Goal: Information Seeking & Learning: Learn about a topic

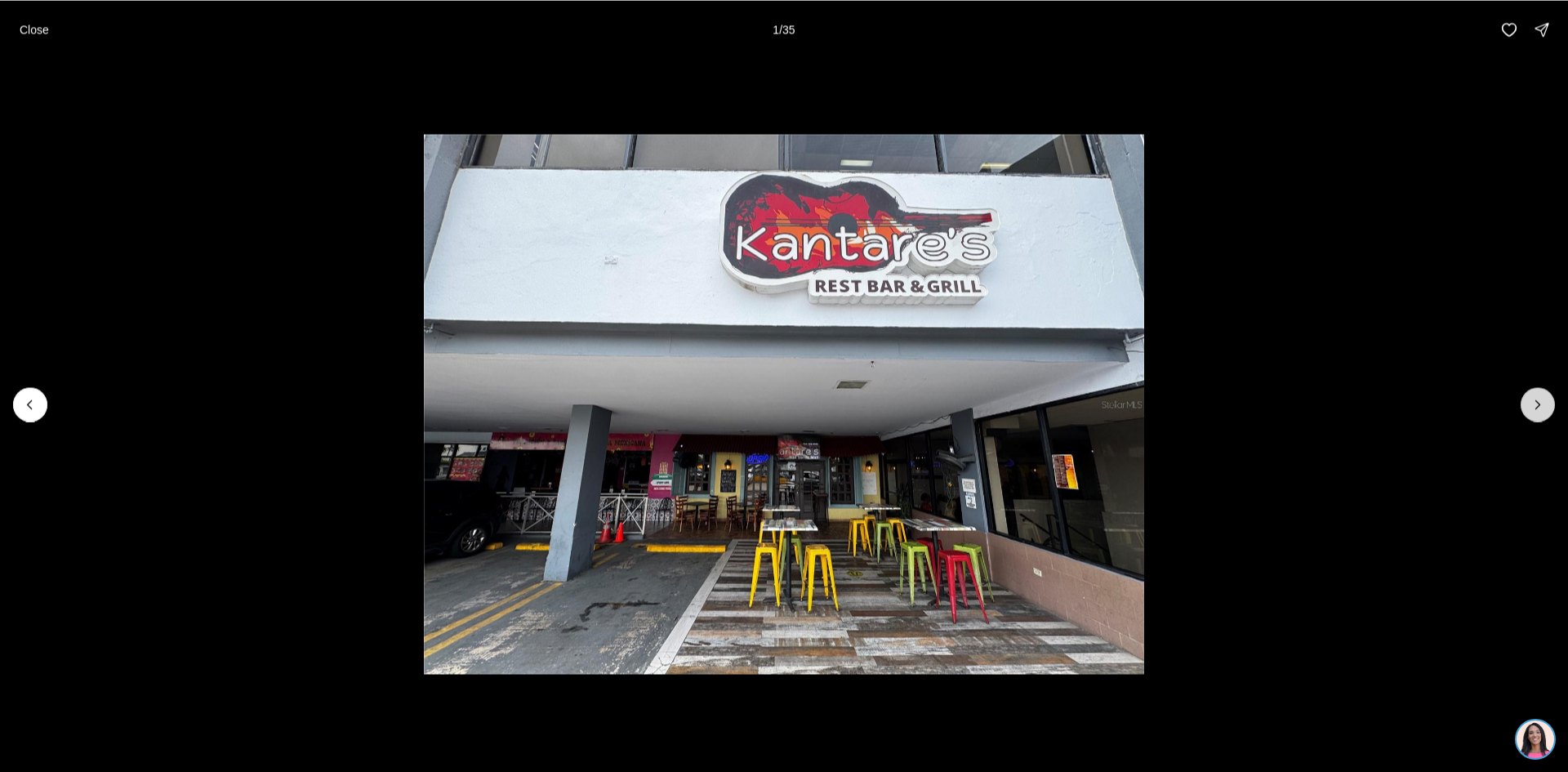
click at [1530, 400] on icon "Next slide" at bounding box center [1538, 404] width 16 height 16
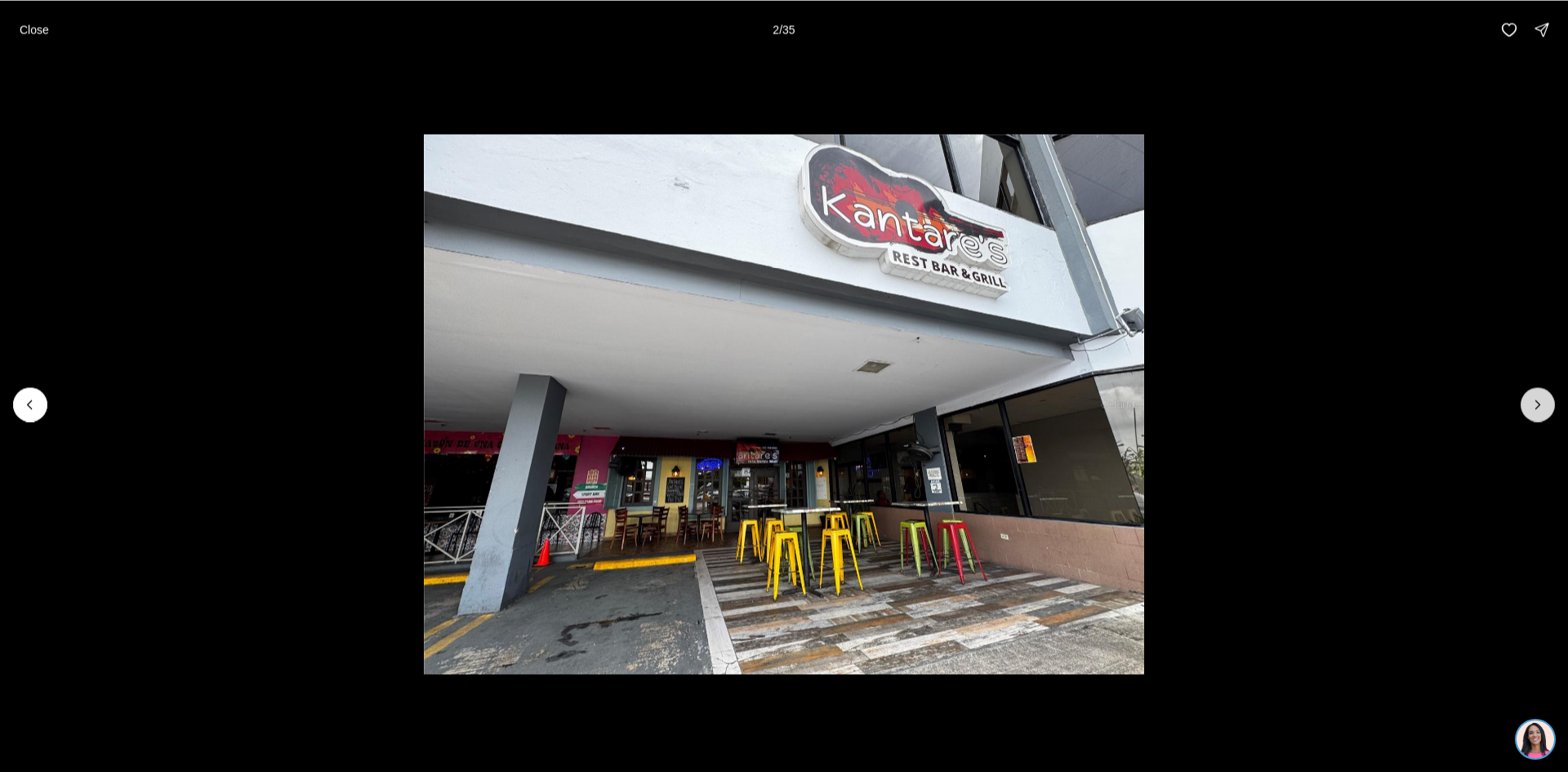
click at [1530, 400] on icon "Next slide" at bounding box center [1538, 404] width 16 height 16
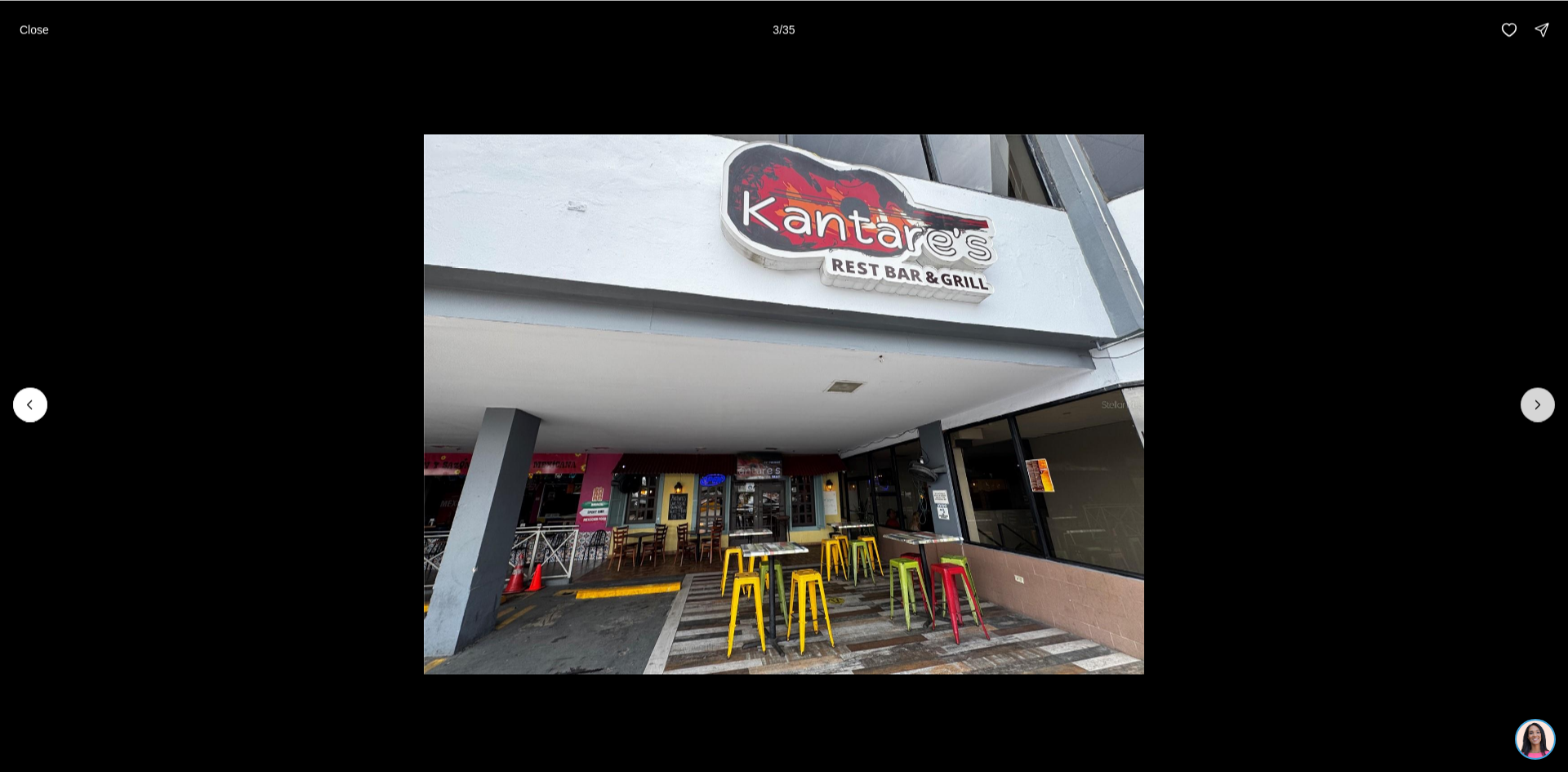
click at [1530, 400] on icon "Next slide" at bounding box center [1538, 404] width 16 height 16
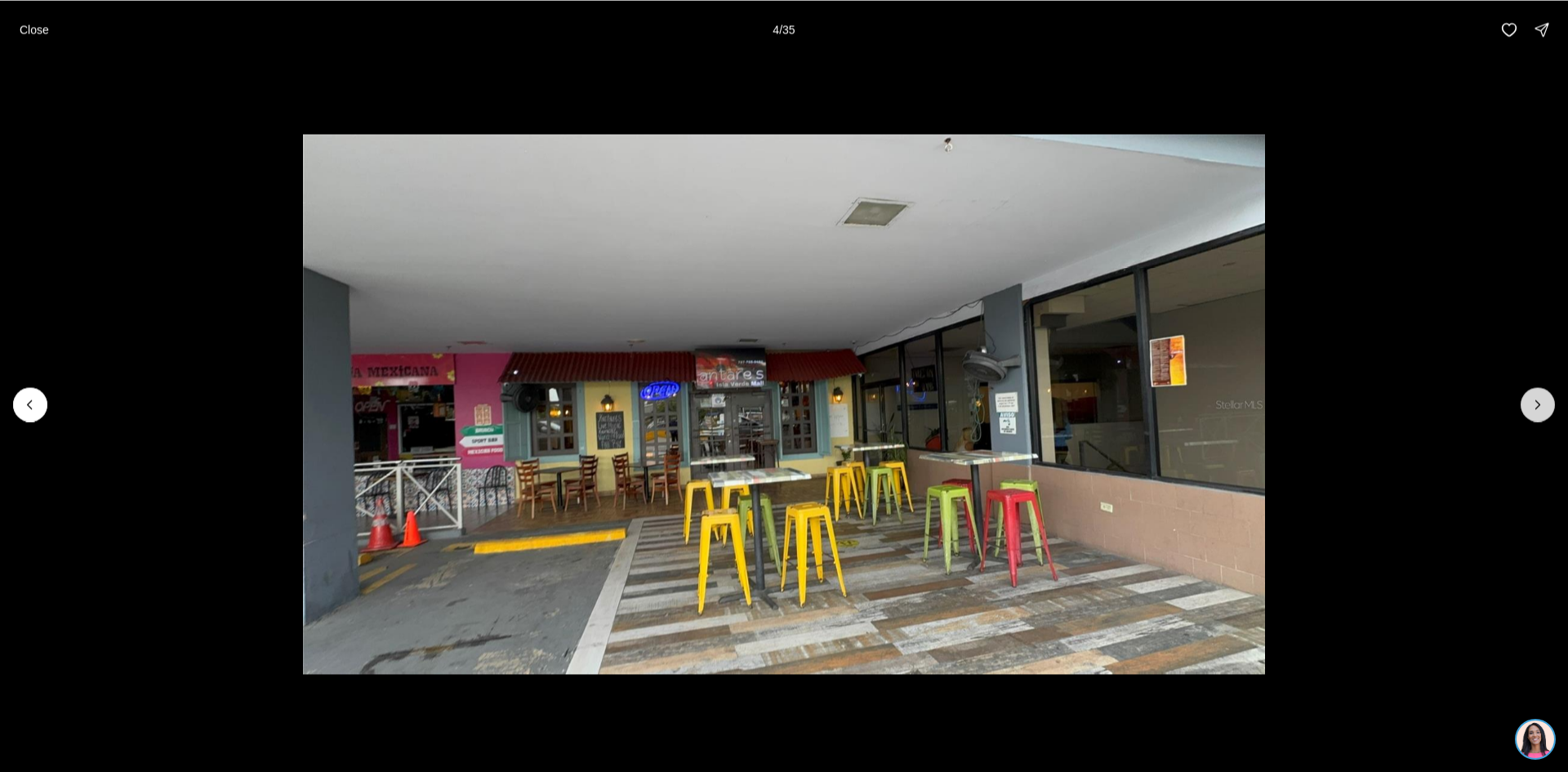
click at [1530, 400] on icon "Next slide" at bounding box center [1538, 404] width 16 height 16
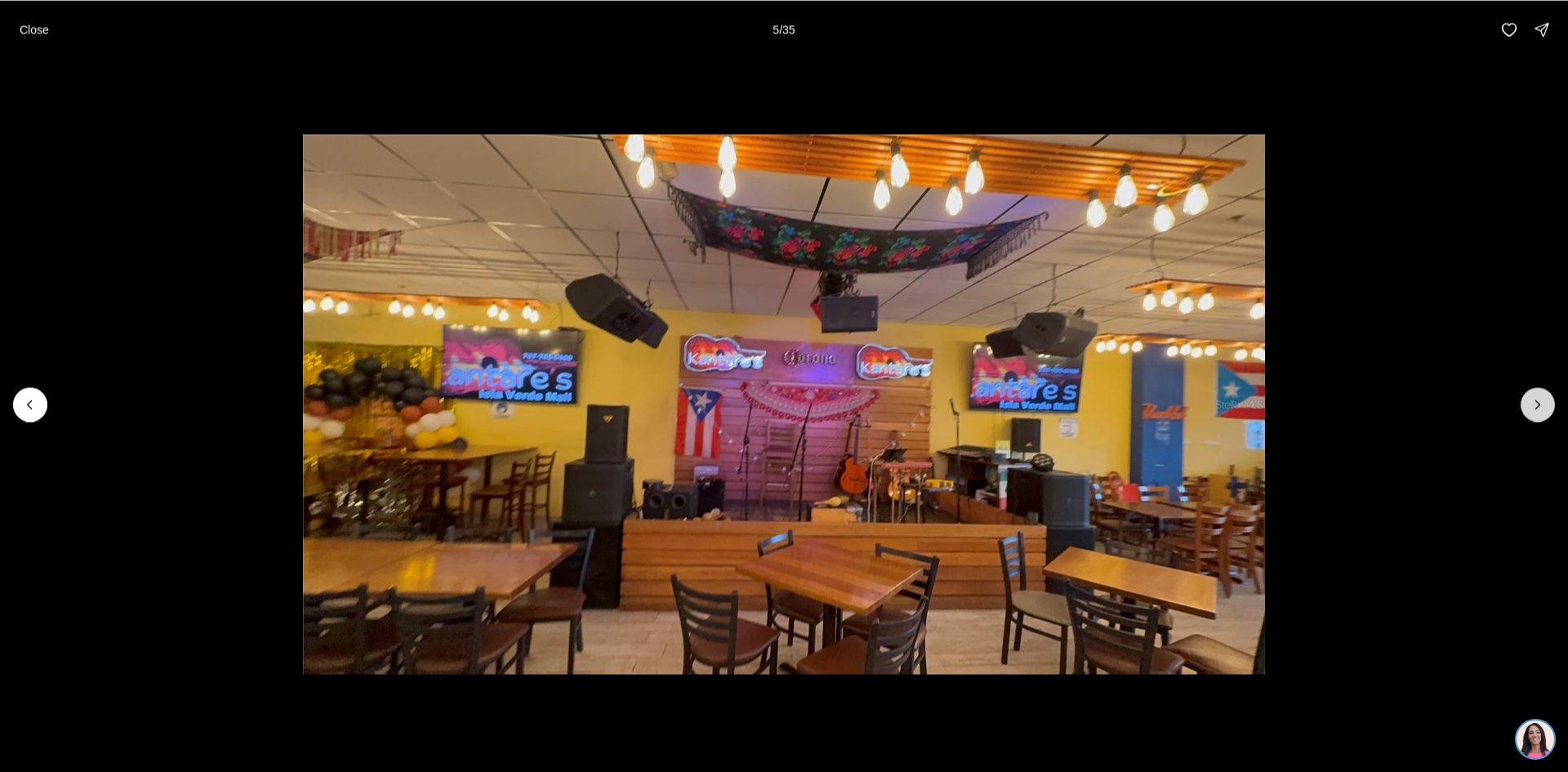
click at [1530, 400] on icon "Next slide" at bounding box center [1538, 404] width 16 height 16
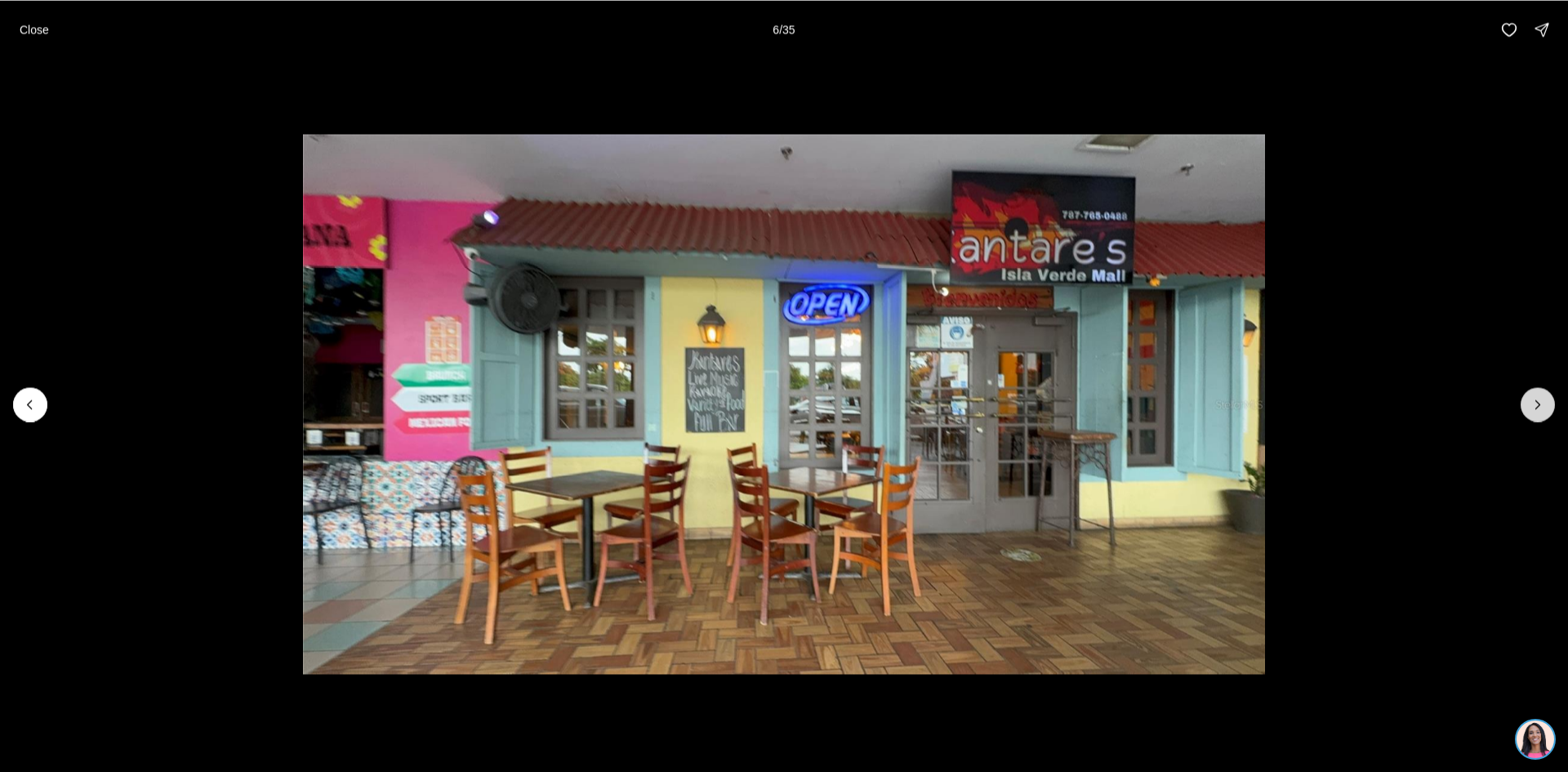
click at [1530, 400] on icon "Next slide" at bounding box center [1538, 404] width 16 height 16
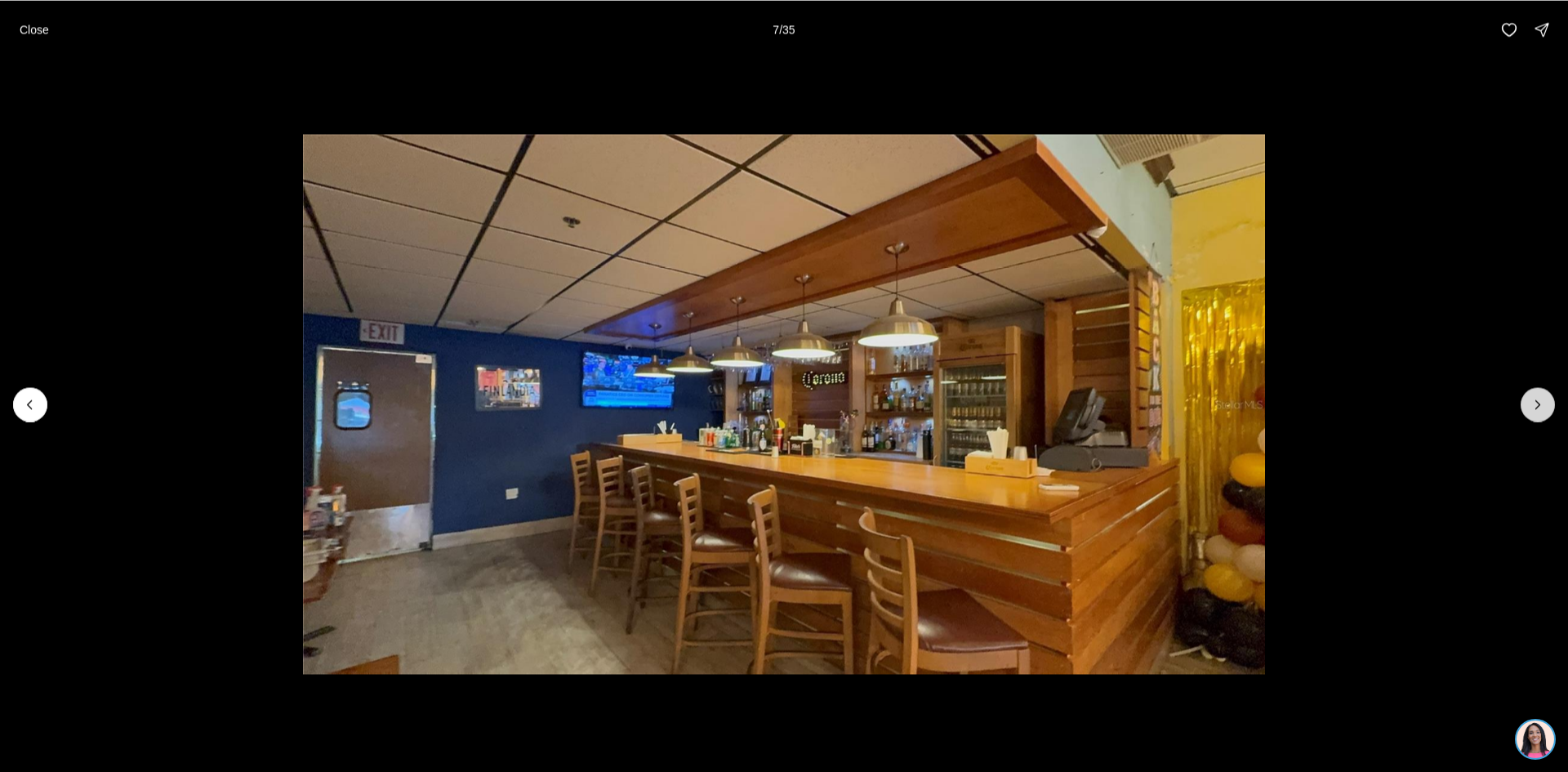
click at [1530, 400] on icon "Next slide" at bounding box center [1538, 404] width 16 height 16
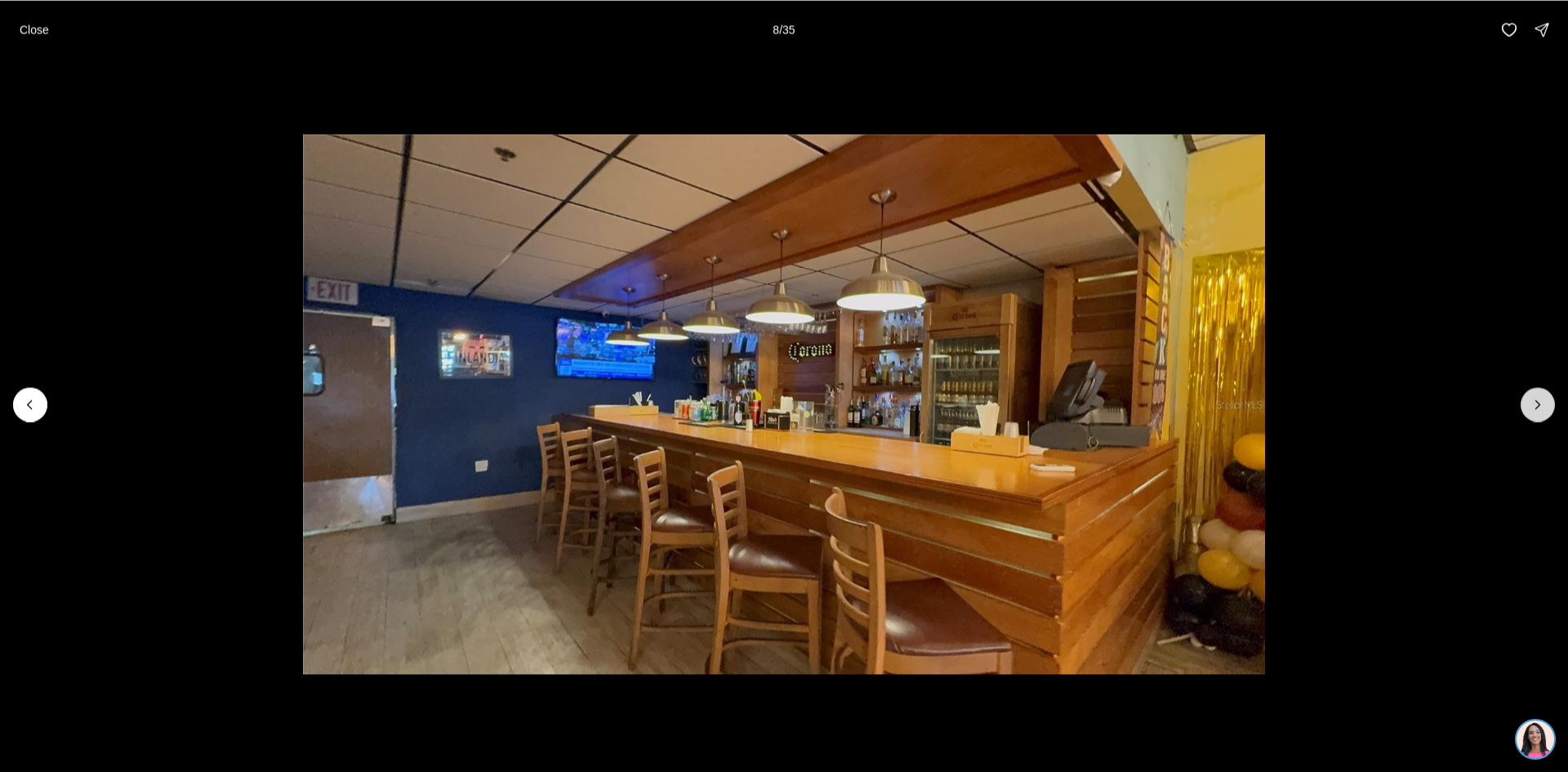
click at [1530, 400] on icon "Next slide" at bounding box center [1538, 404] width 16 height 16
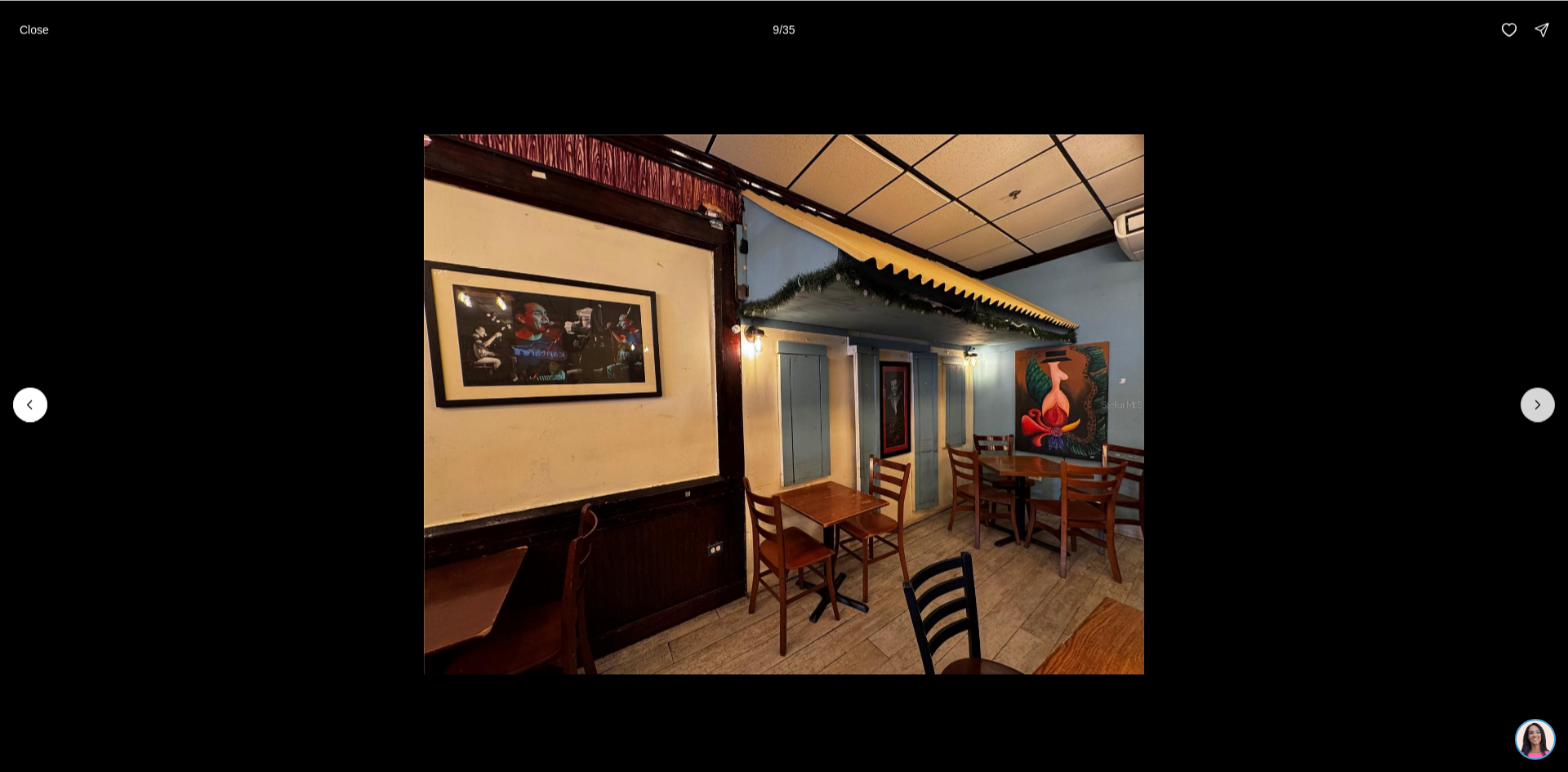
click at [1530, 400] on icon "Next slide" at bounding box center [1538, 404] width 16 height 16
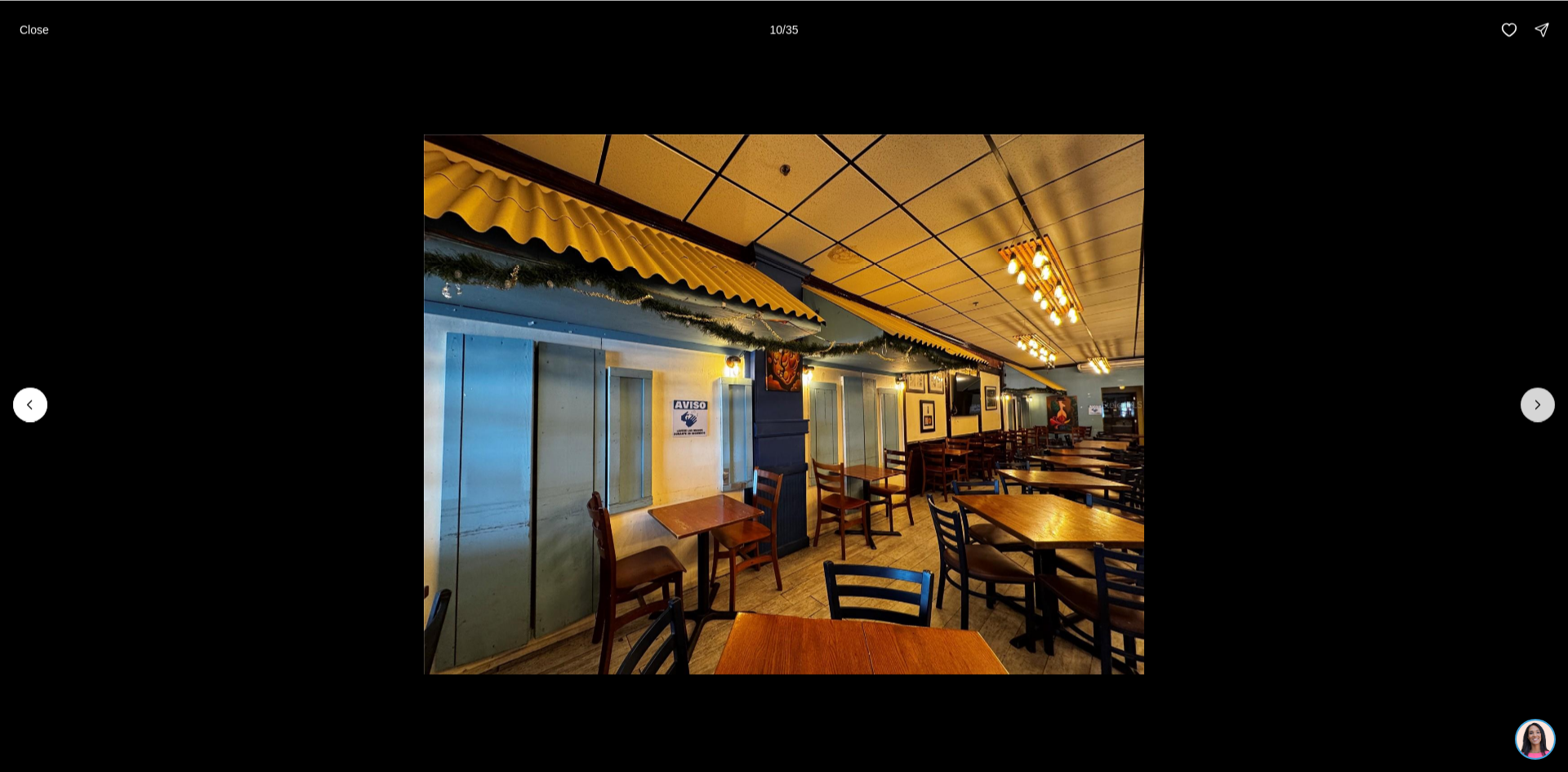
click at [1530, 401] on icon "Next slide" at bounding box center [1538, 404] width 16 height 16
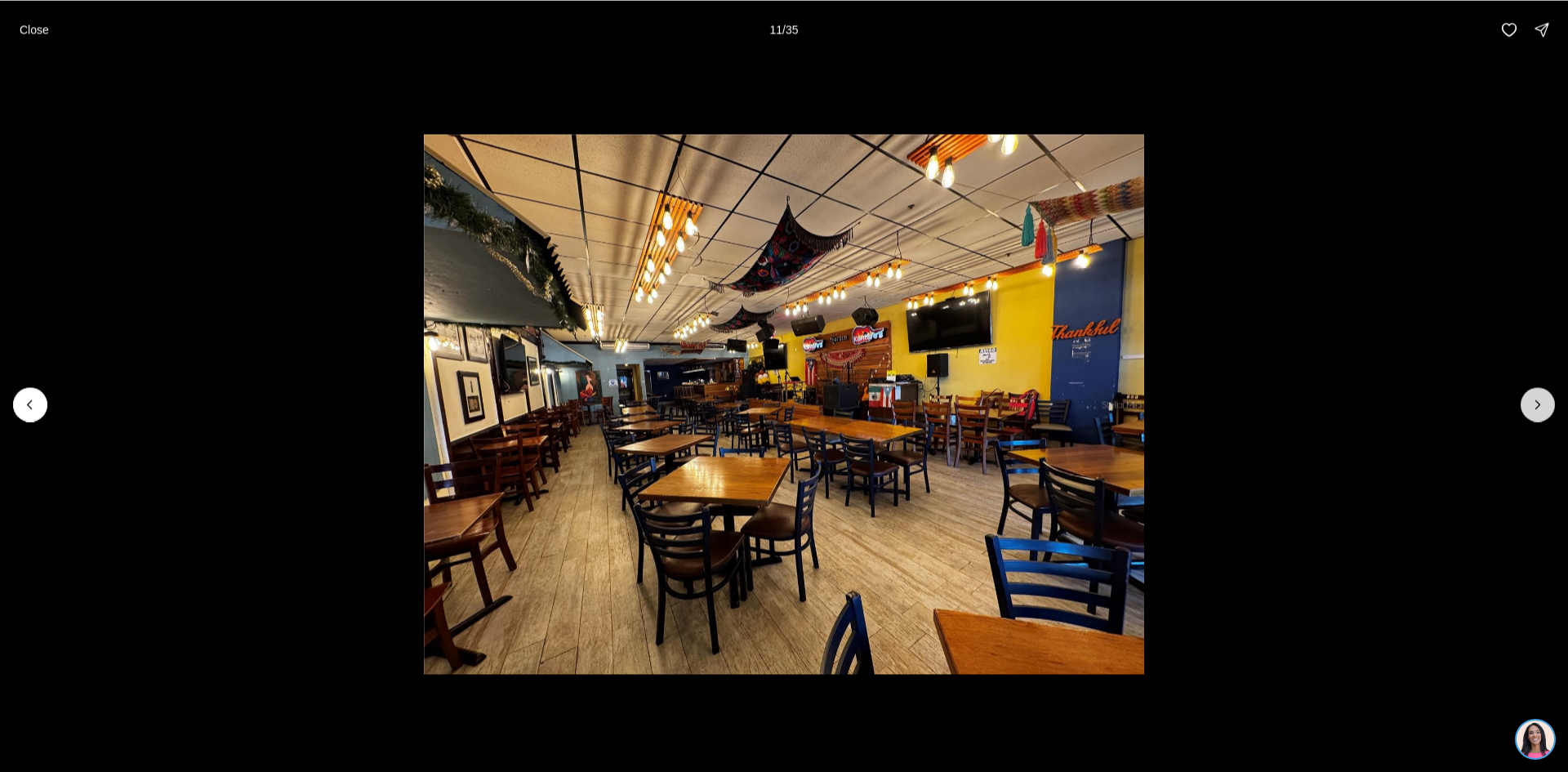
click at [1530, 401] on icon "Next slide" at bounding box center [1538, 404] width 16 height 16
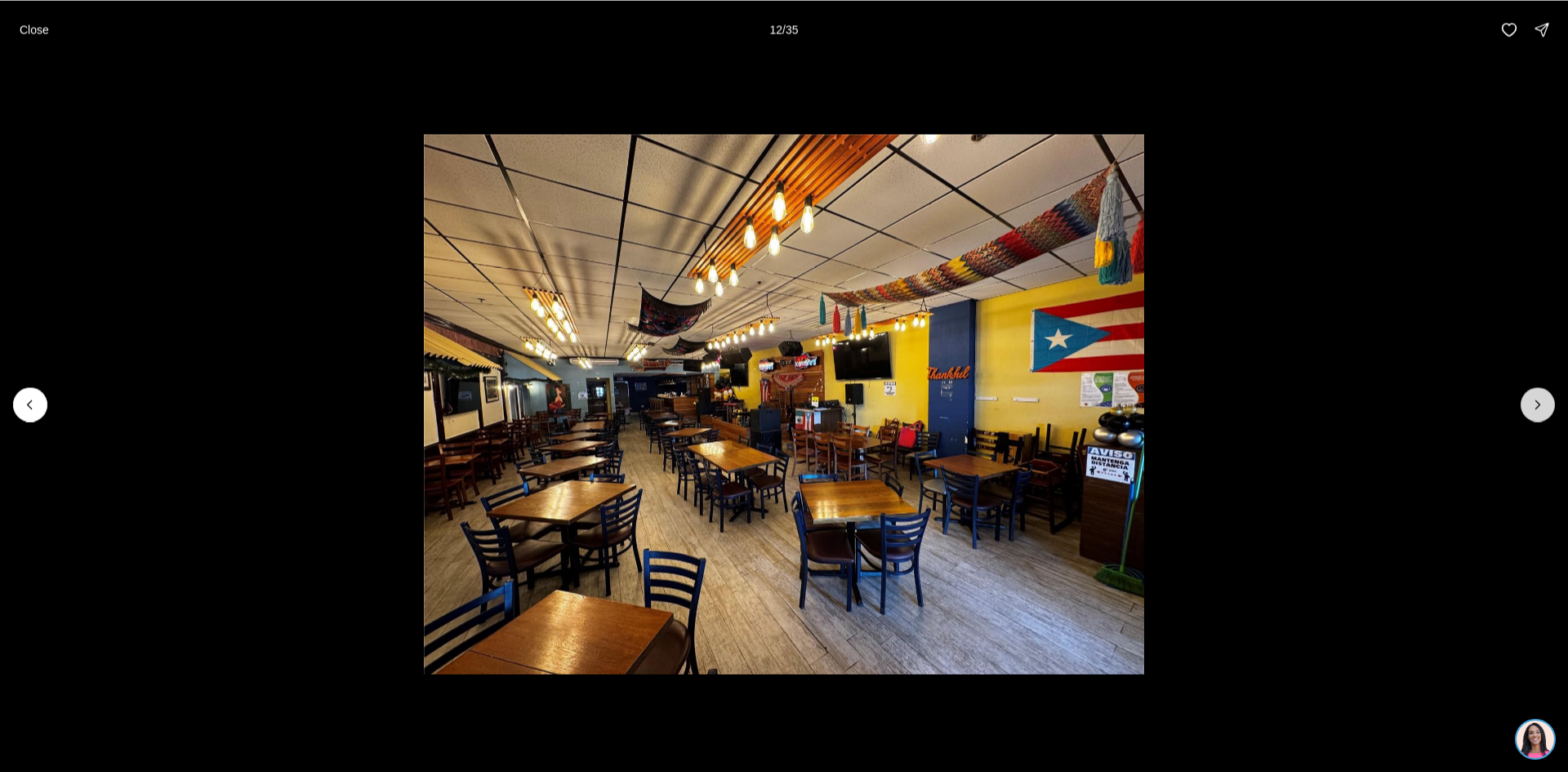
click at [1530, 401] on icon "Next slide" at bounding box center [1538, 404] width 16 height 16
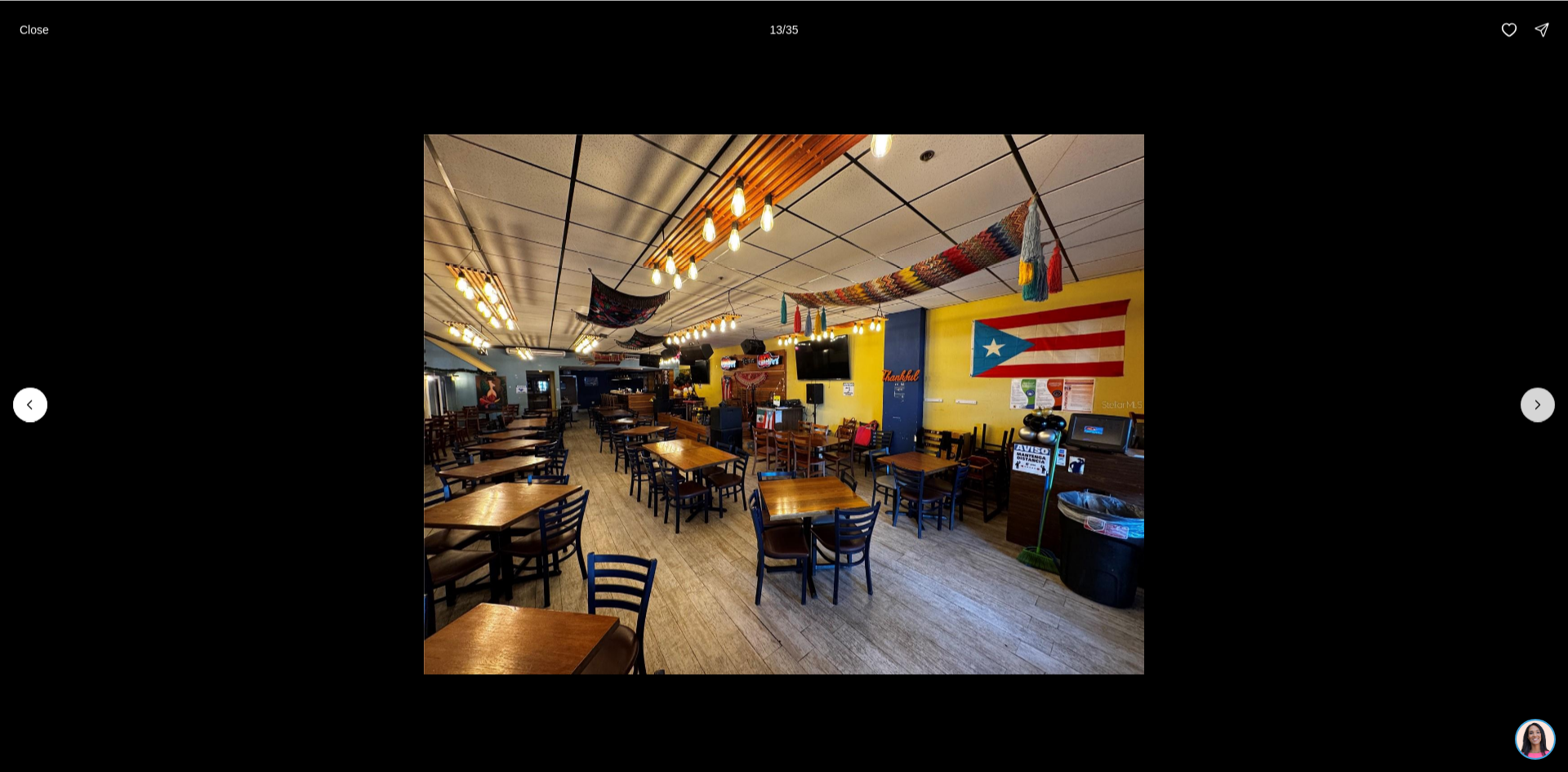
click at [1529, 402] on button "Next slide" at bounding box center [1538, 404] width 34 height 34
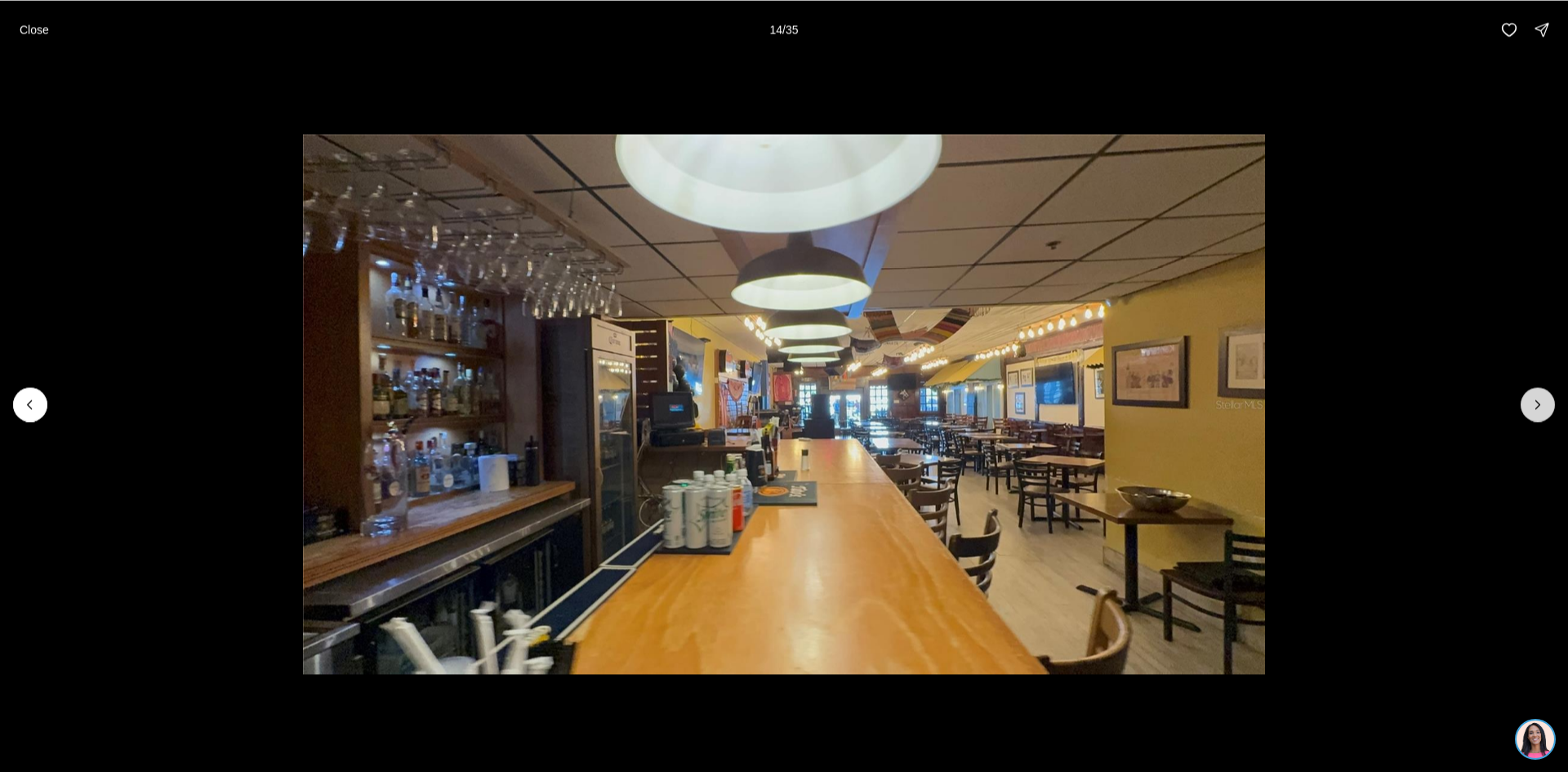
click at [1528, 404] on button "Next slide" at bounding box center [1538, 404] width 34 height 34
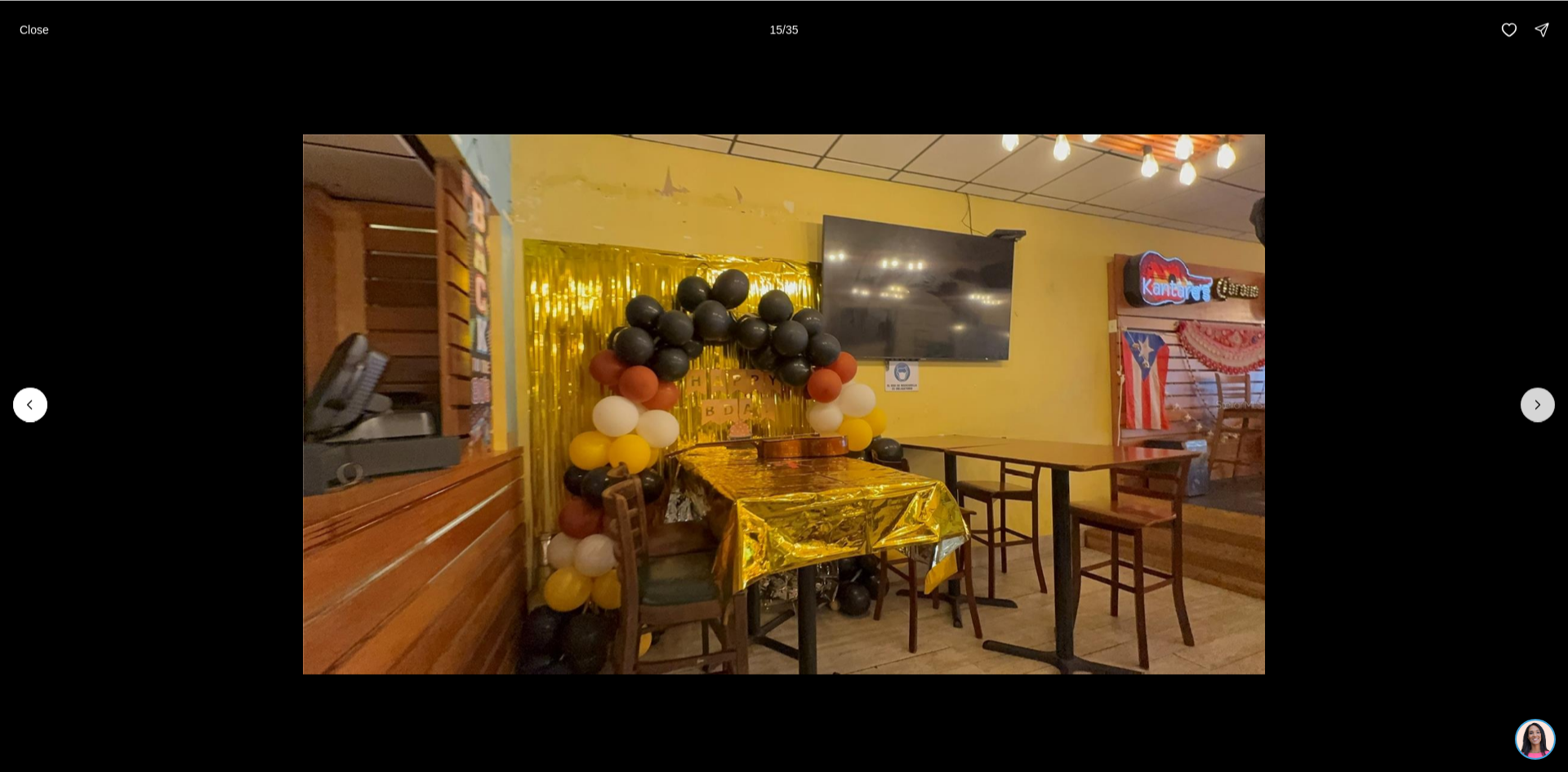
click at [1528, 404] on button "Next slide" at bounding box center [1538, 404] width 34 height 34
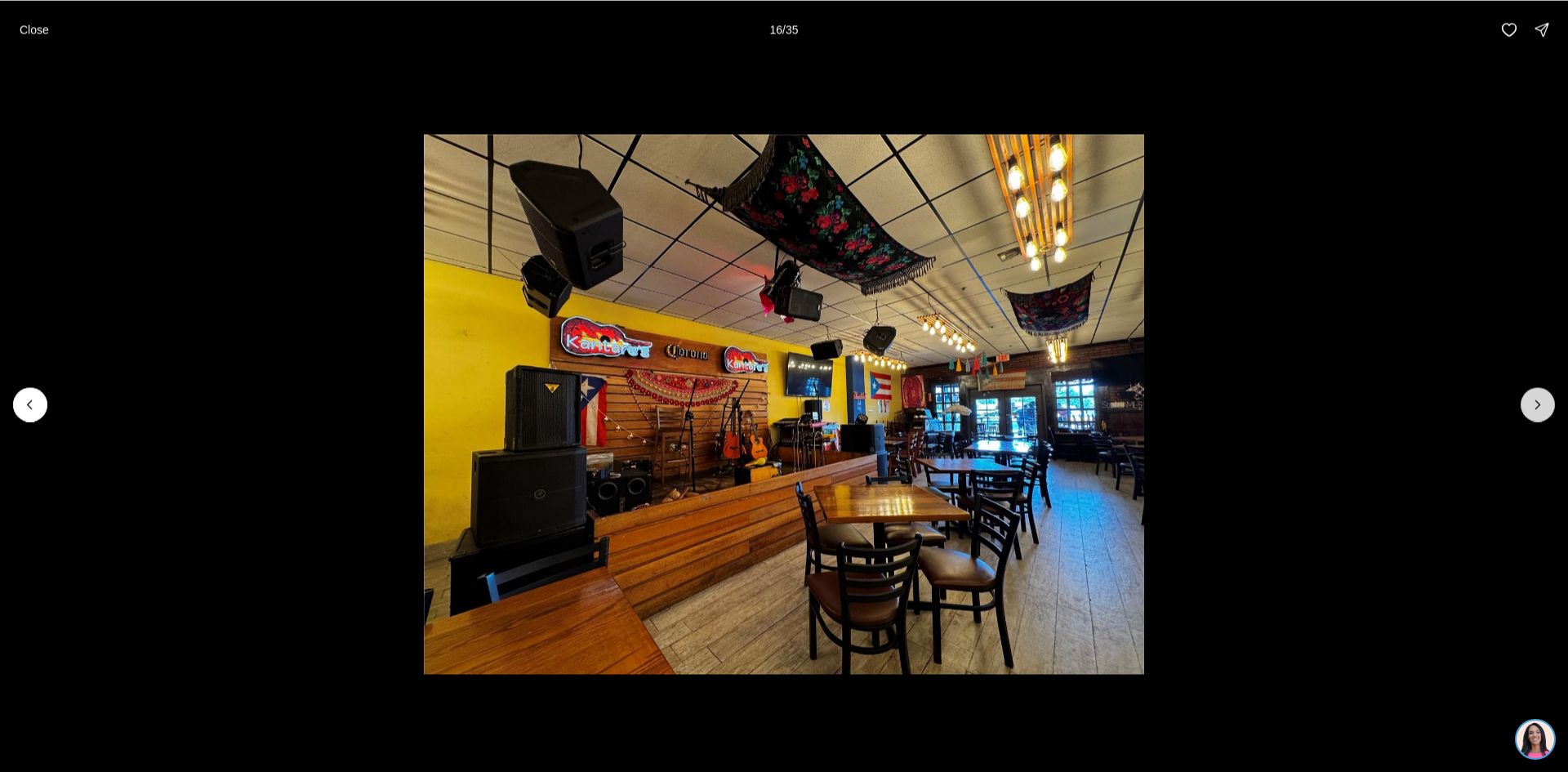
click at [1528, 404] on button "Next slide" at bounding box center [1538, 404] width 34 height 34
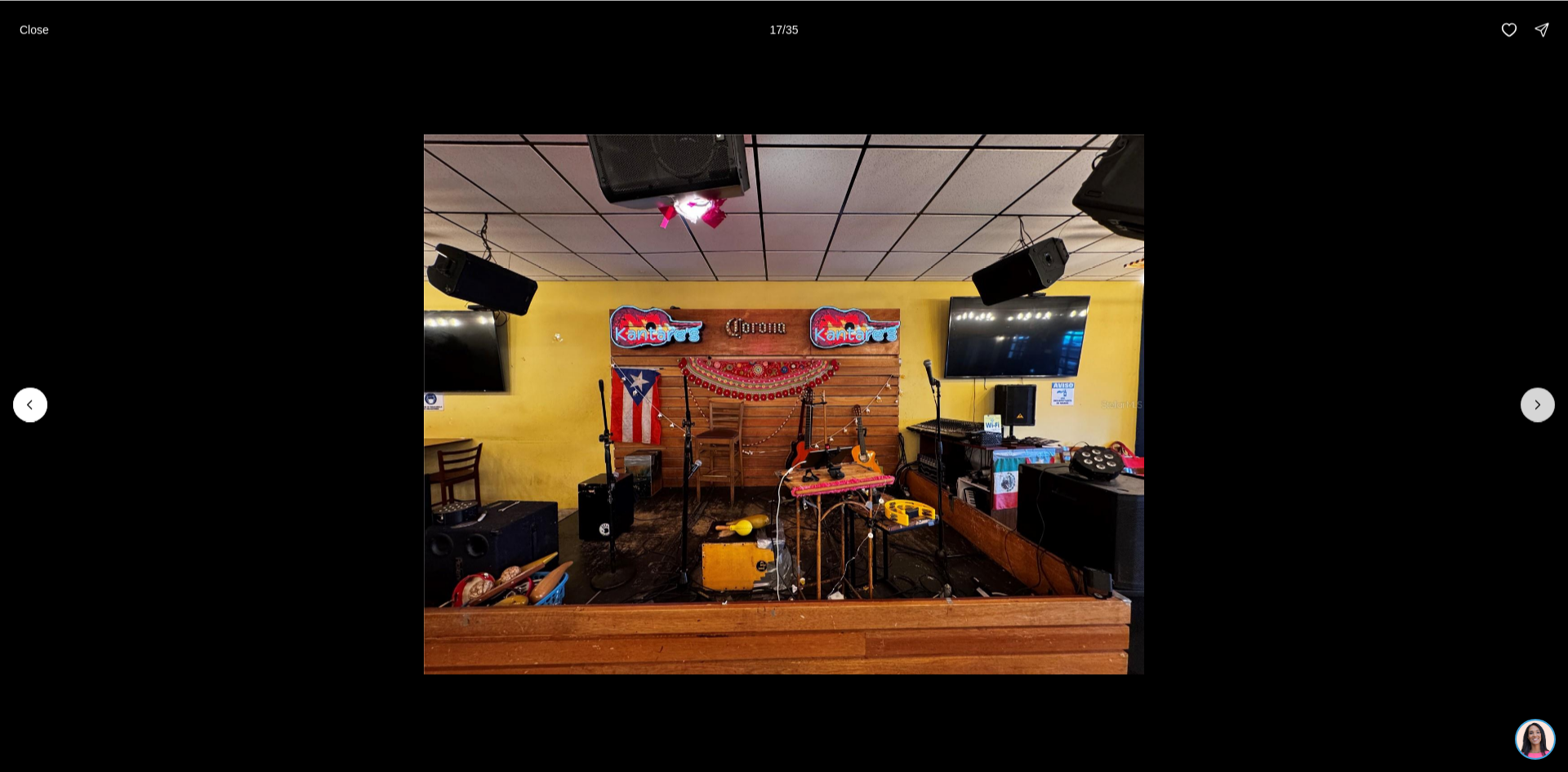
click at [1528, 404] on button "Next slide" at bounding box center [1538, 404] width 34 height 34
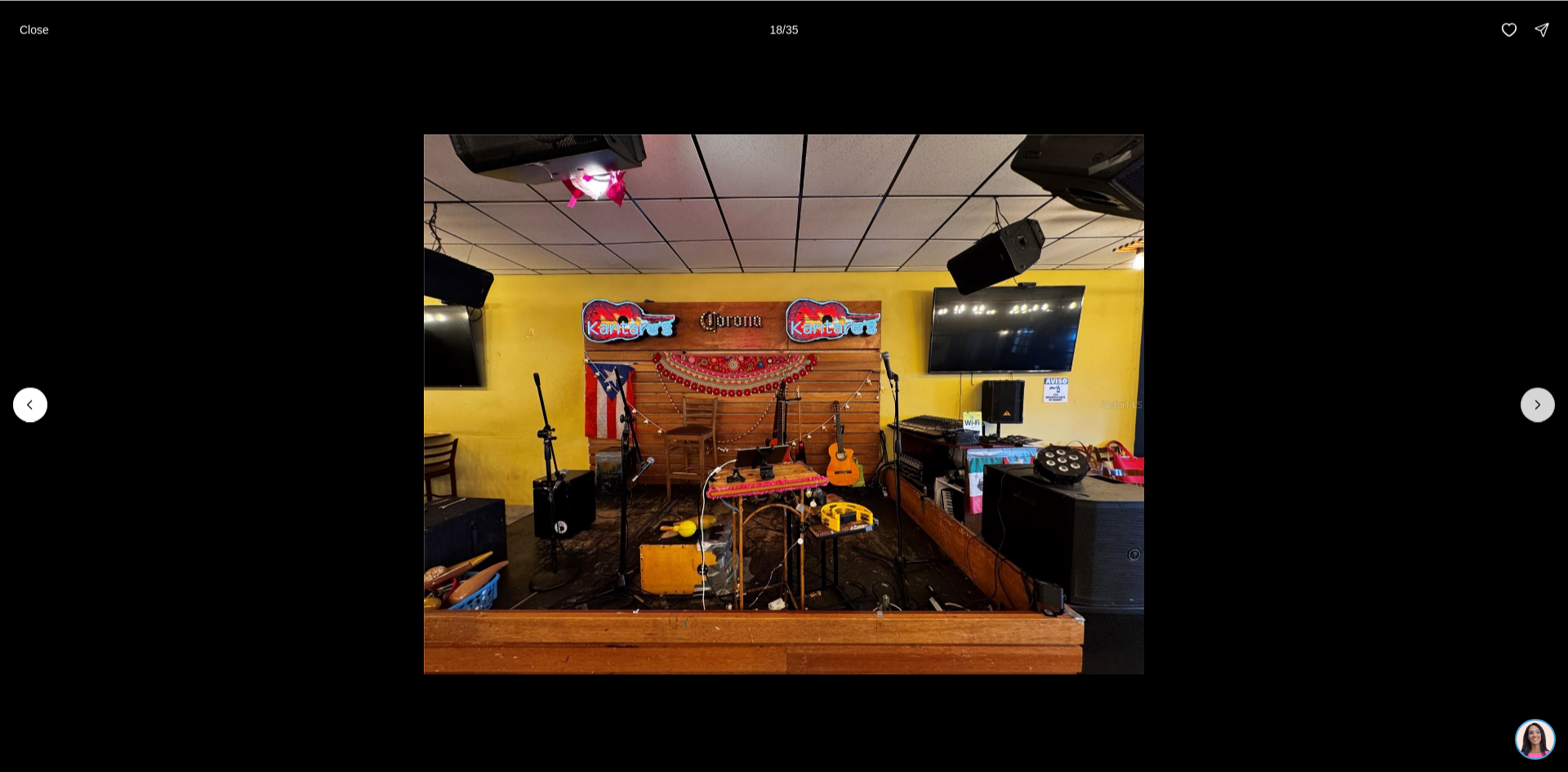
click at [1528, 404] on button "Next slide" at bounding box center [1538, 404] width 34 height 34
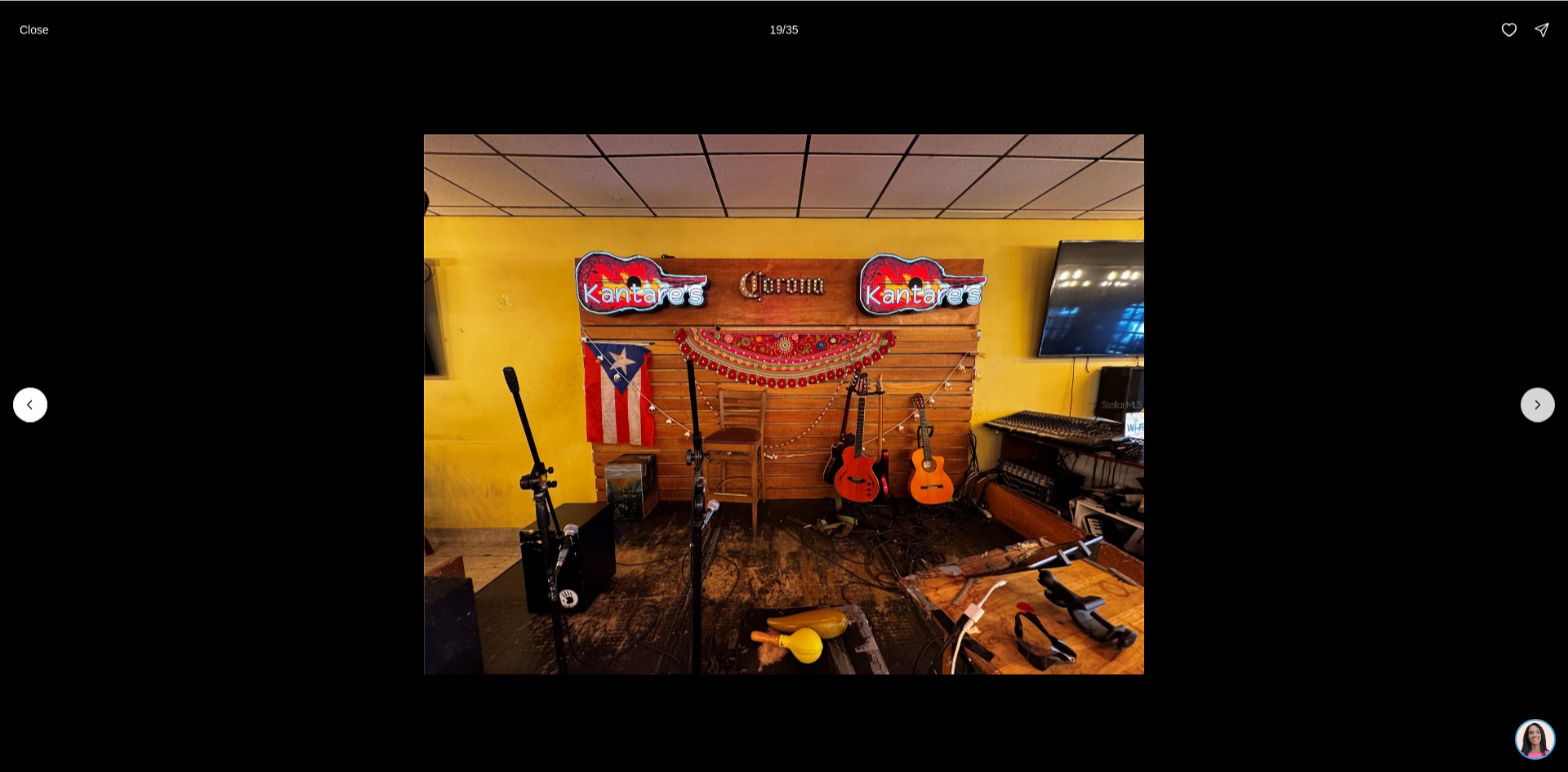
click at [1528, 404] on button "Next slide" at bounding box center [1538, 404] width 34 height 34
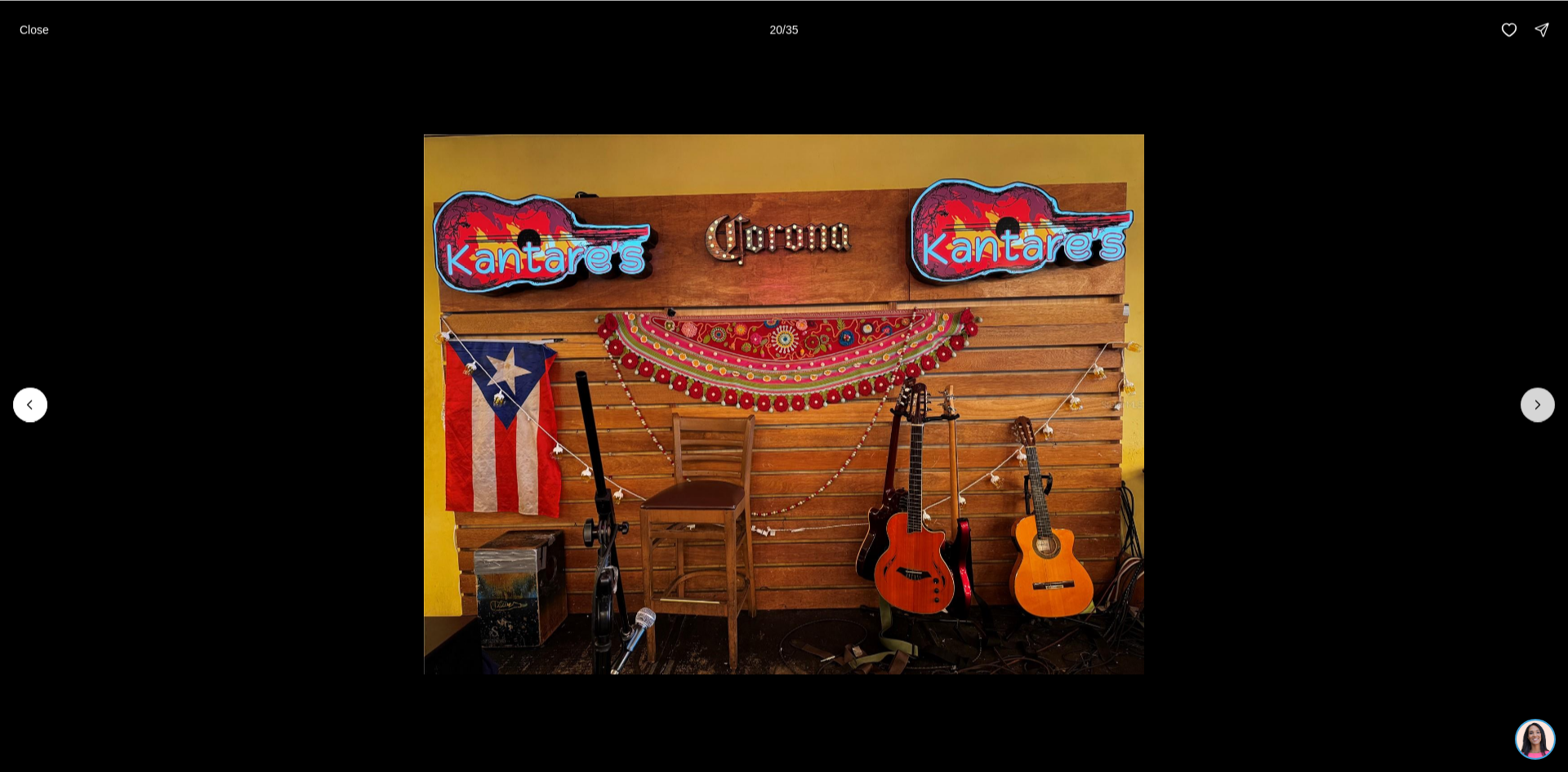
click at [1528, 404] on button "Next slide" at bounding box center [1538, 404] width 34 height 34
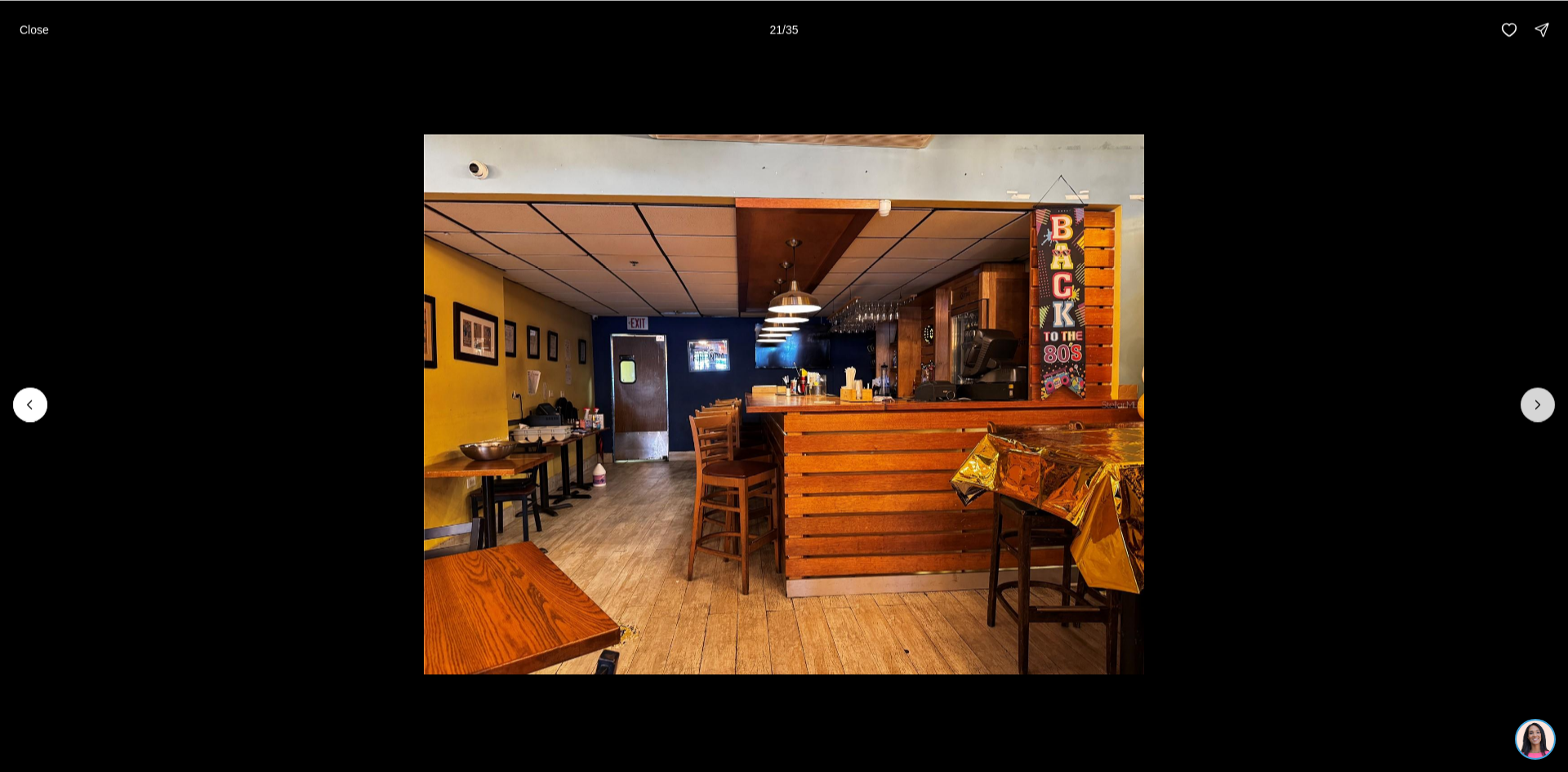
click at [1528, 404] on button "Next slide" at bounding box center [1538, 404] width 34 height 34
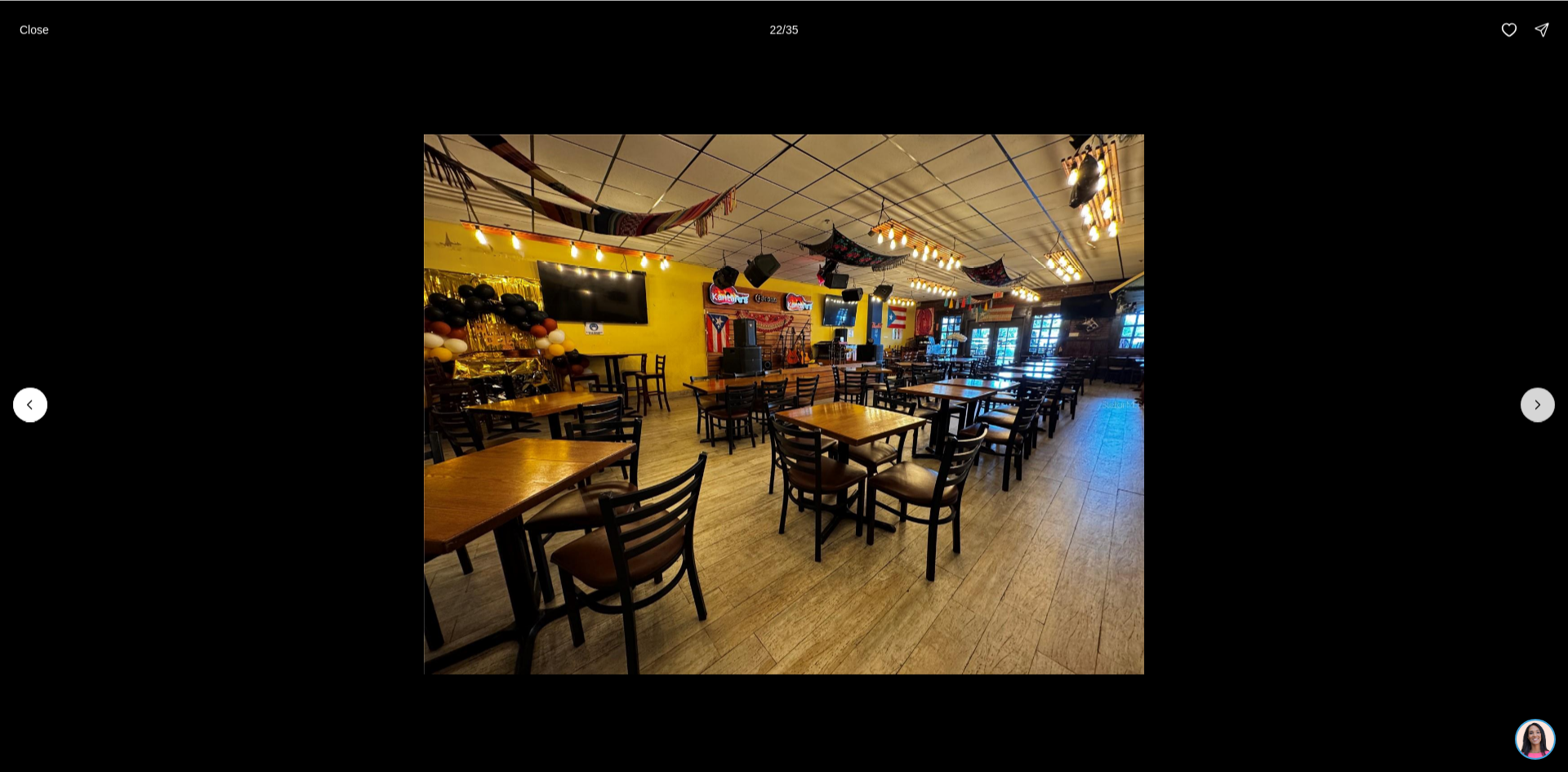
click at [1528, 404] on button "Next slide" at bounding box center [1538, 404] width 34 height 34
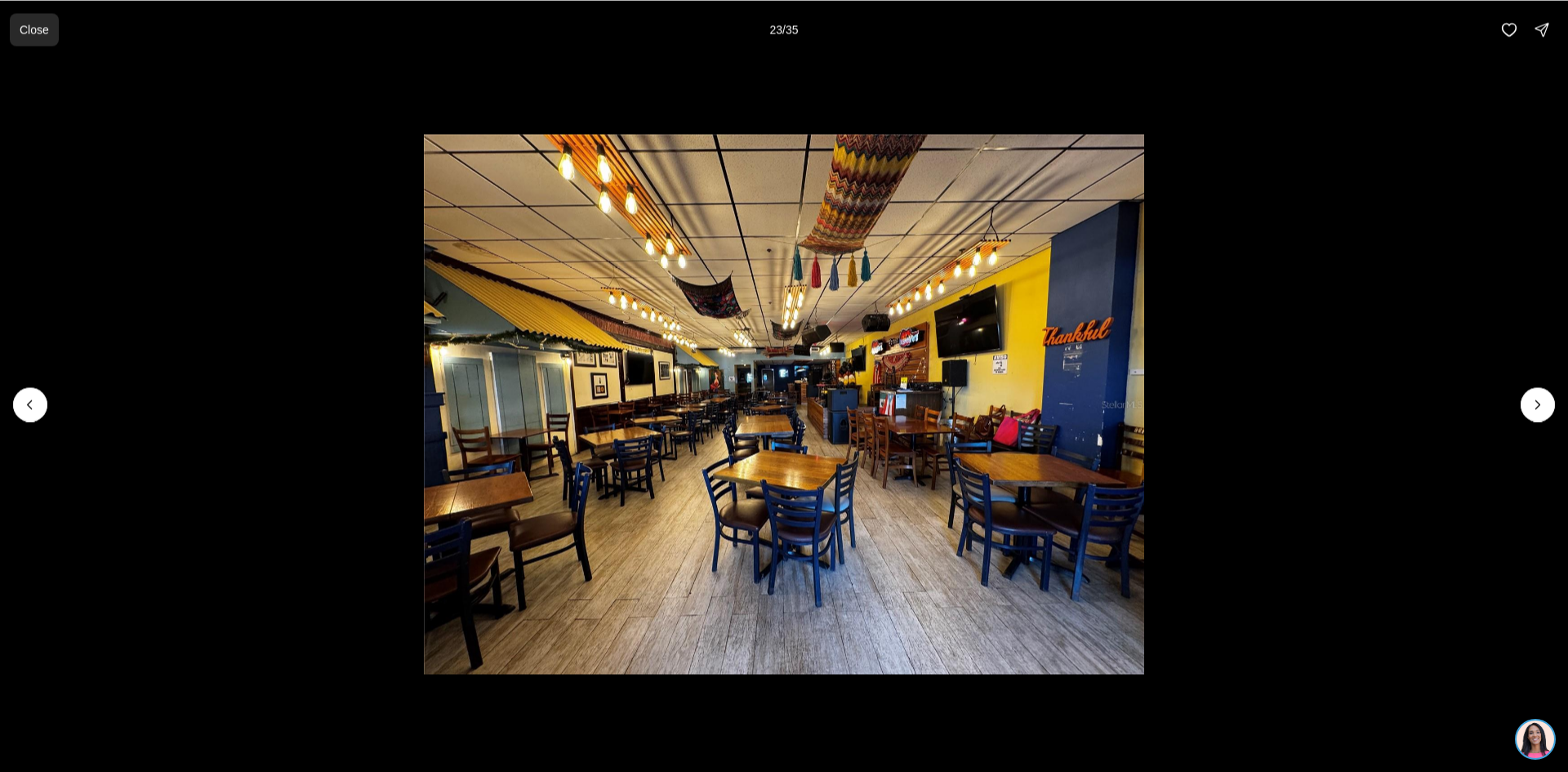
click at [25, 30] on p "Close" at bounding box center [34, 29] width 30 height 13
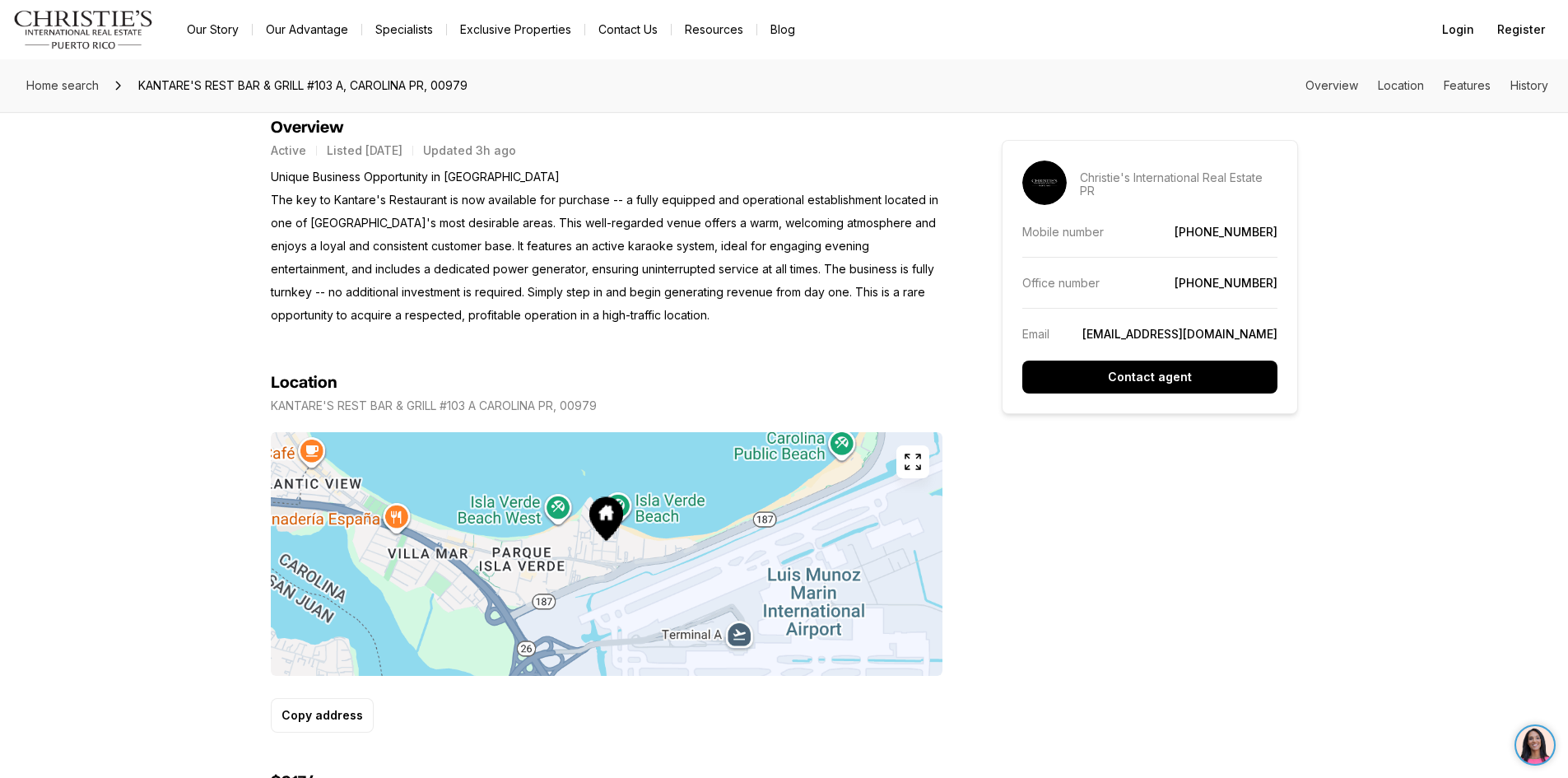
scroll to position [494, 0]
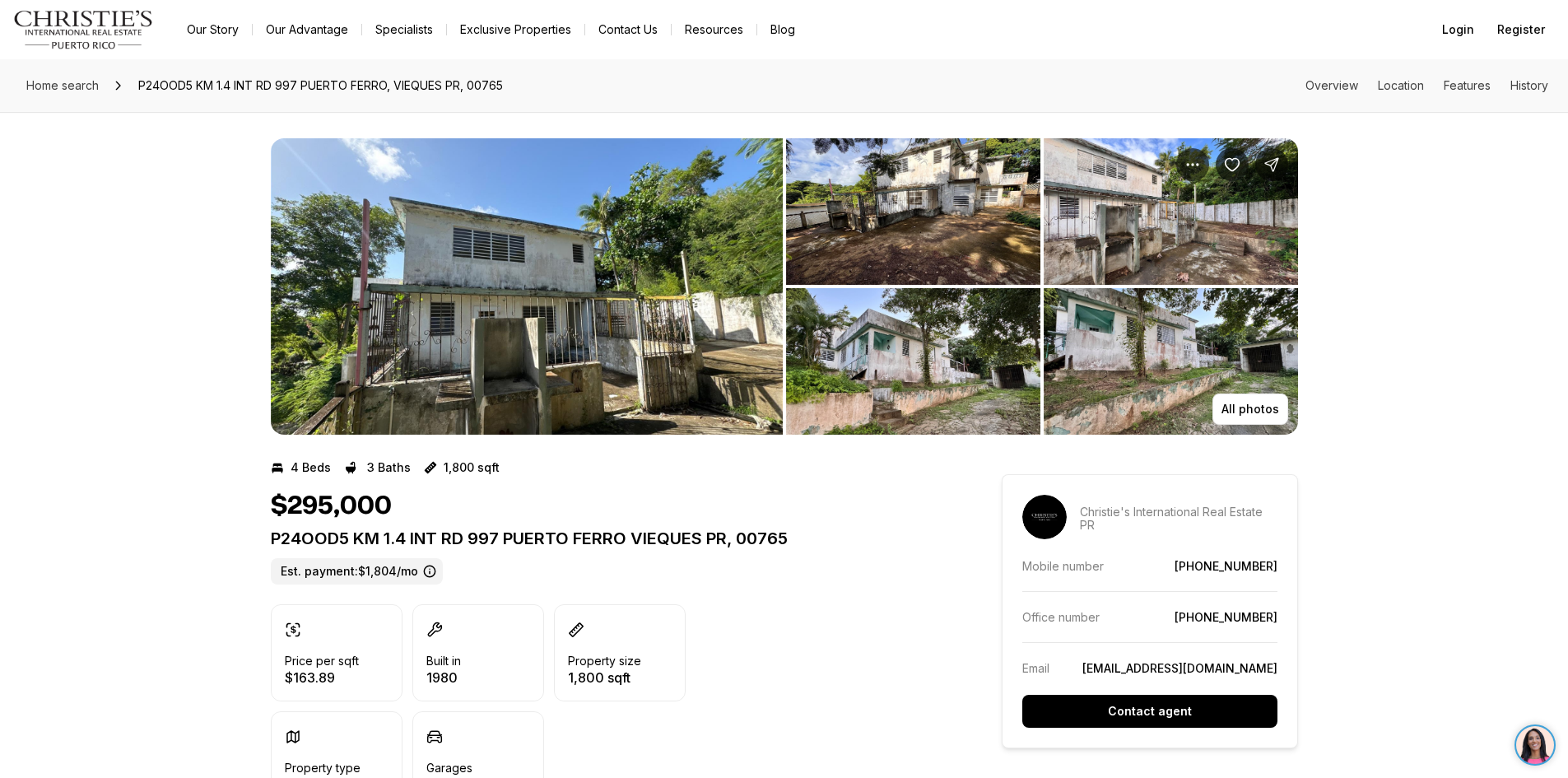
click at [629, 383] on img "View image gallery" at bounding box center [526, 286] width 512 height 296
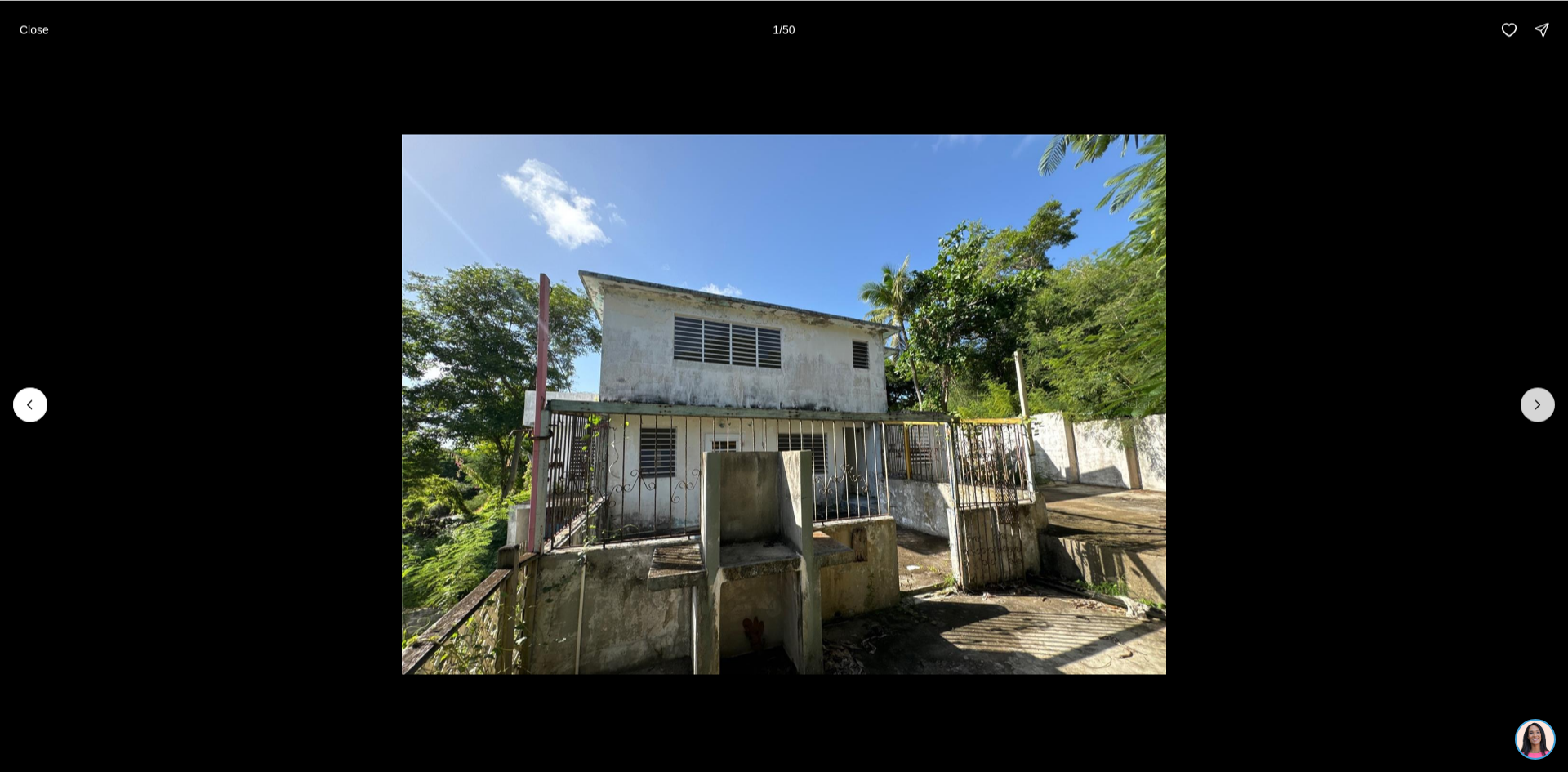
click at [1548, 409] on button "Next slide" at bounding box center [1538, 404] width 34 height 34
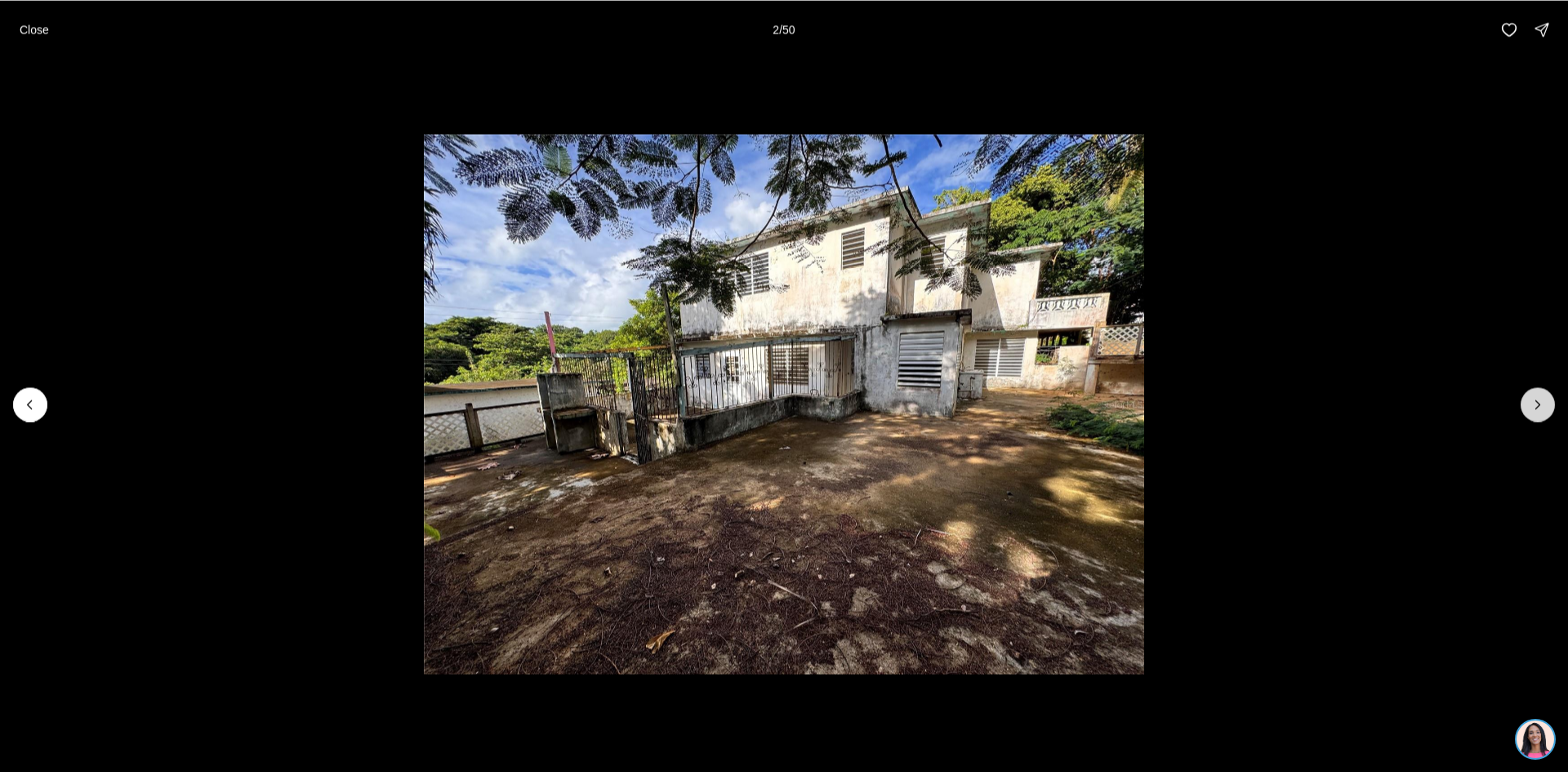
click at [1548, 409] on button "Next slide" at bounding box center [1538, 404] width 34 height 34
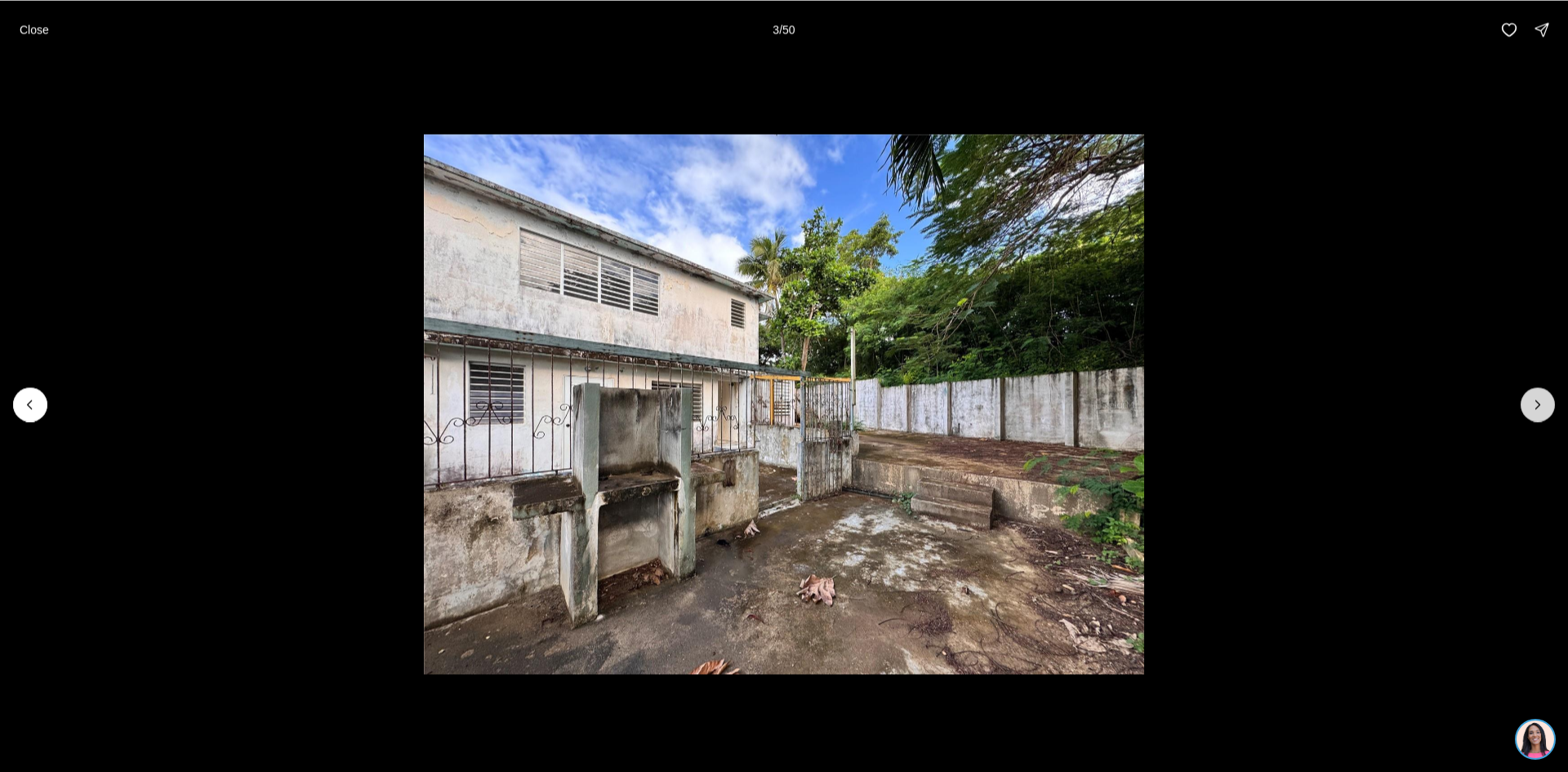
click at [1548, 409] on button "Next slide" at bounding box center [1538, 404] width 34 height 34
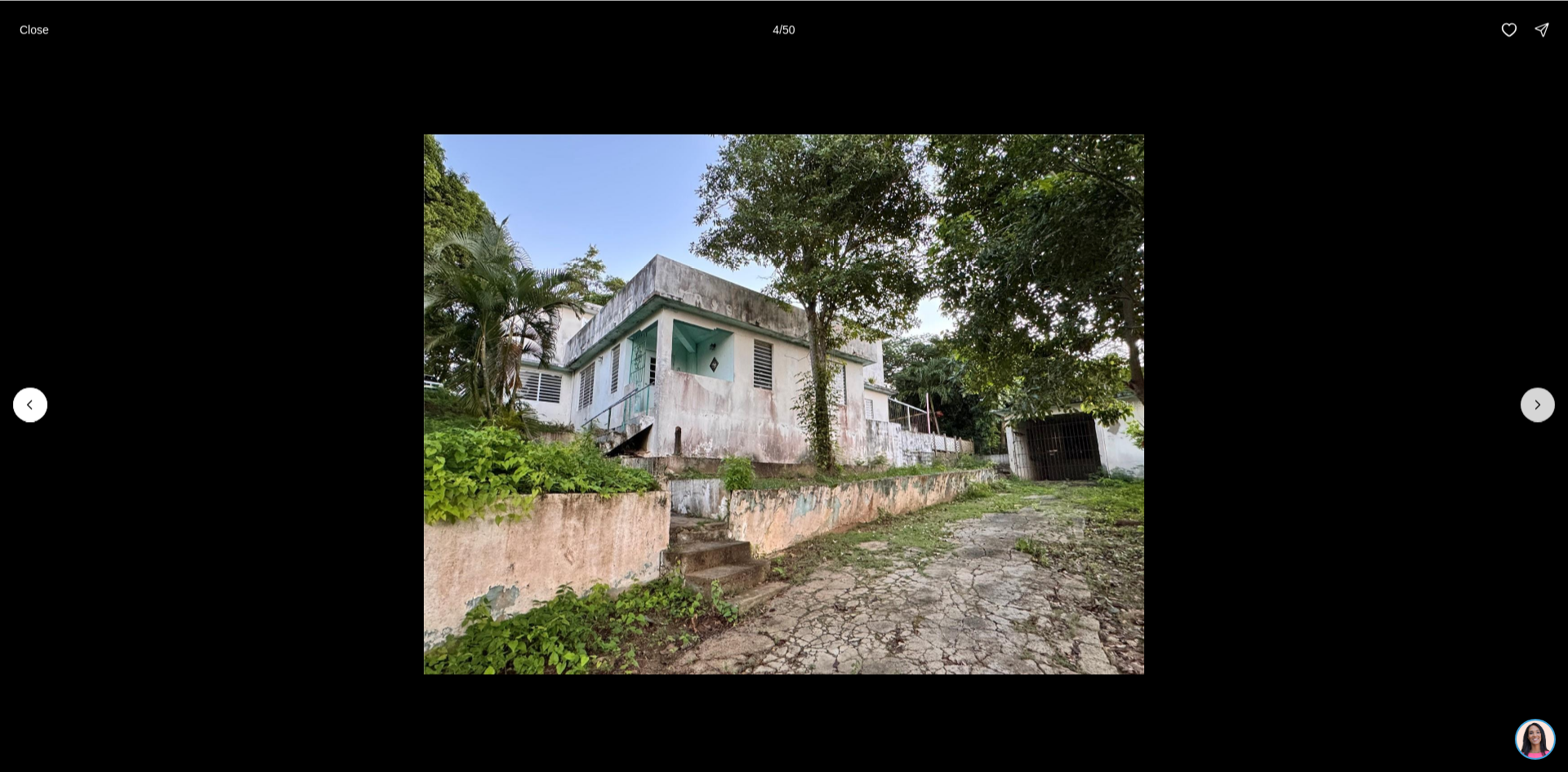
click at [1548, 409] on button "Next slide" at bounding box center [1538, 404] width 34 height 34
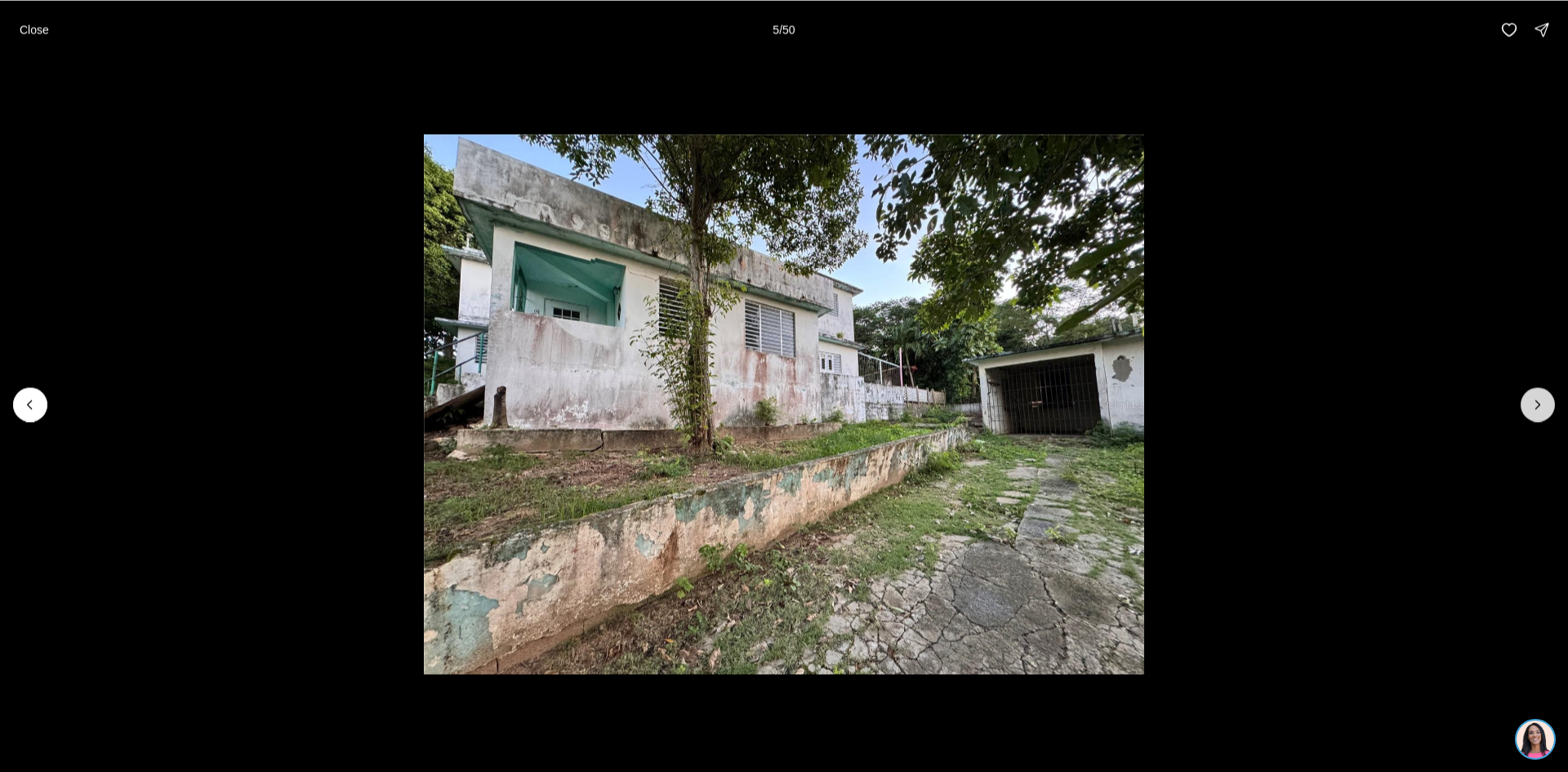
click at [1548, 409] on button "Next slide" at bounding box center [1538, 404] width 34 height 34
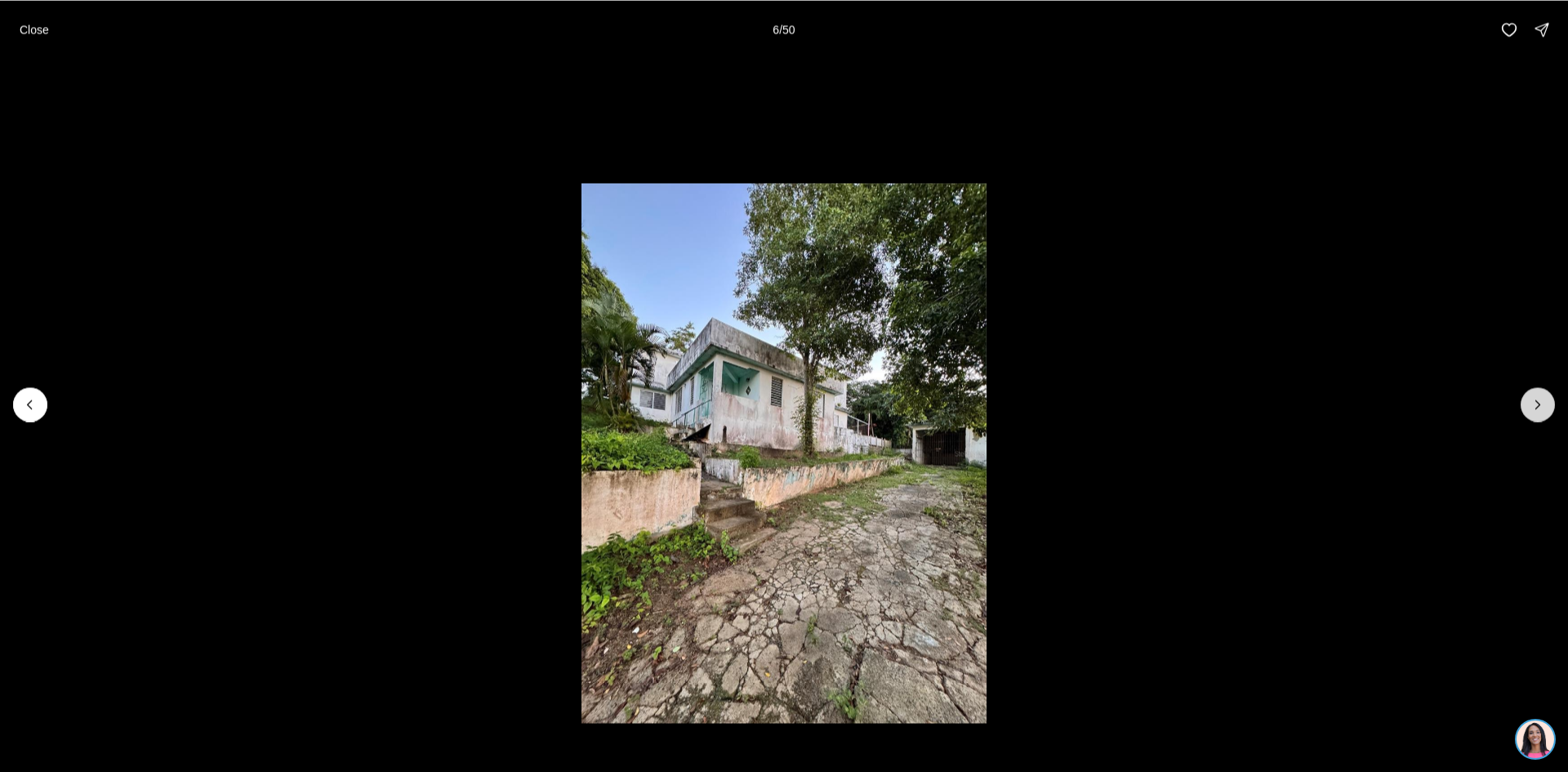
click at [1541, 409] on icon "Next slide" at bounding box center [1538, 404] width 16 height 16
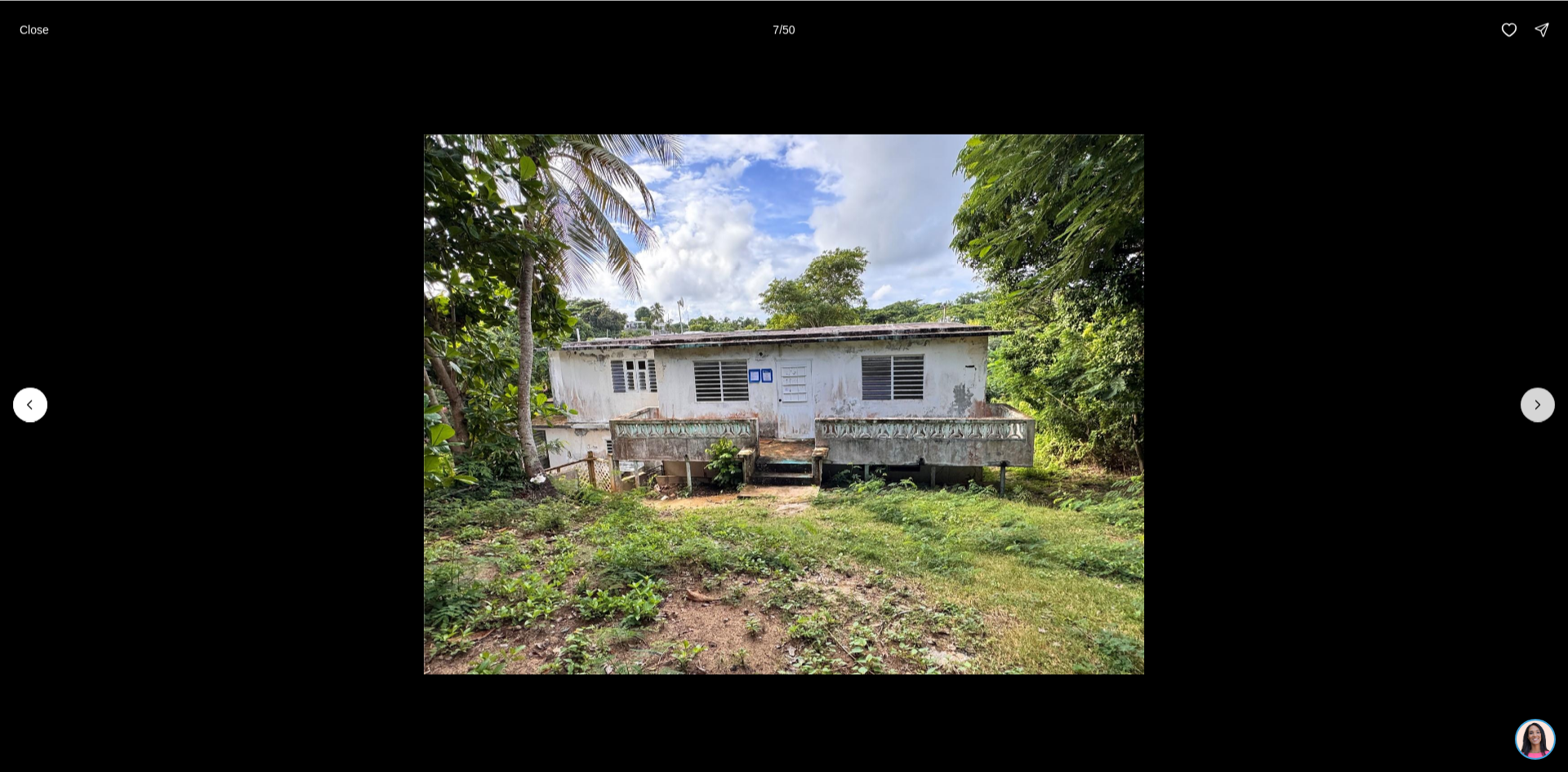
click at [1541, 409] on icon "Next slide" at bounding box center [1538, 404] width 16 height 16
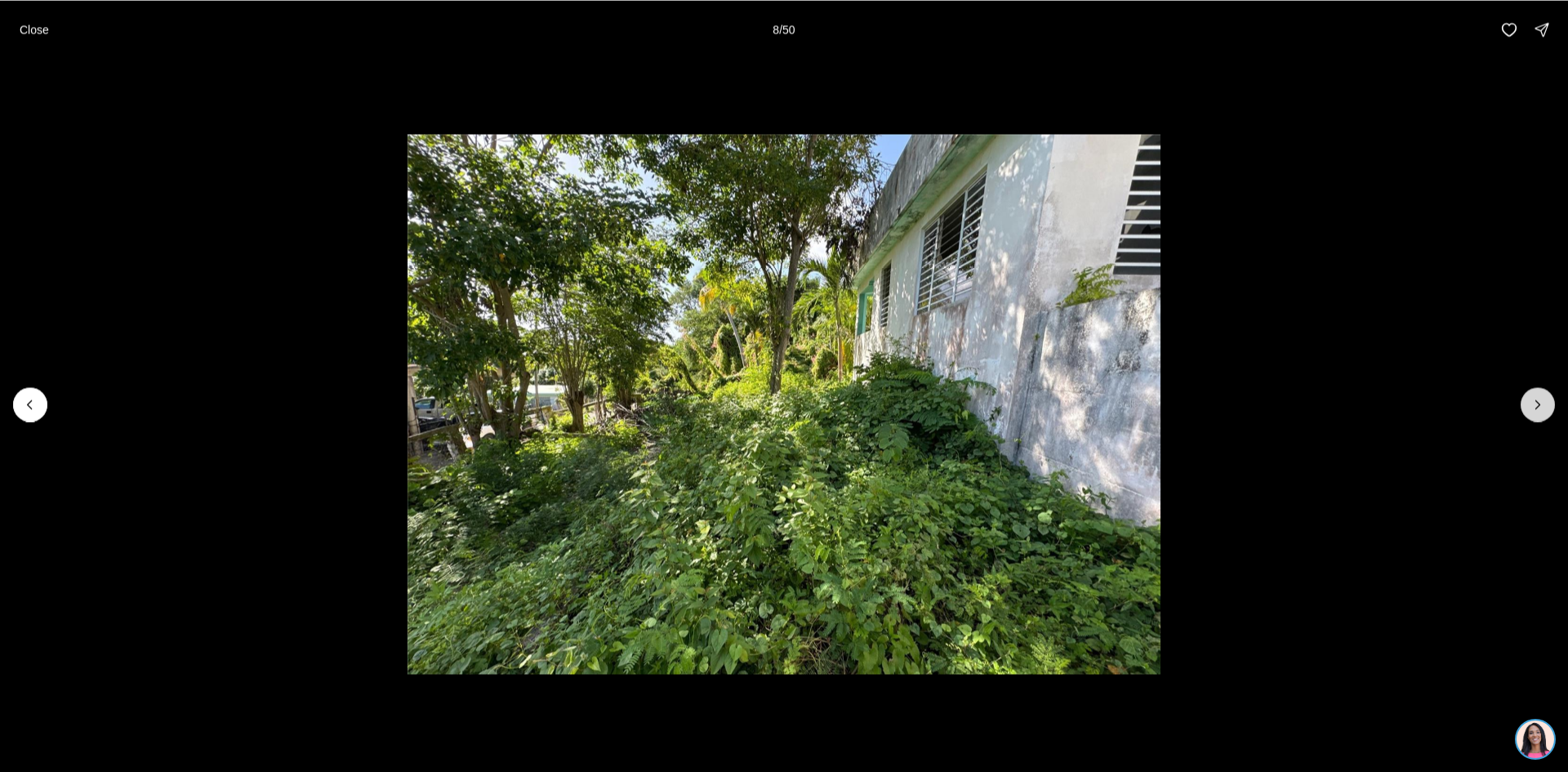
click at [1541, 409] on icon "Next slide" at bounding box center [1538, 404] width 16 height 16
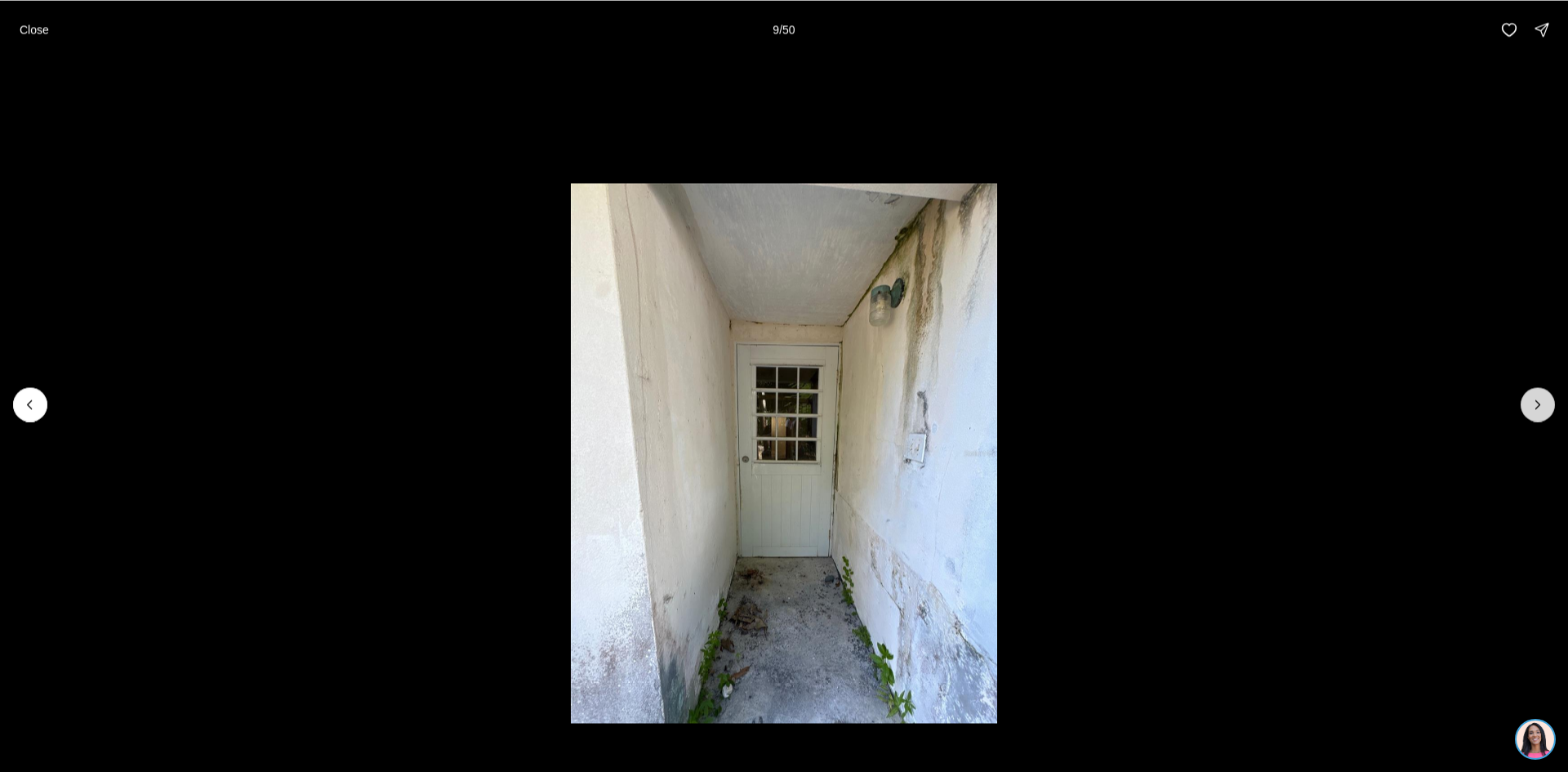
click at [1541, 409] on icon "Next slide" at bounding box center [1538, 404] width 16 height 16
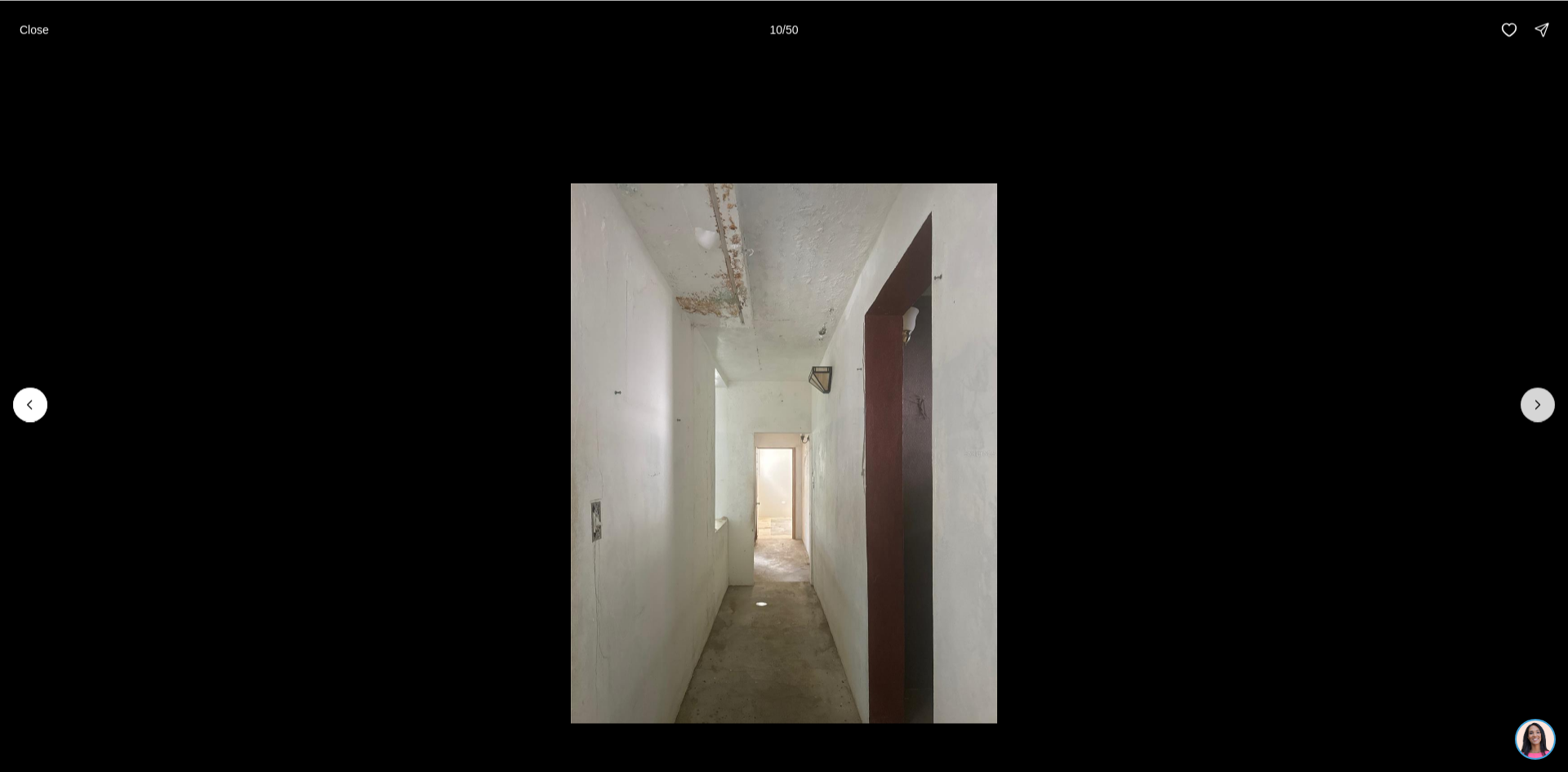
click at [1534, 409] on icon "Next slide" at bounding box center [1538, 404] width 16 height 16
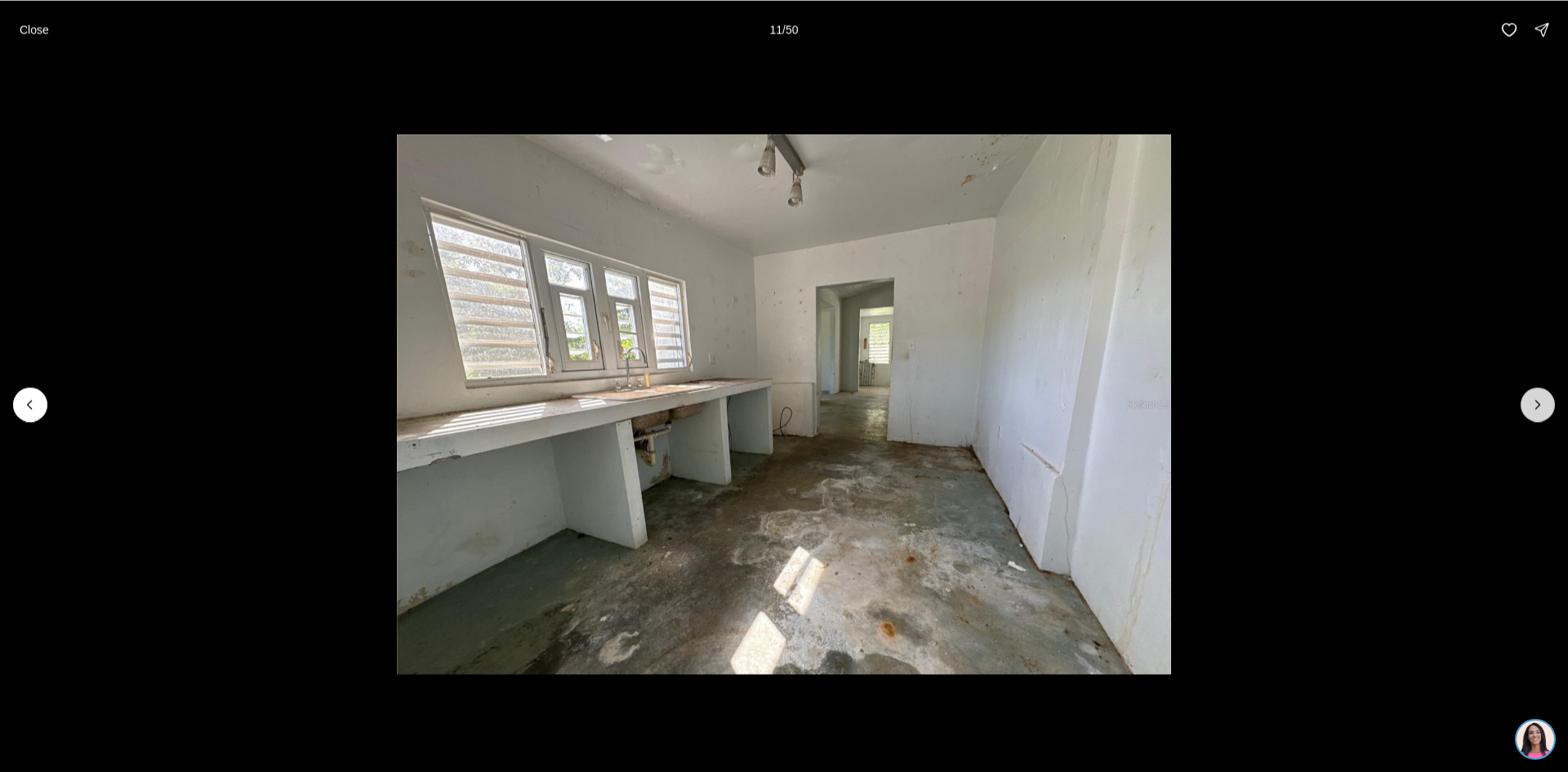
click at [1534, 409] on icon "Next slide" at bounding box center [1538, 404] width 16 height 16
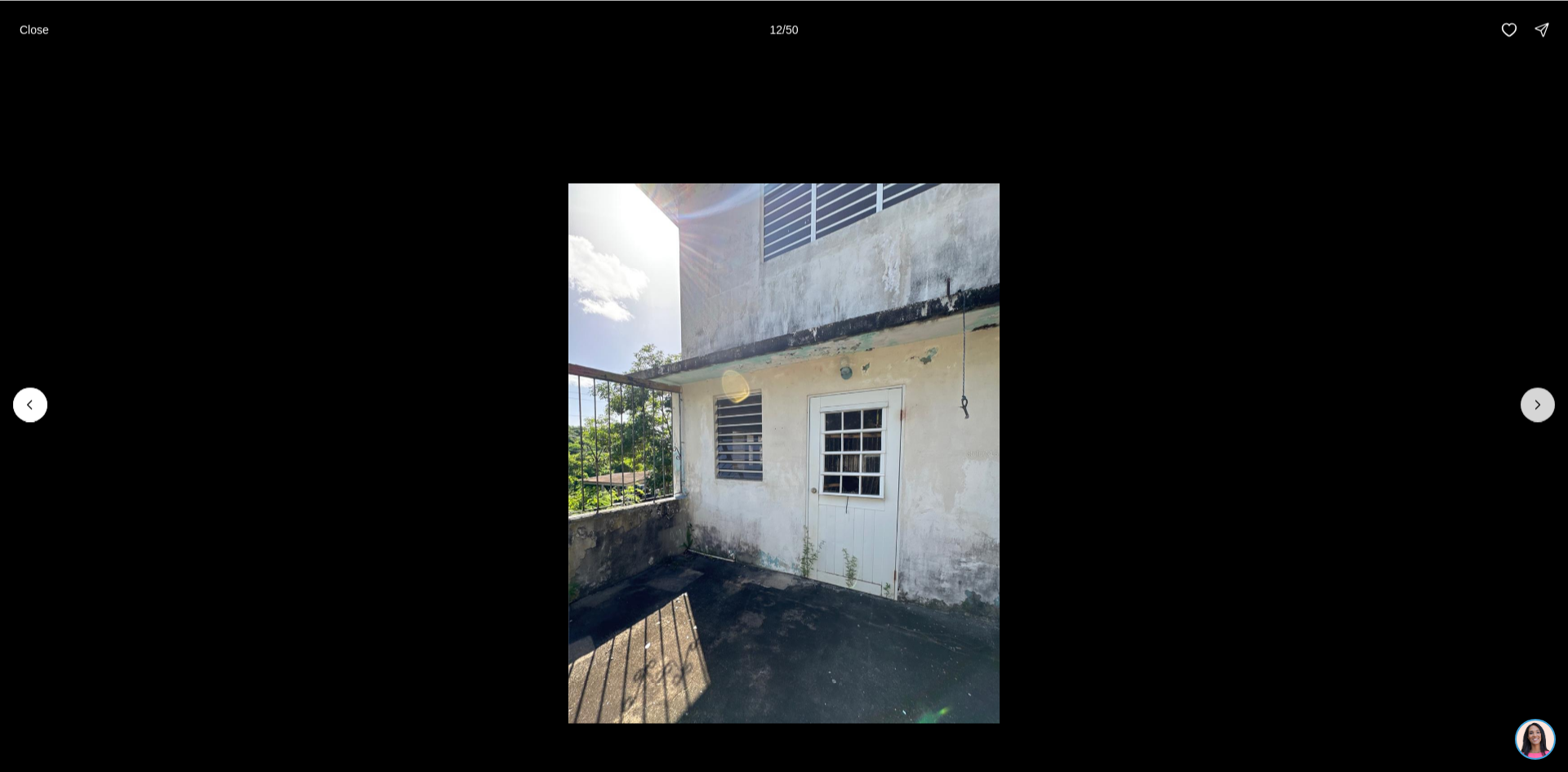
click at [1532, 409] on icon "Next slide" at bounding box center [1538, 404] width 16 height 16
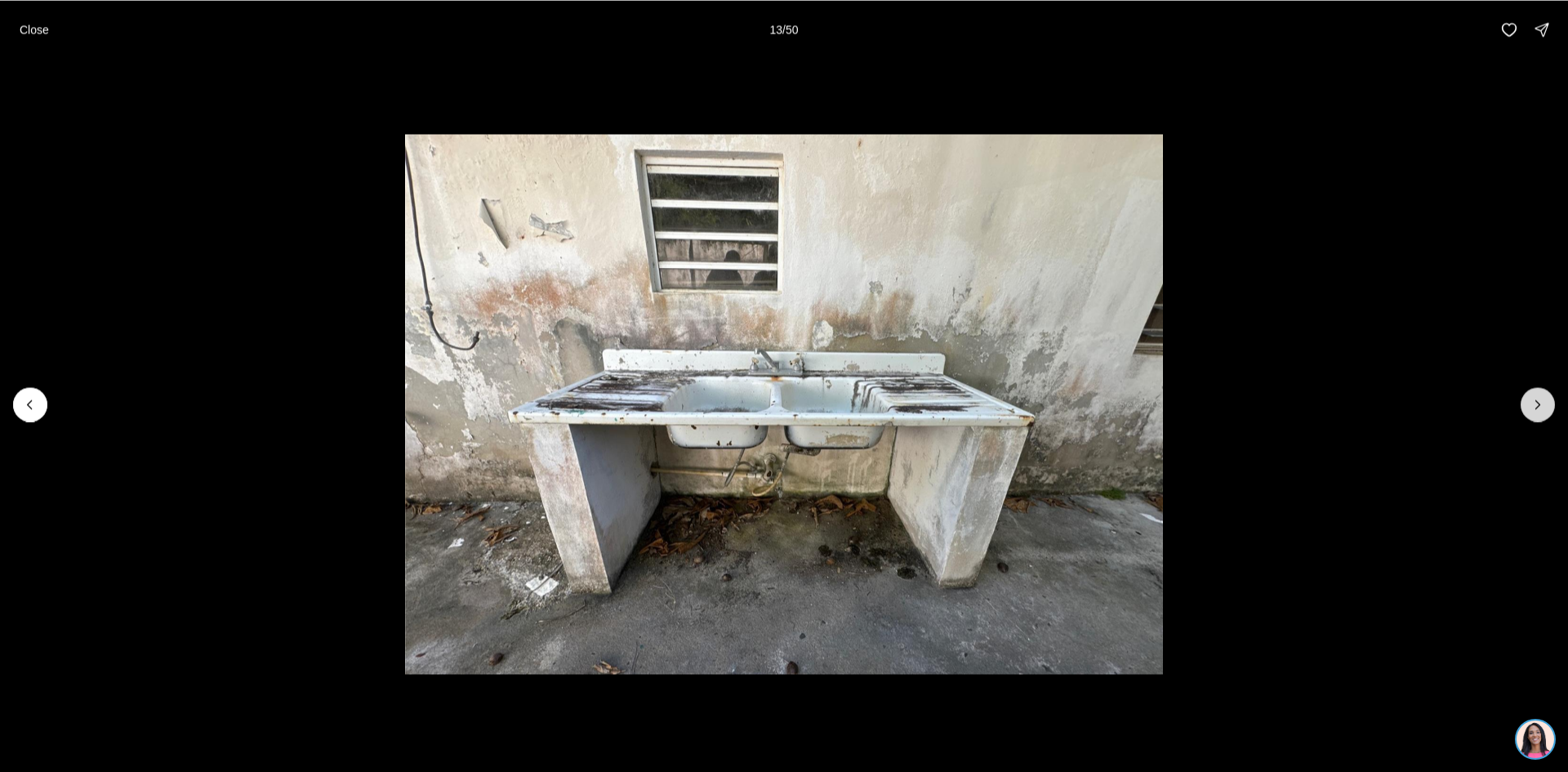
click at [1528, 409] on button "Next slide" at bounding box center [1538, 404] width 34 height 34
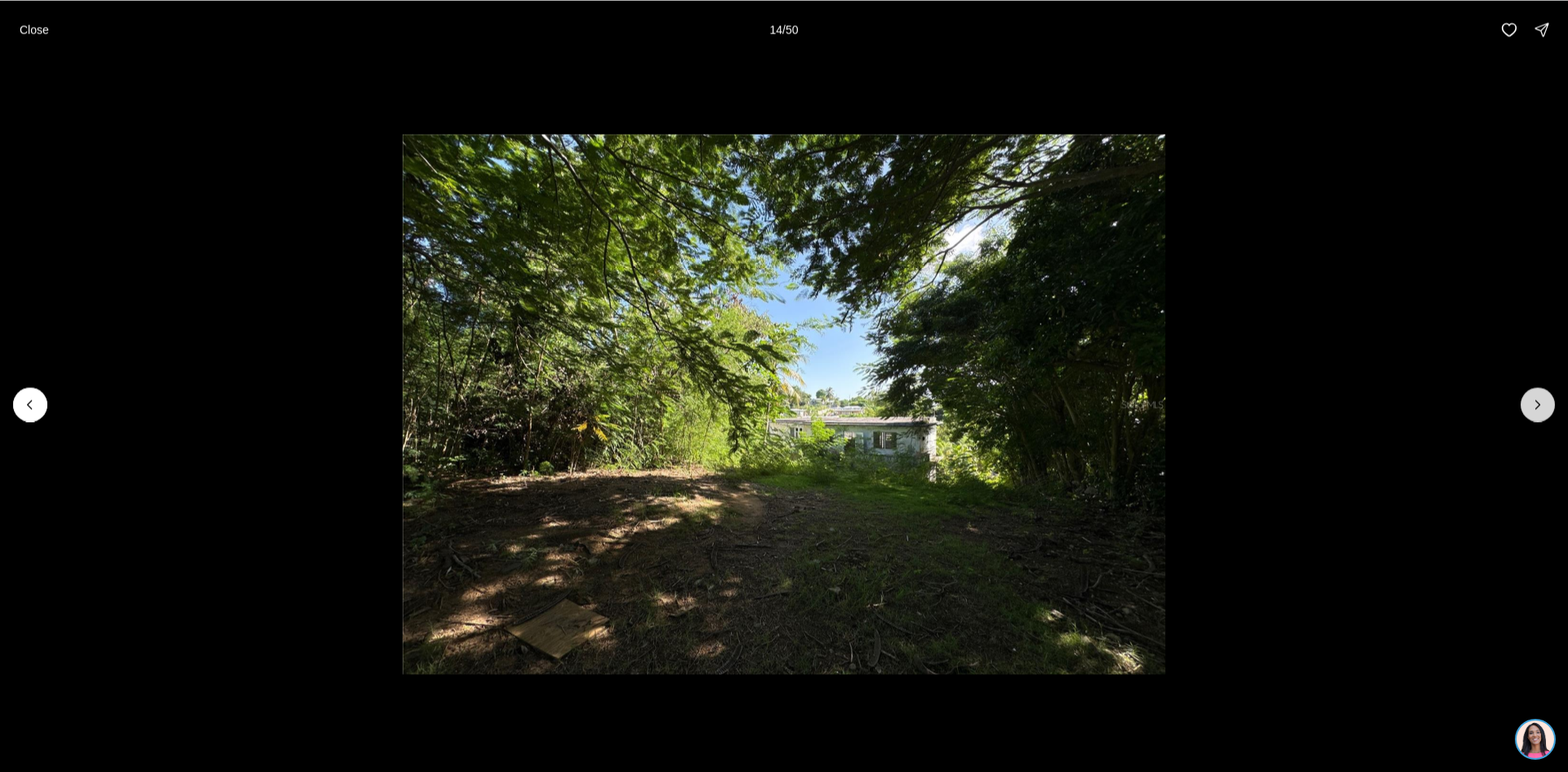
click at [1537, 404] on icon "Next slide" at bounding box center [1538, 404] width 16 height 16
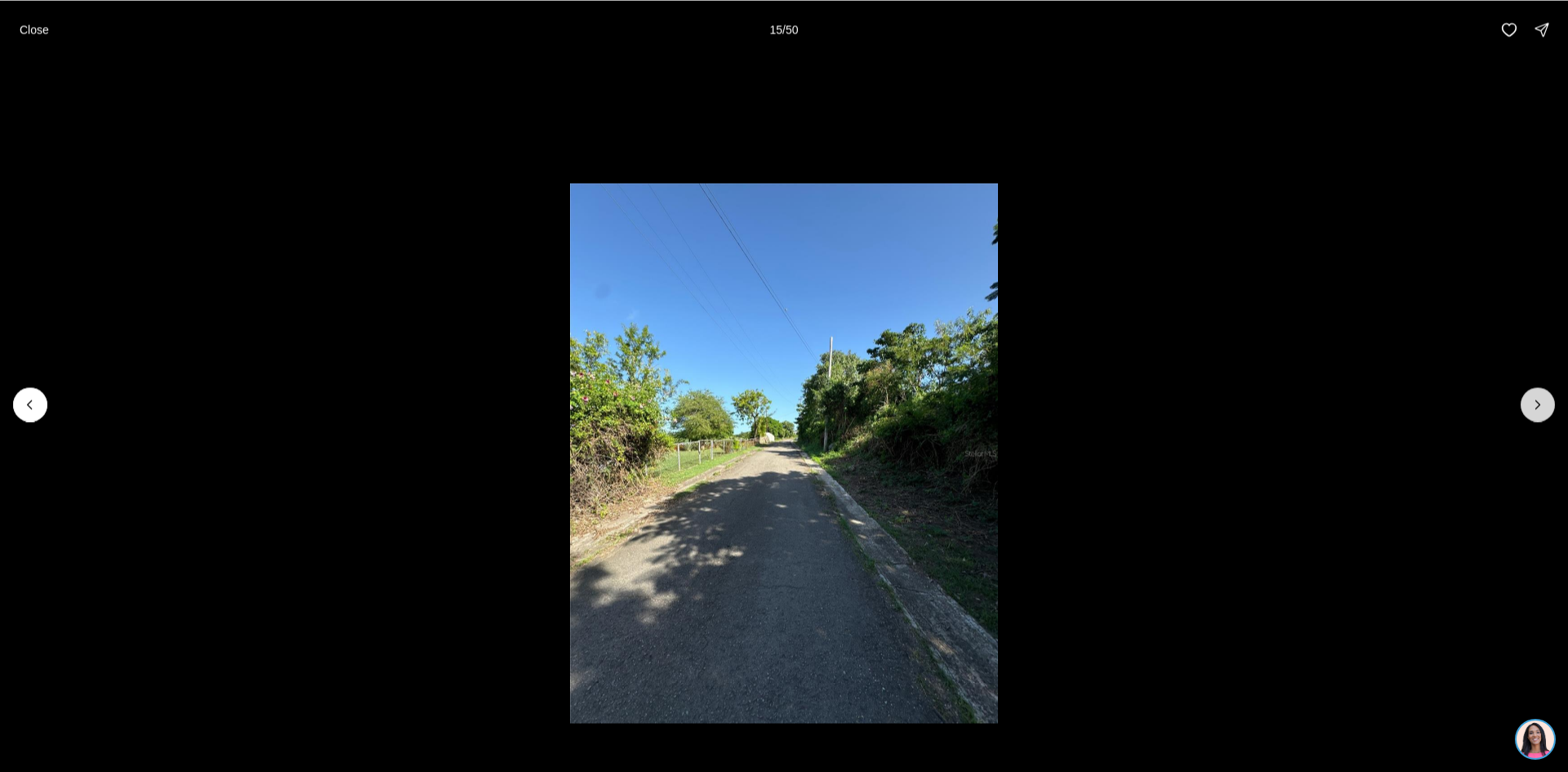
click at [1537, 404] on icon "Next slide" at bounding box center [1538, 404] width 16 height 16
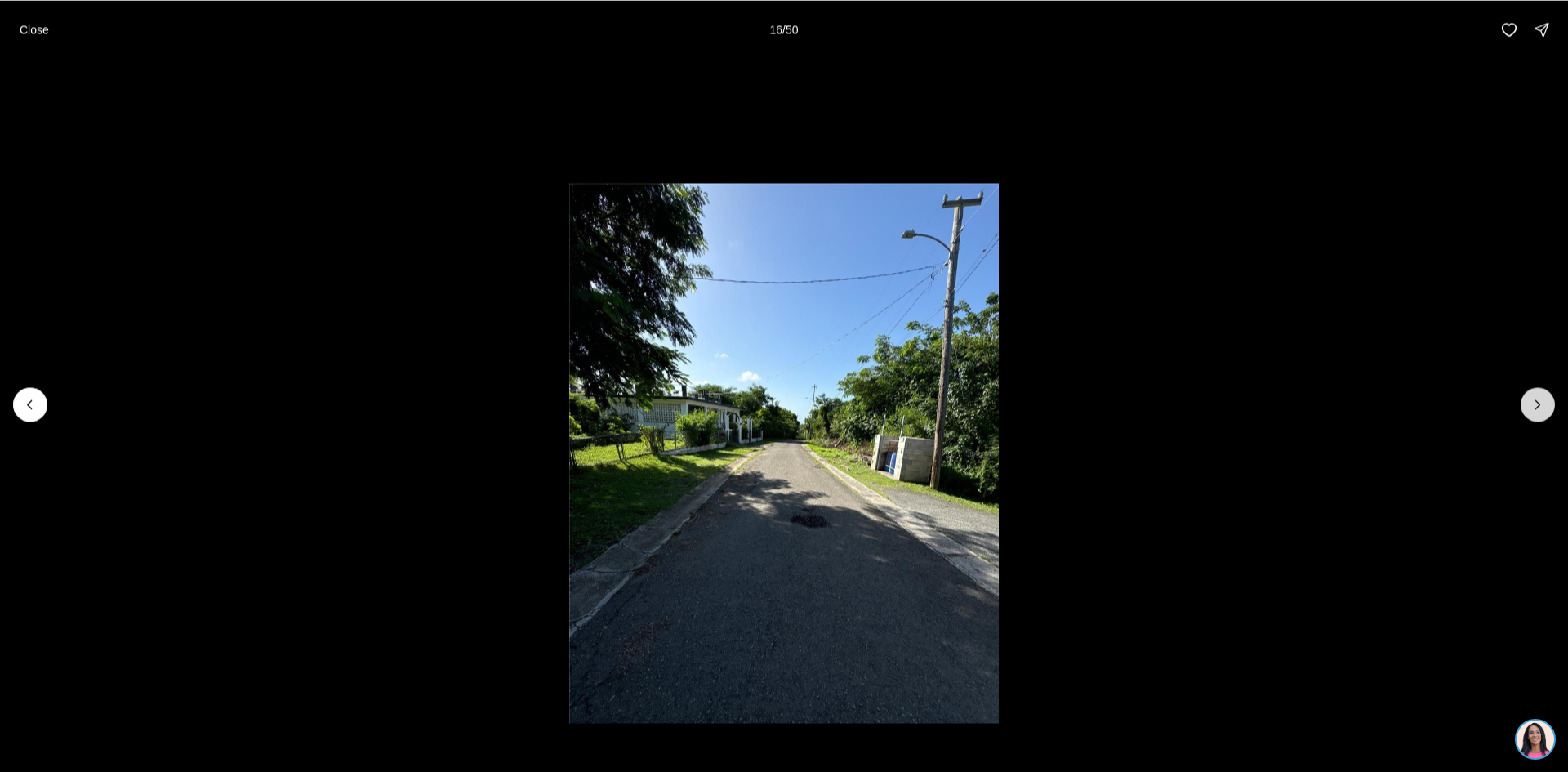
click at [1537, 404] on icon "Next slide" at bounding box center [1538, 404] width 16 height 16
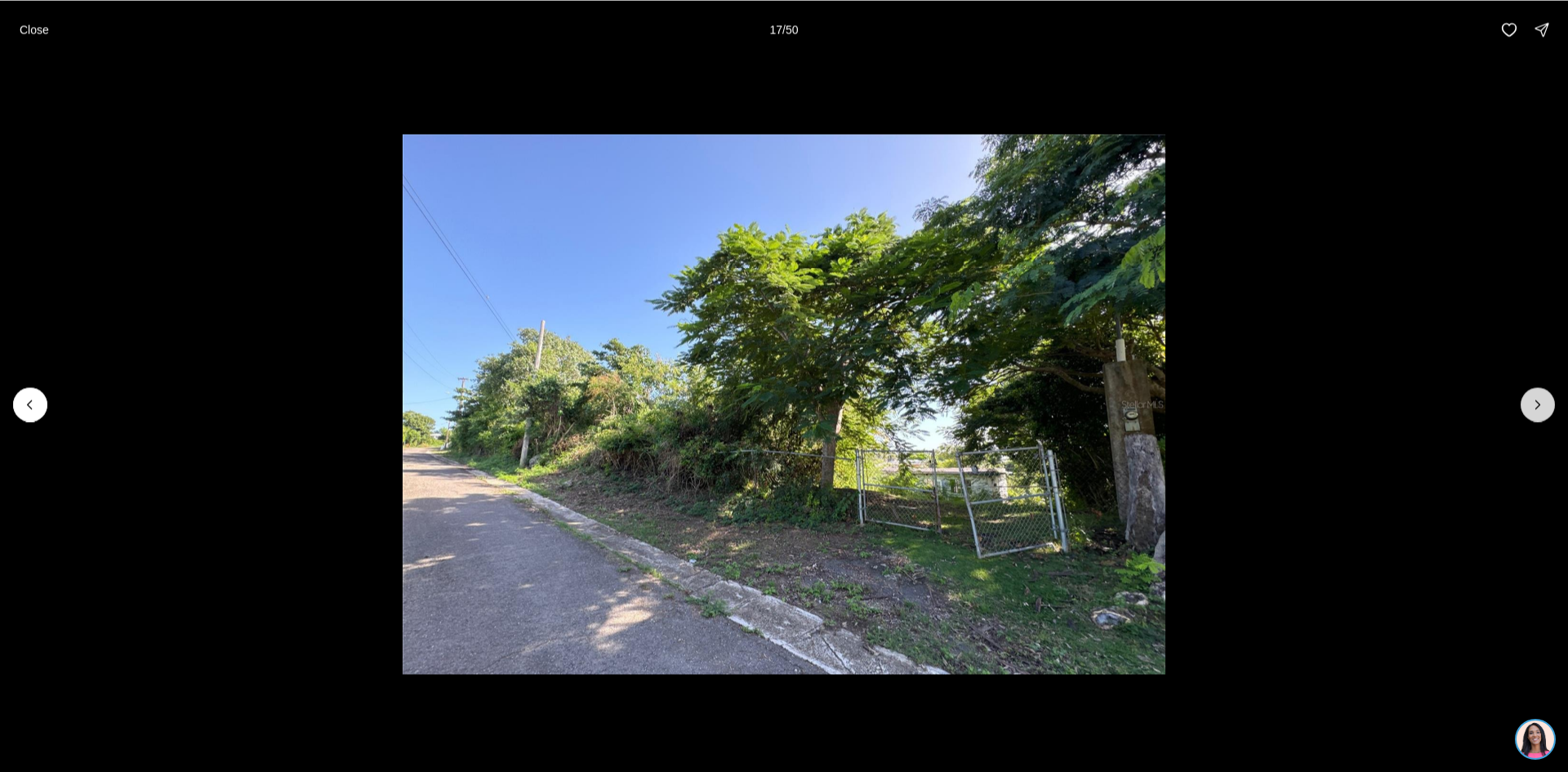
click at [1537, 404] on icon "Next slide" at bounding box center [1538, 404] width 16 height 16
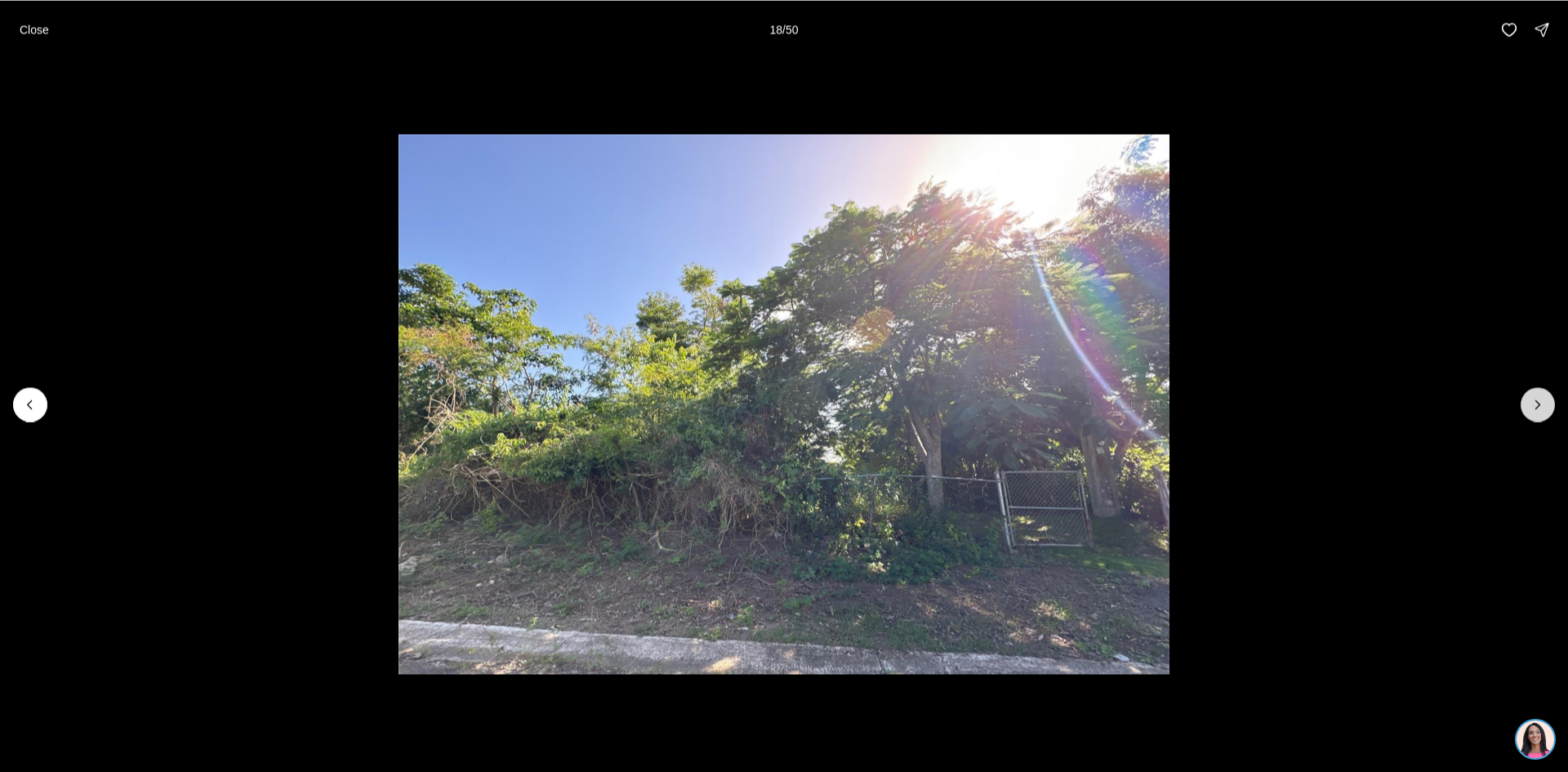
click at [1537, 404] on icon "Next slide" at bounding box center [1538, 404] width 16 height 16
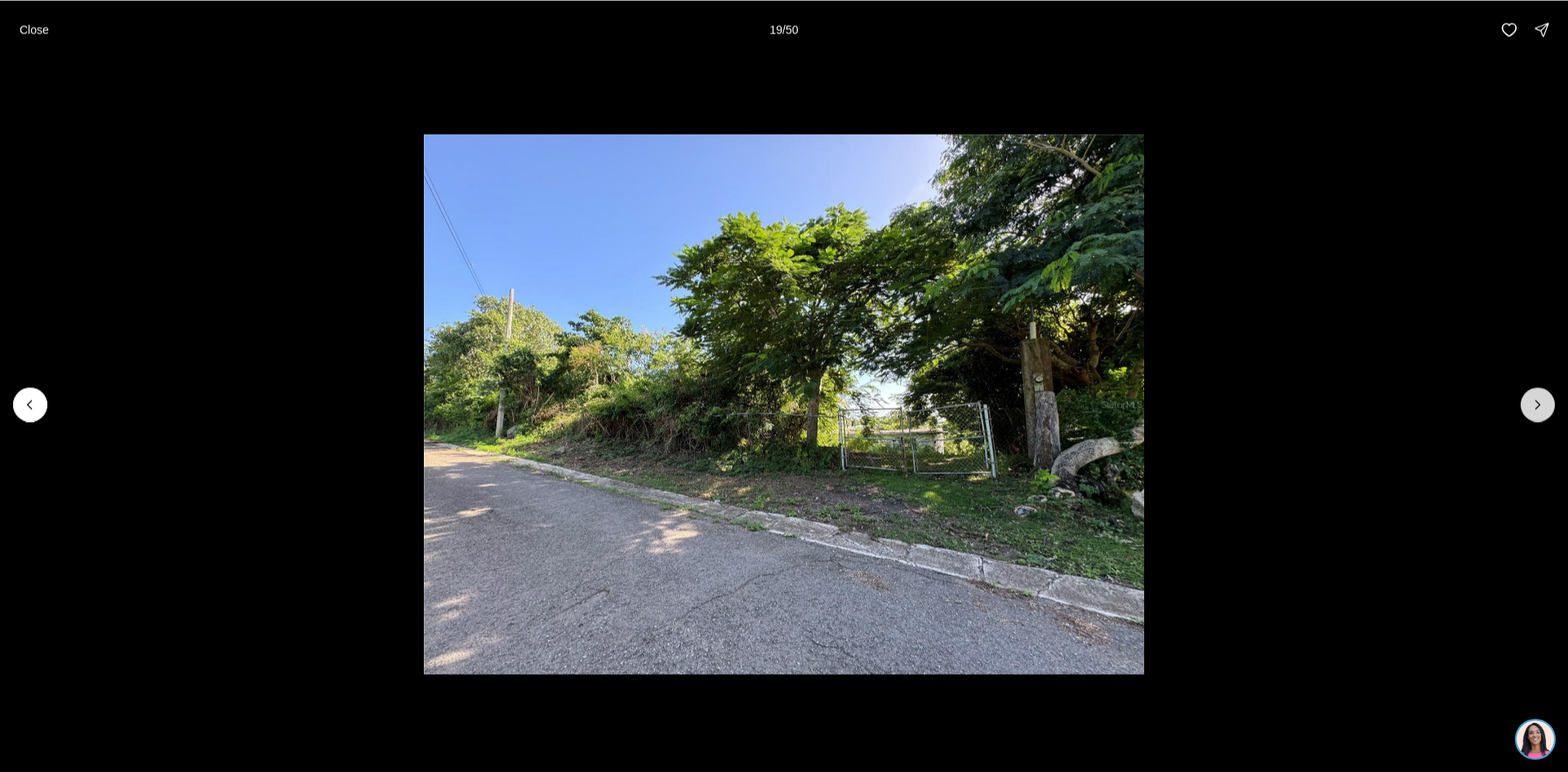
click at [1537, 404] on icon "Next slide" at bounding box center [1538, 404] width 16 height 16
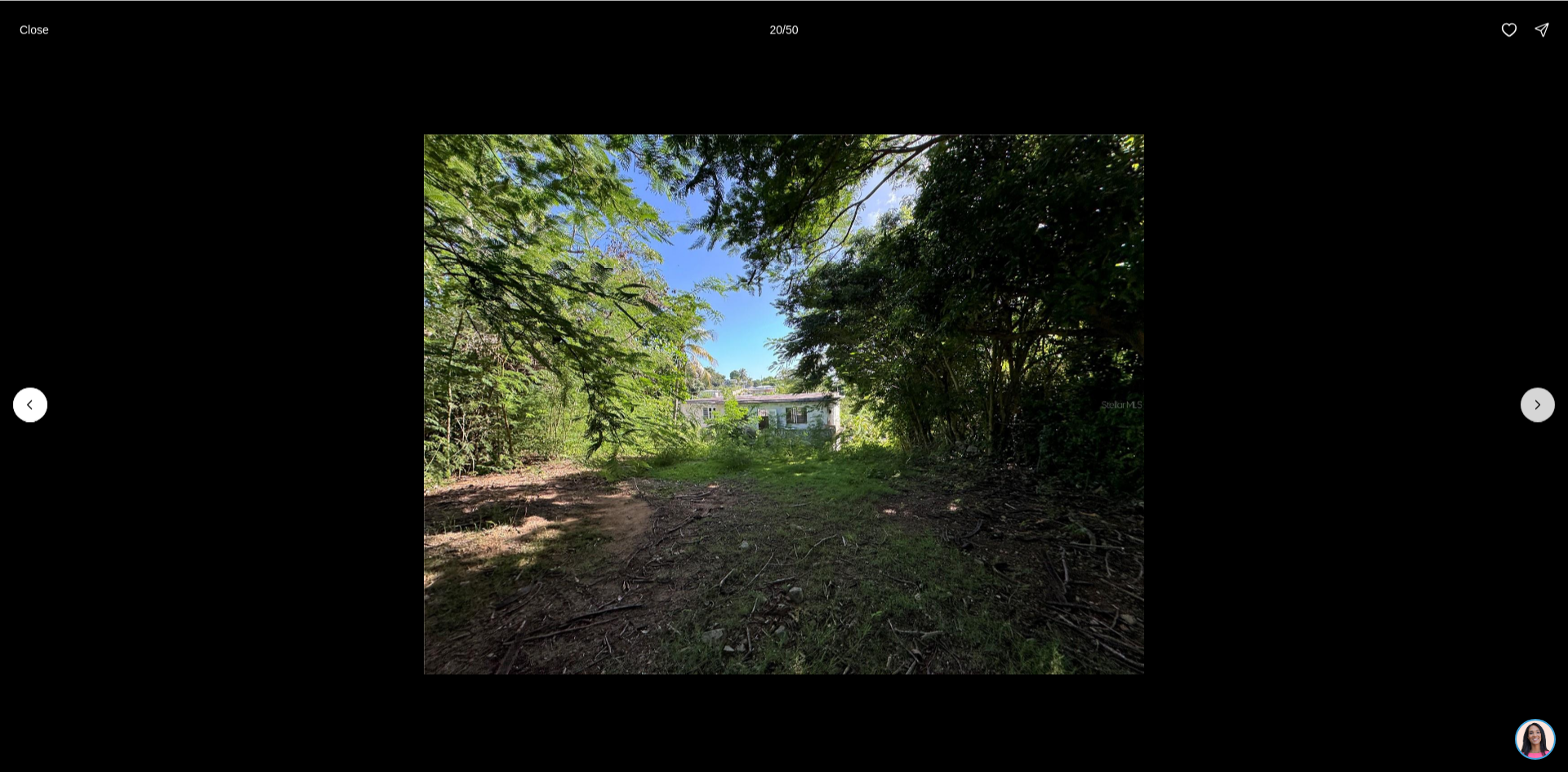
click at [1537, 404] on icon "Next slide" at bounding box center [1538, 404] width 16 height 16
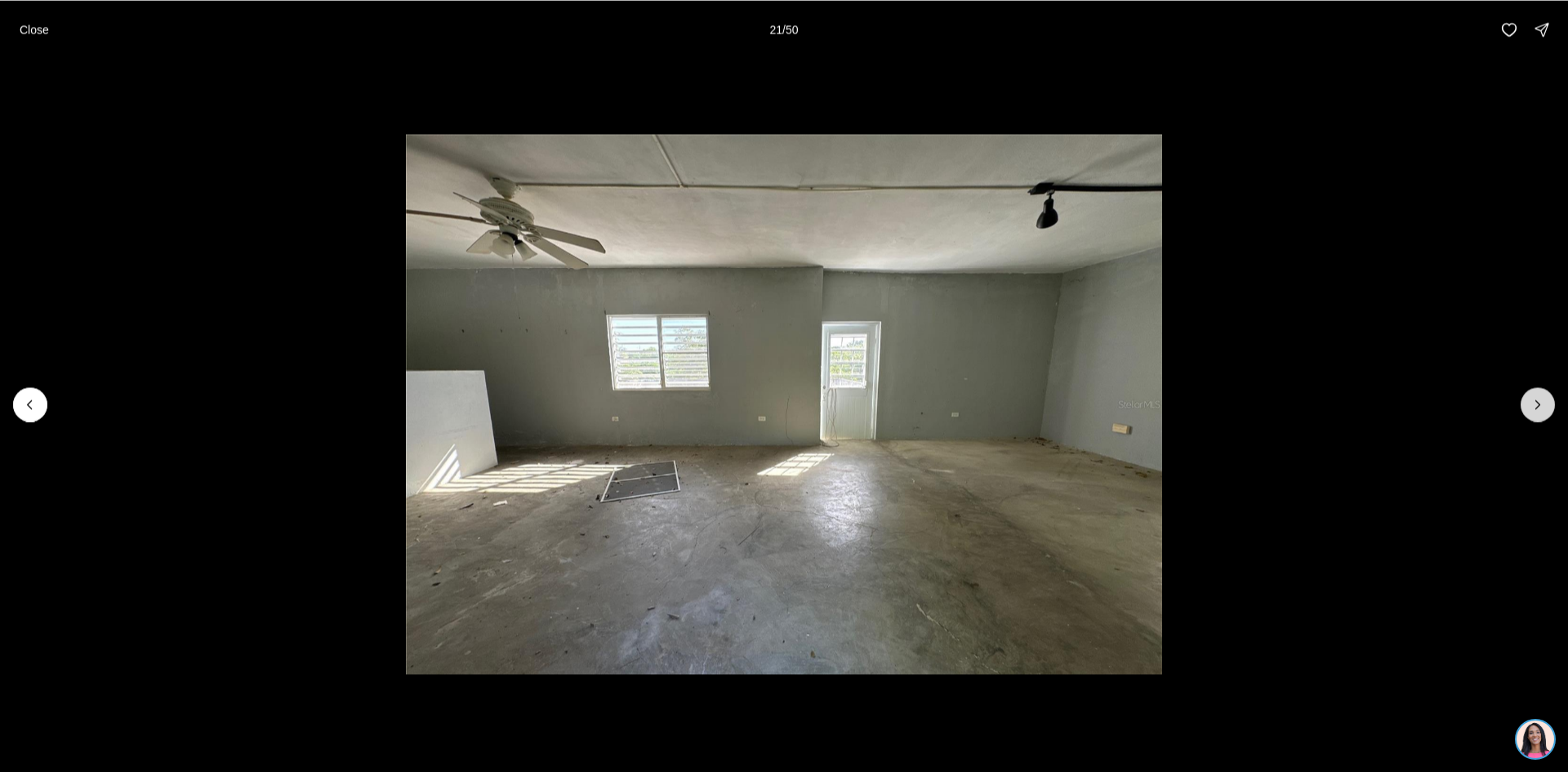
click at [1537, 404] on icon "Next slide" at bounding box center [1538, 404] width 16 height 16
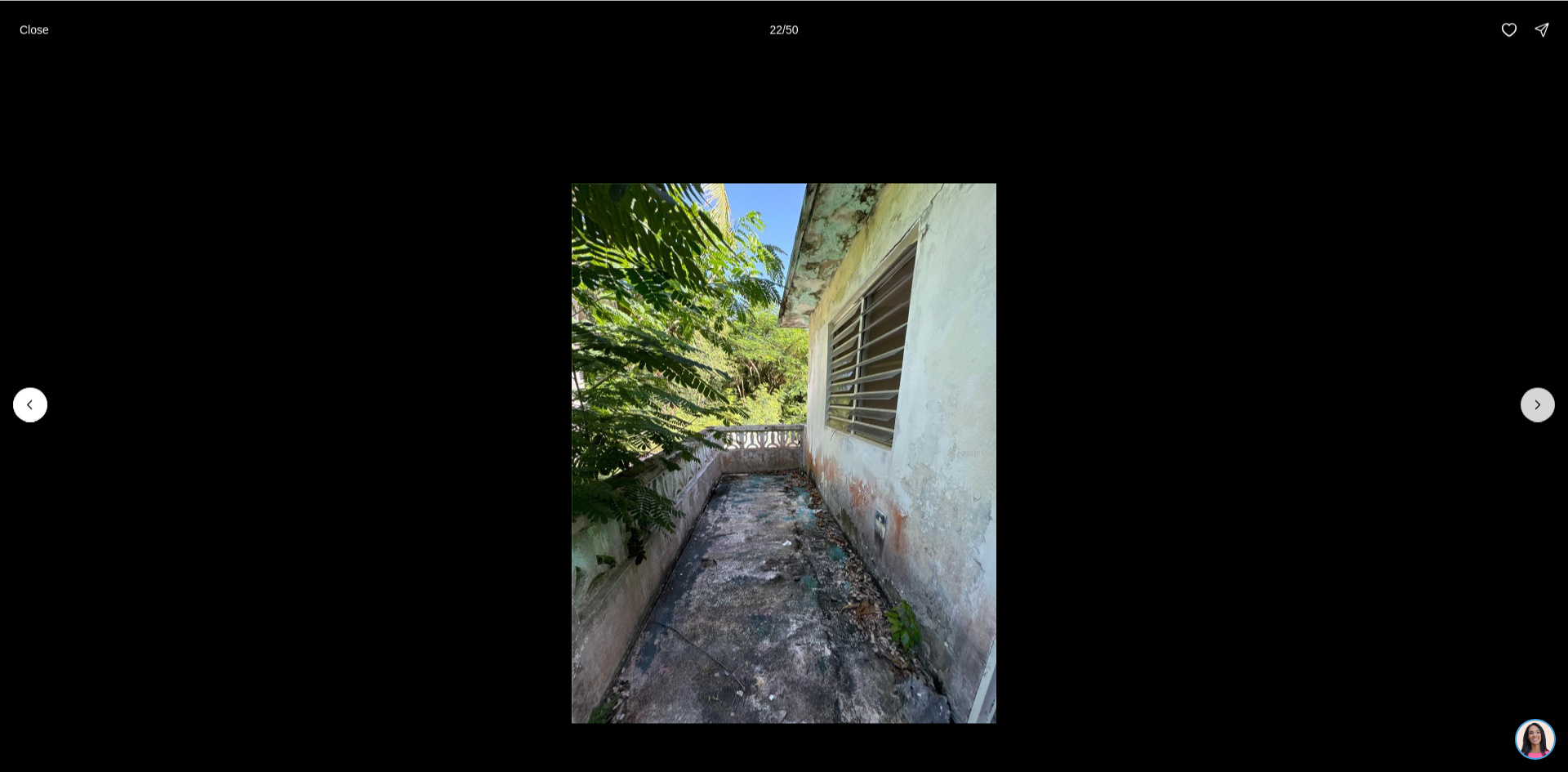
click at [1537, 404] on icon "Next slide" at bounding box center [1538, 404] width 16 height 16
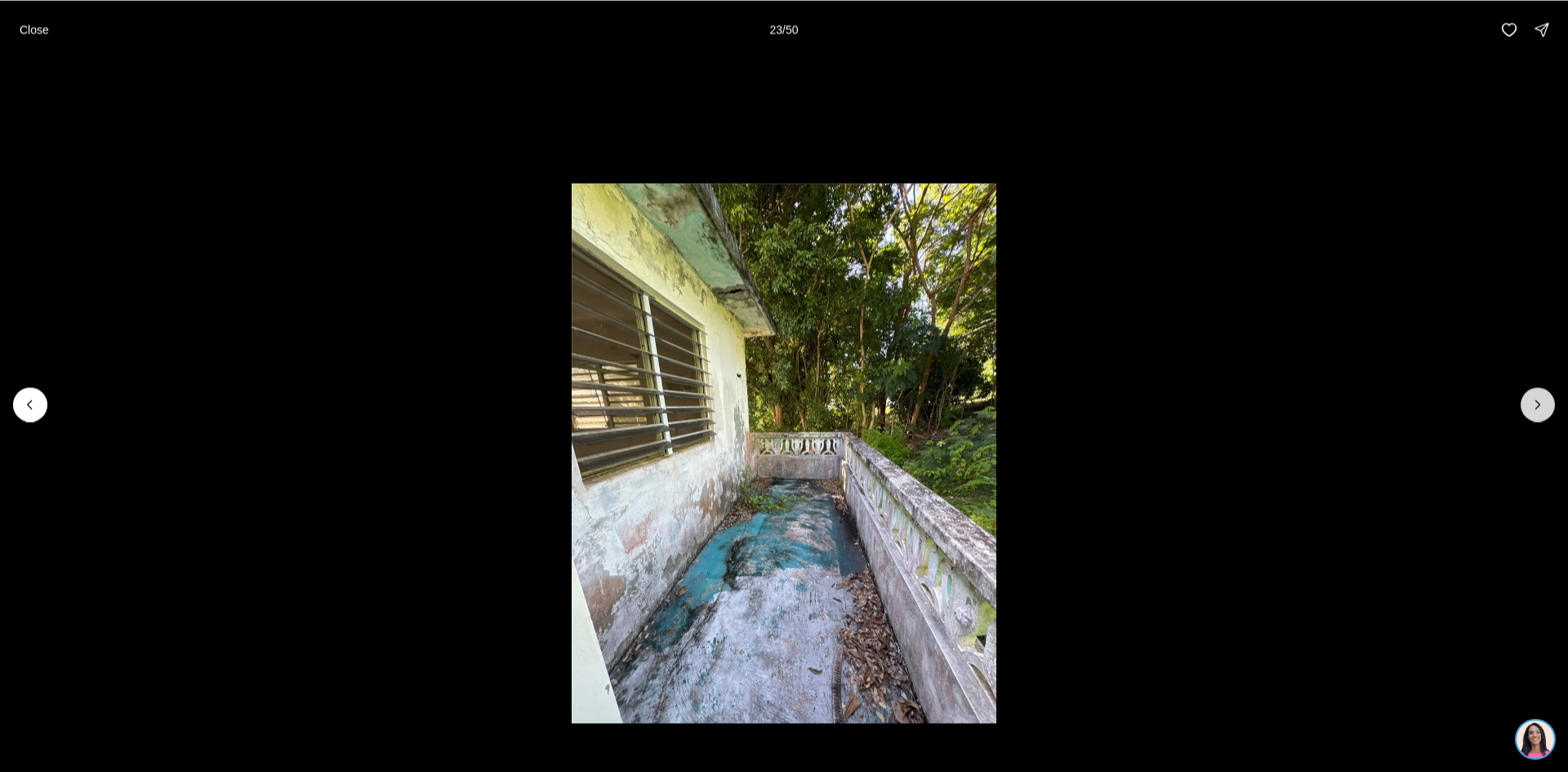
click at [1537, 404] on icon "Next slide" at bounding box center [1538, 404] width 16 height 16
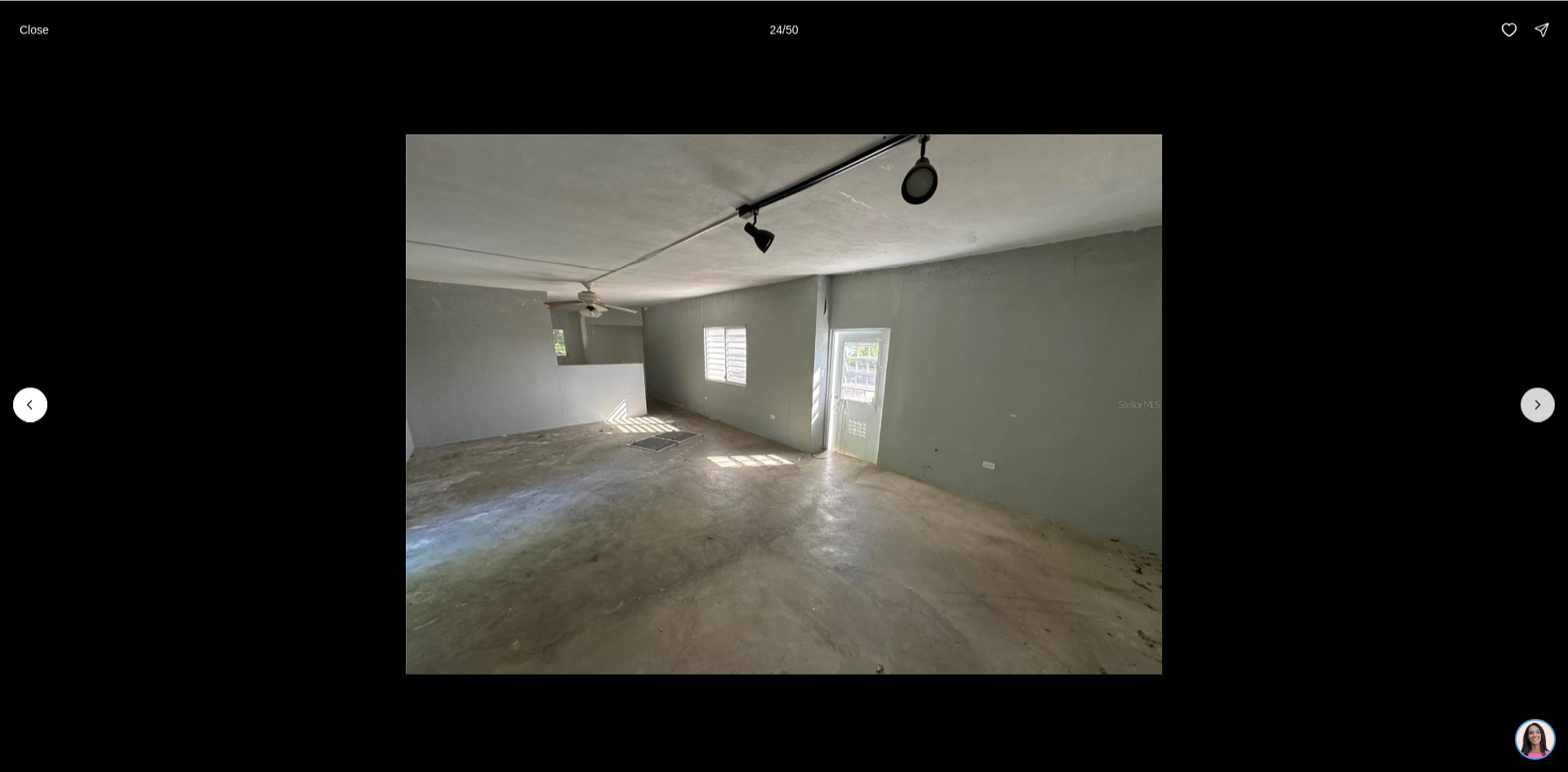
click at [1537, 404] on icon "Next slide" at bounding box center [1538, 404] width 16 height 16
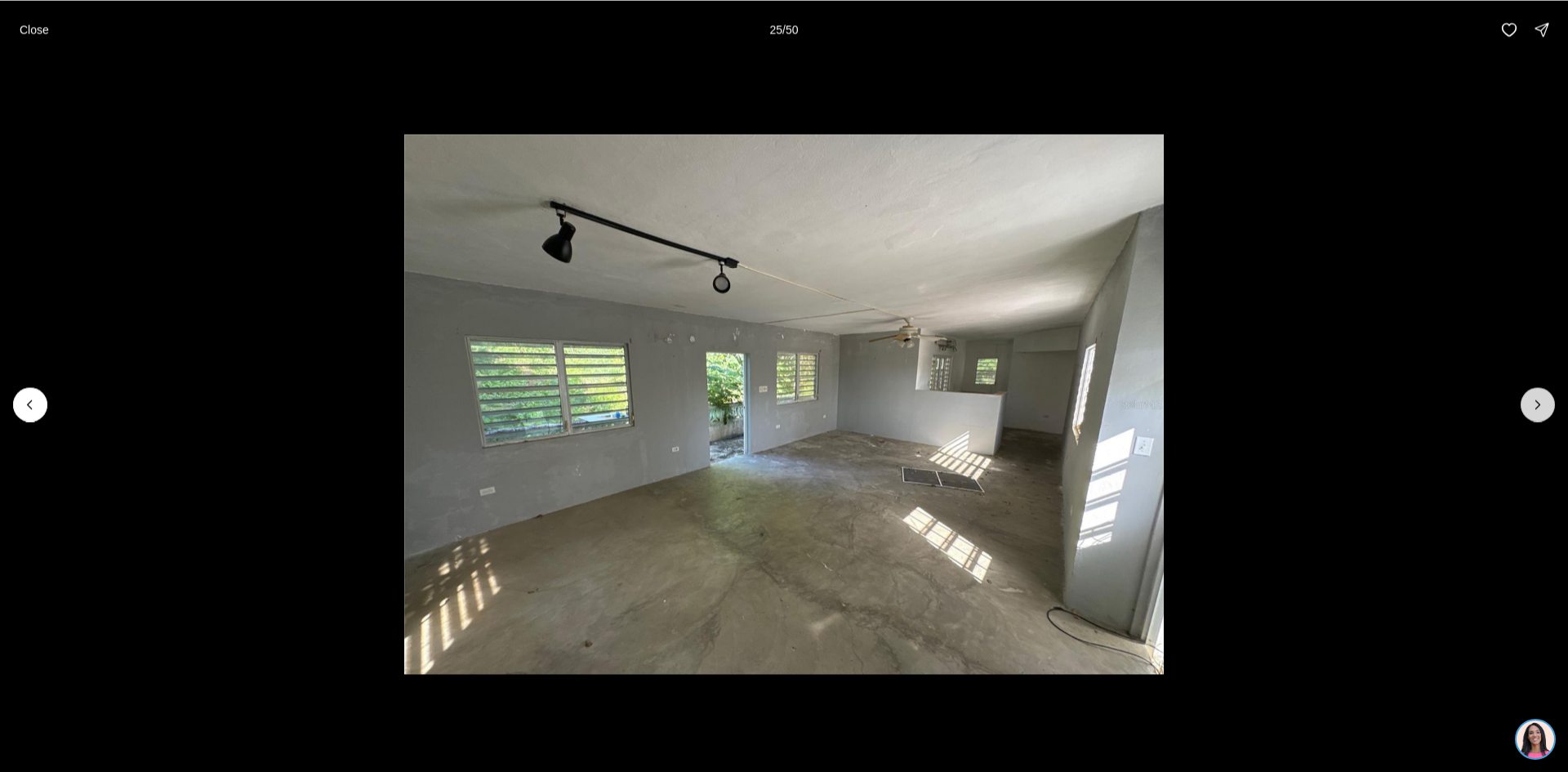
click at [1537, 404] on icon "Next slide" at bounding box center [1538, 404] width 16 height 16
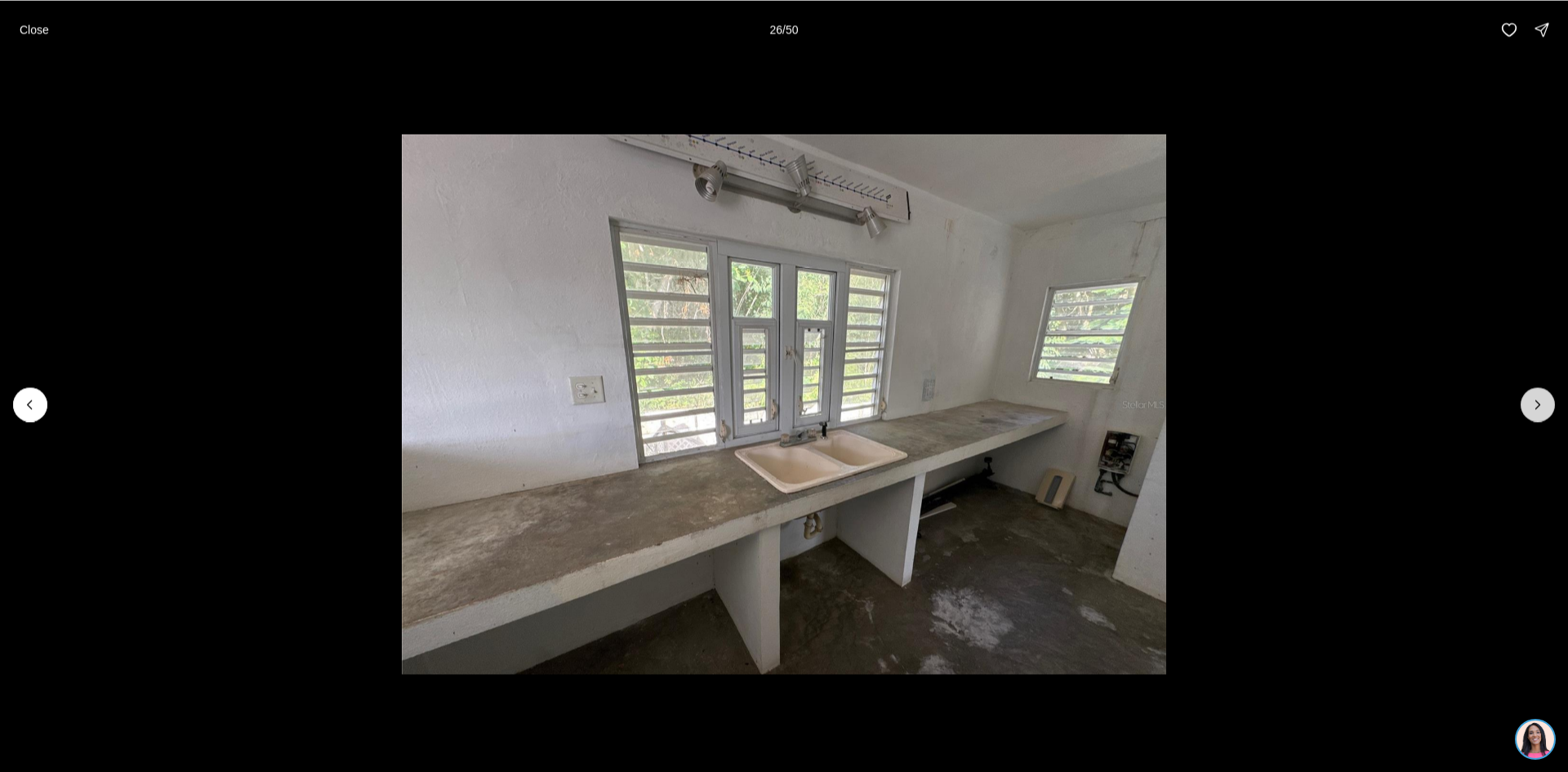
click at [1537, 404] on icon "Next slide" at bounding box center [1538, 404] width 16 height 16
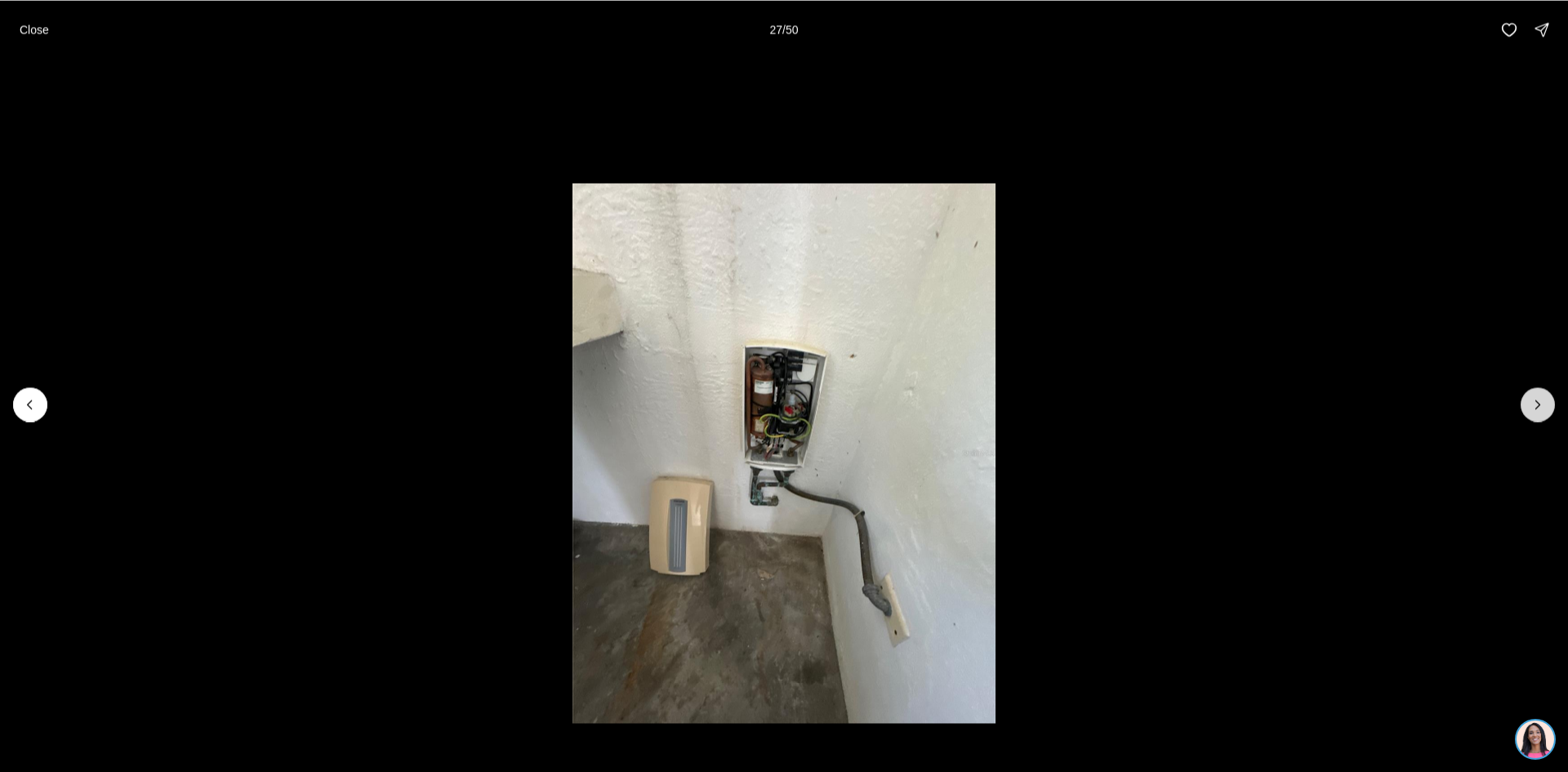
click at [1537, 404] on icon "Next slide" at bounding box center [1538, 404] width 16 height 16
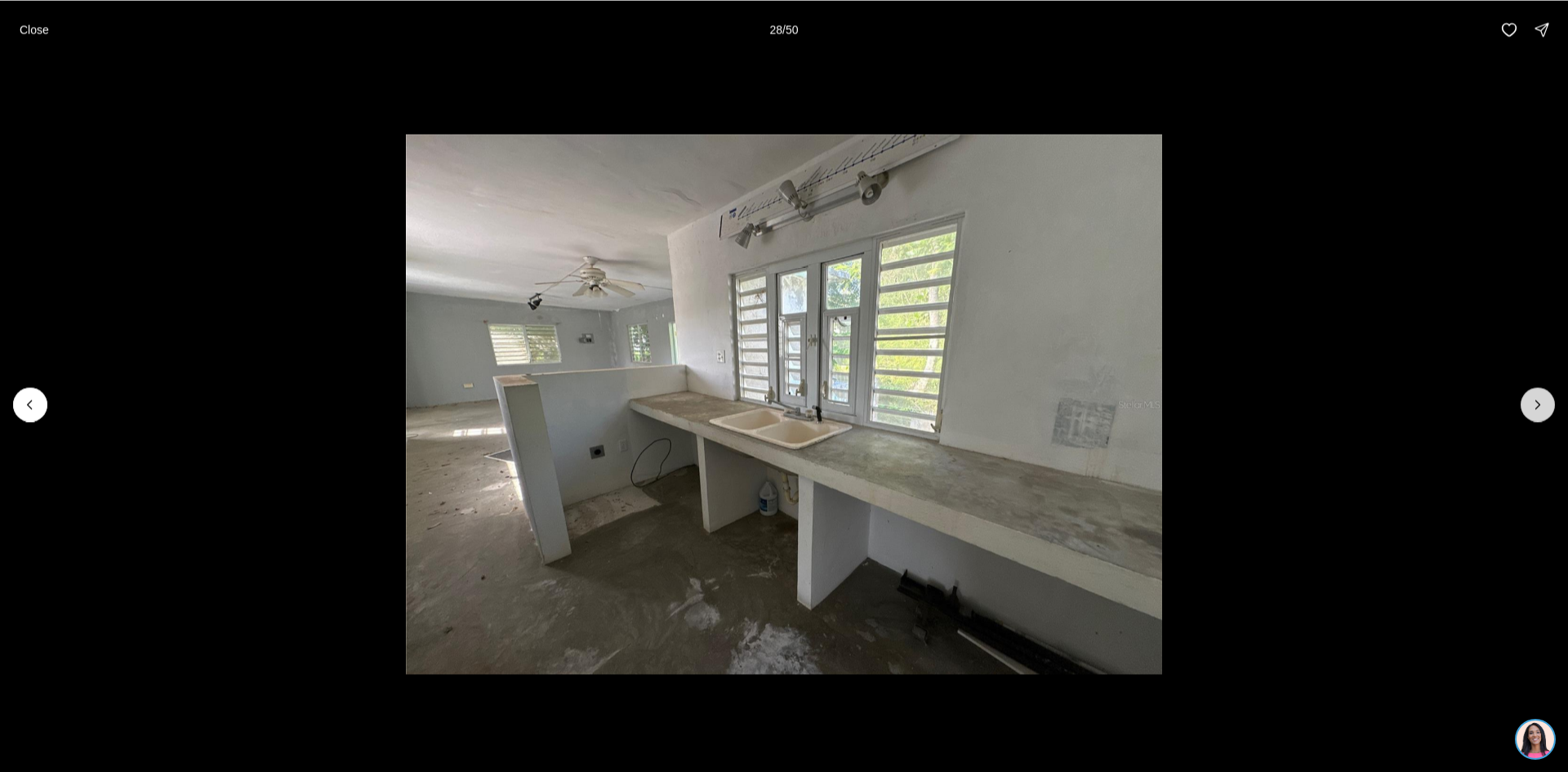
click at [1537, 404] on icon "Next slide" at bounding box center [1538, 404] width 16 height 16
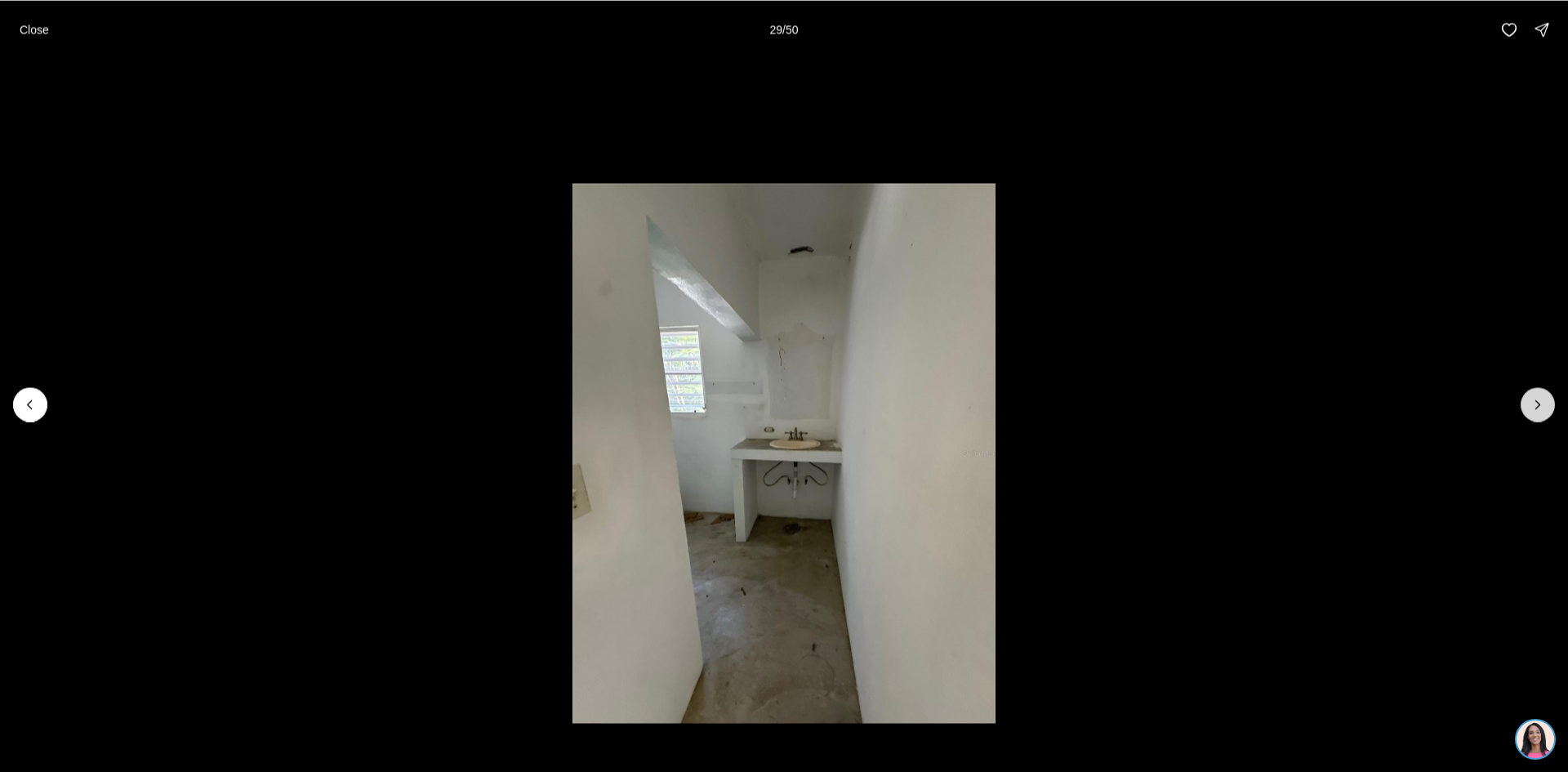
click at [1537, 404] on icon "Next slide" at bounding box center [1538, 404] width 16 height 16
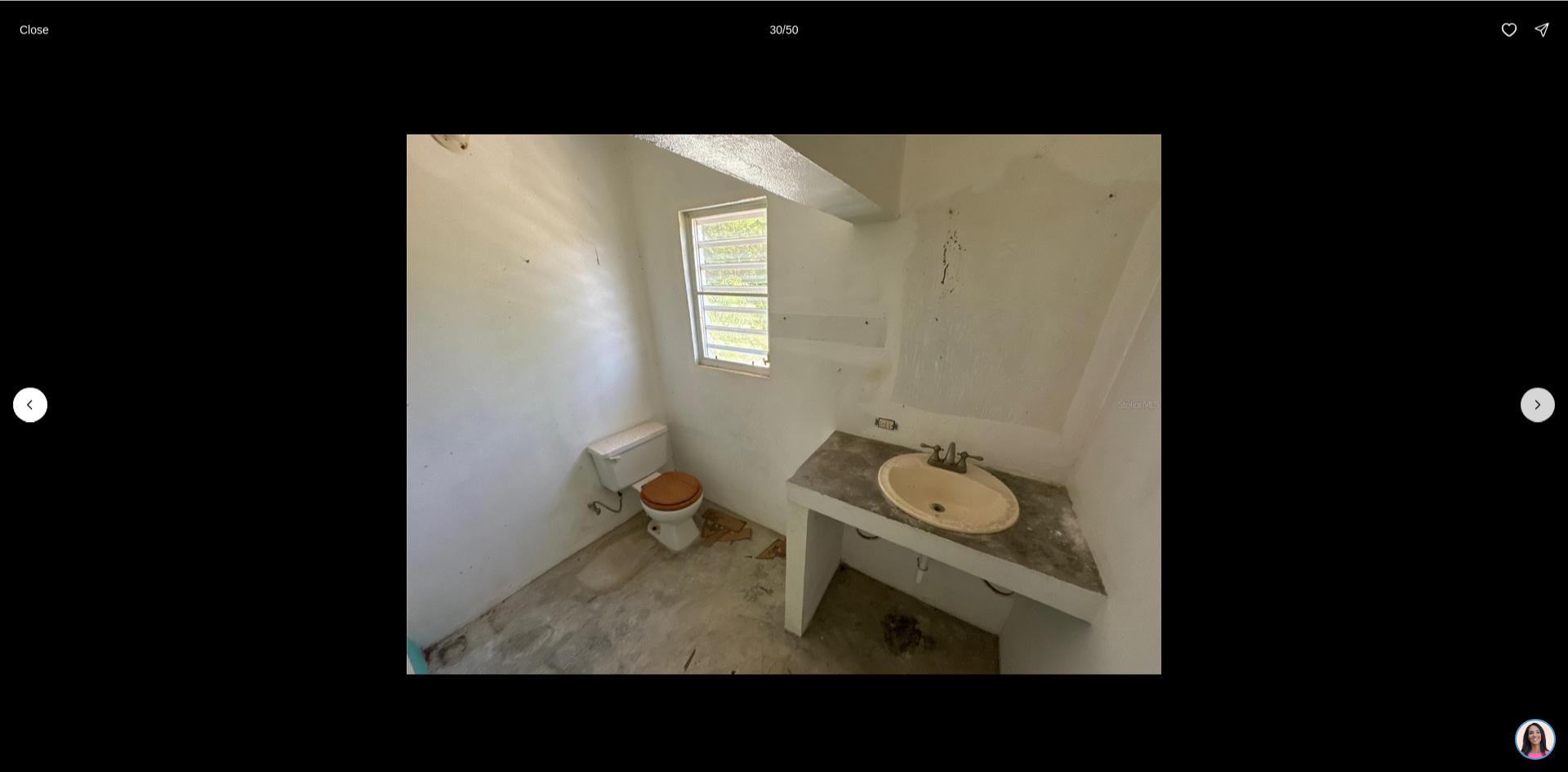
click at [1537, 404] on icon "Next slide" at bounding box center [1538, 404] width 16 height 16
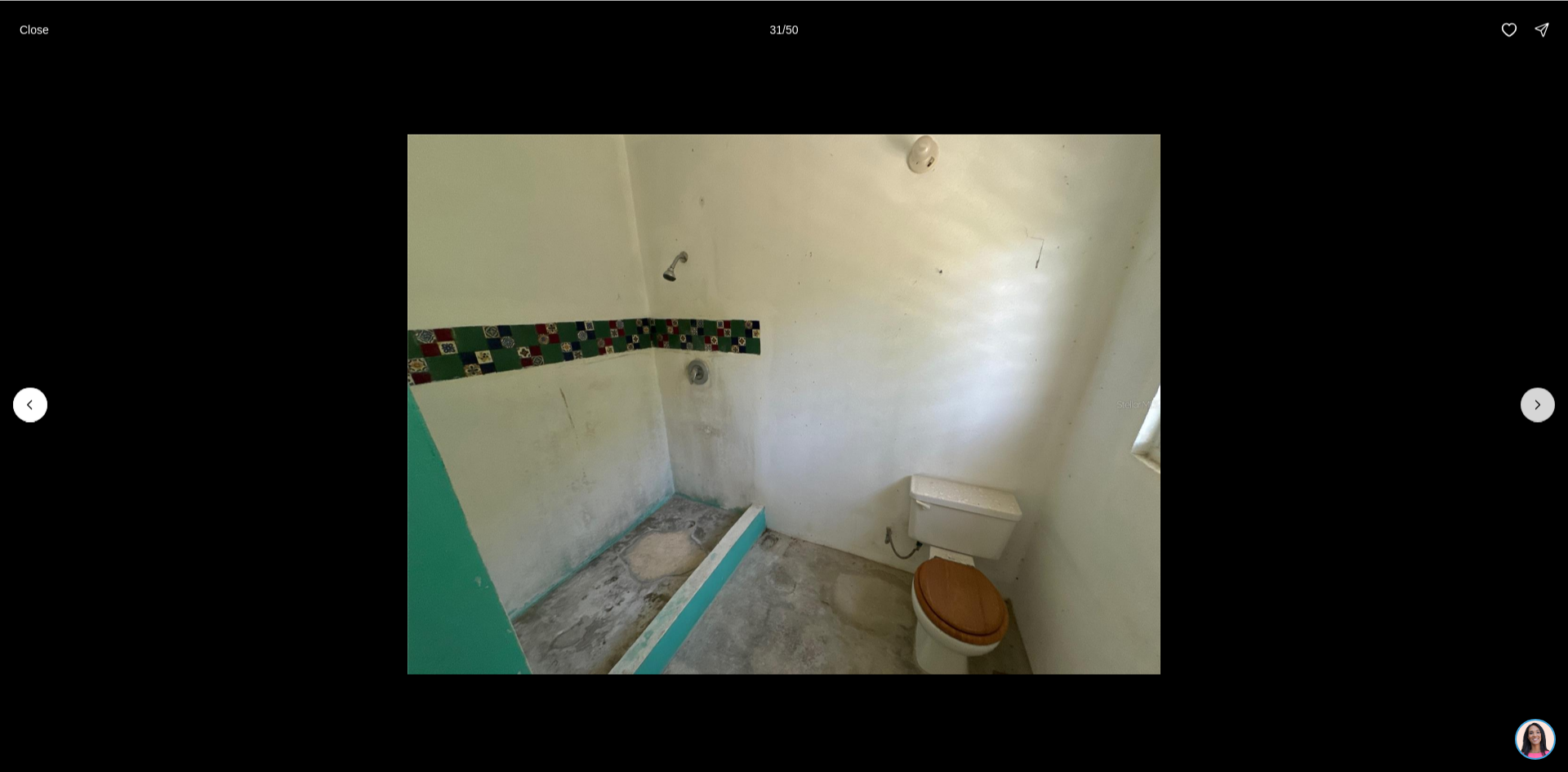
click at [1537, 404] on icon "Next slide" at bounding box center [1538, 404] width 16 height 16
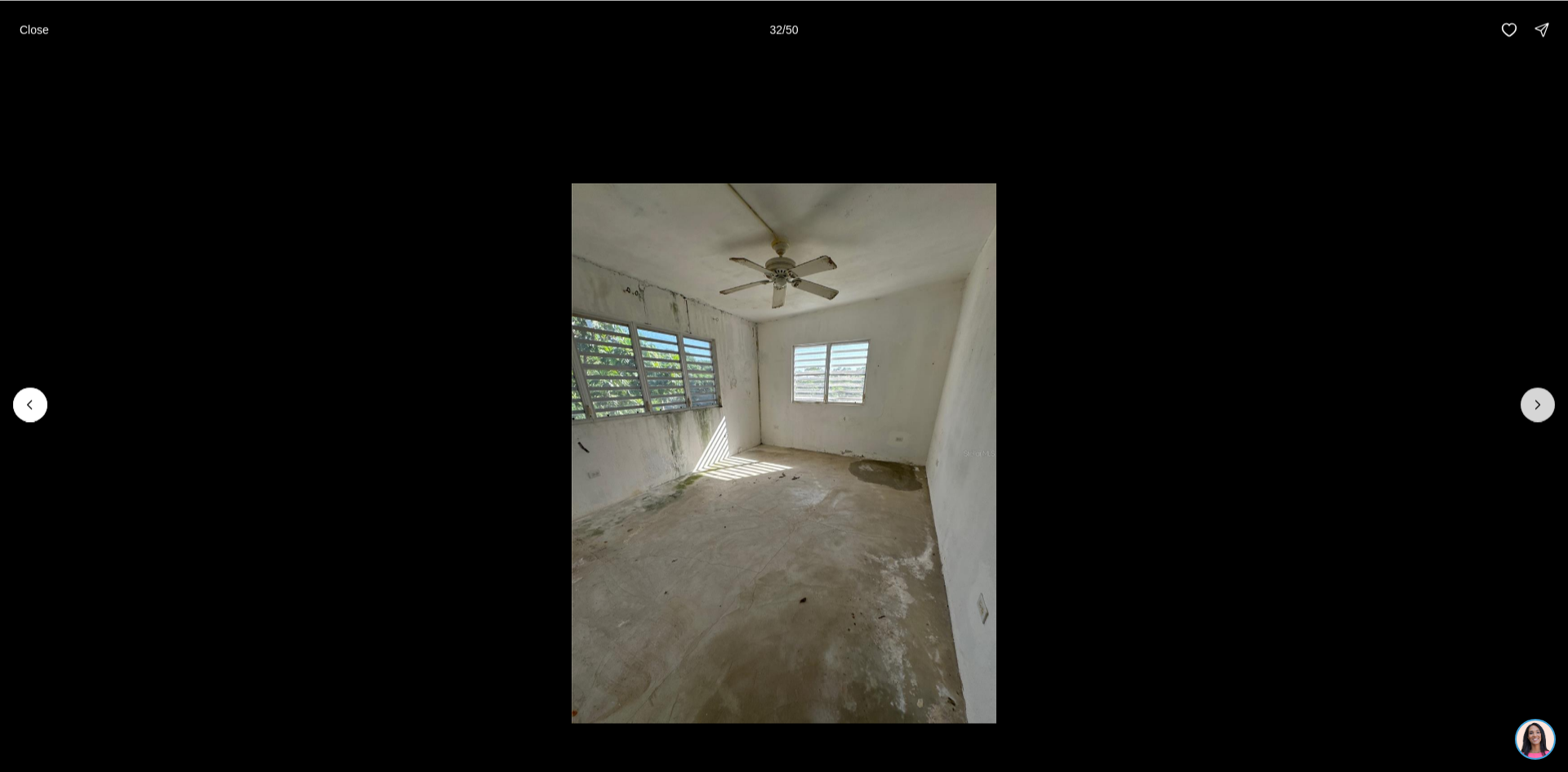
click at [1537, 404] on icon "Next slide" at bounding box center [1538, 404] width 16 height 16
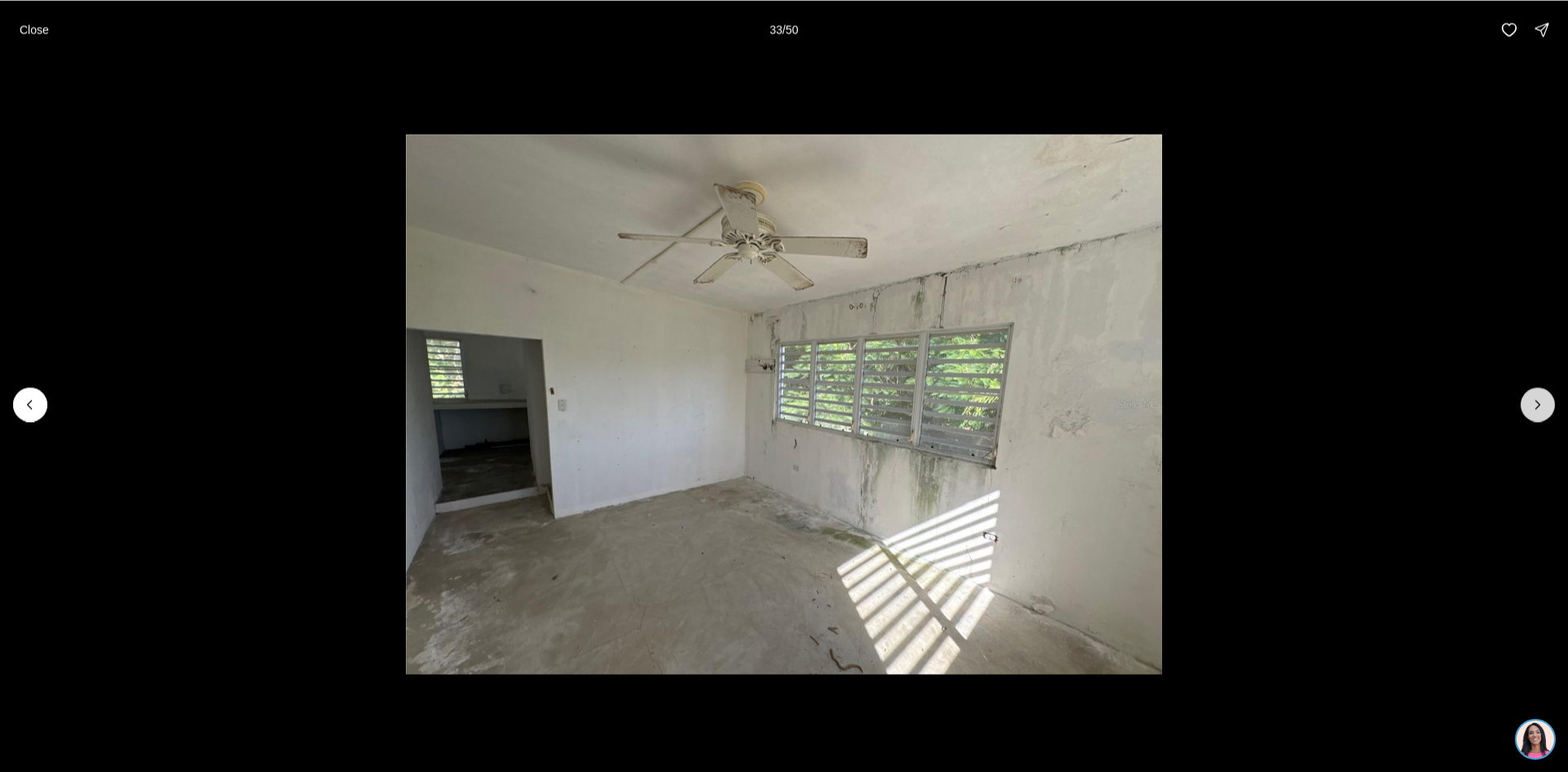
click at [1537, 404] on icon "Next slide" at bounding box center [1538, 404] width 16 height 16
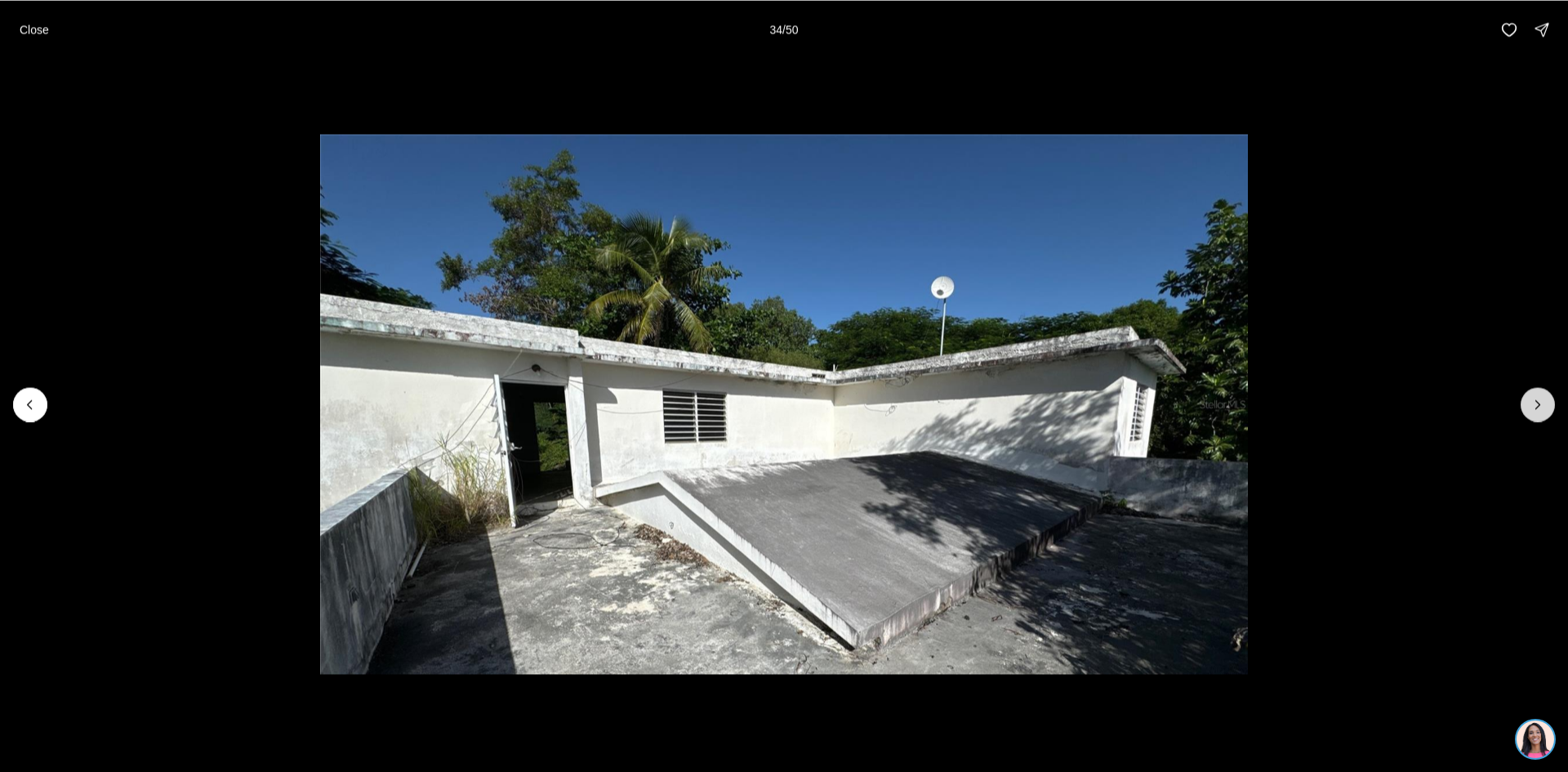
click at [1537, 404] on icon "Next slide" at bounding box center [1538, 404] width 16 height 16
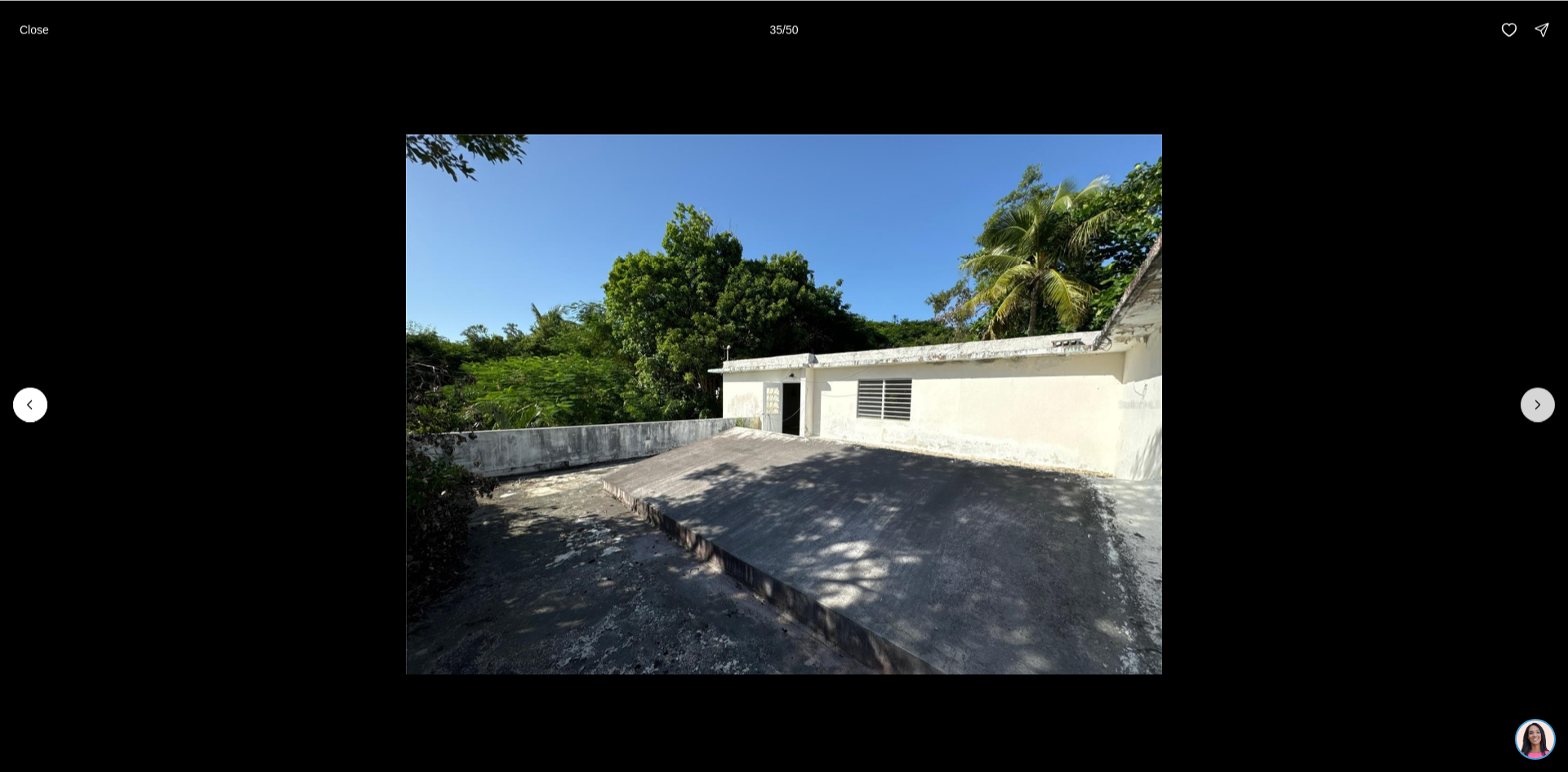
click at [1537, 404] on icon "Next slide" at bounding box center [1538, 404] width 16 height 16
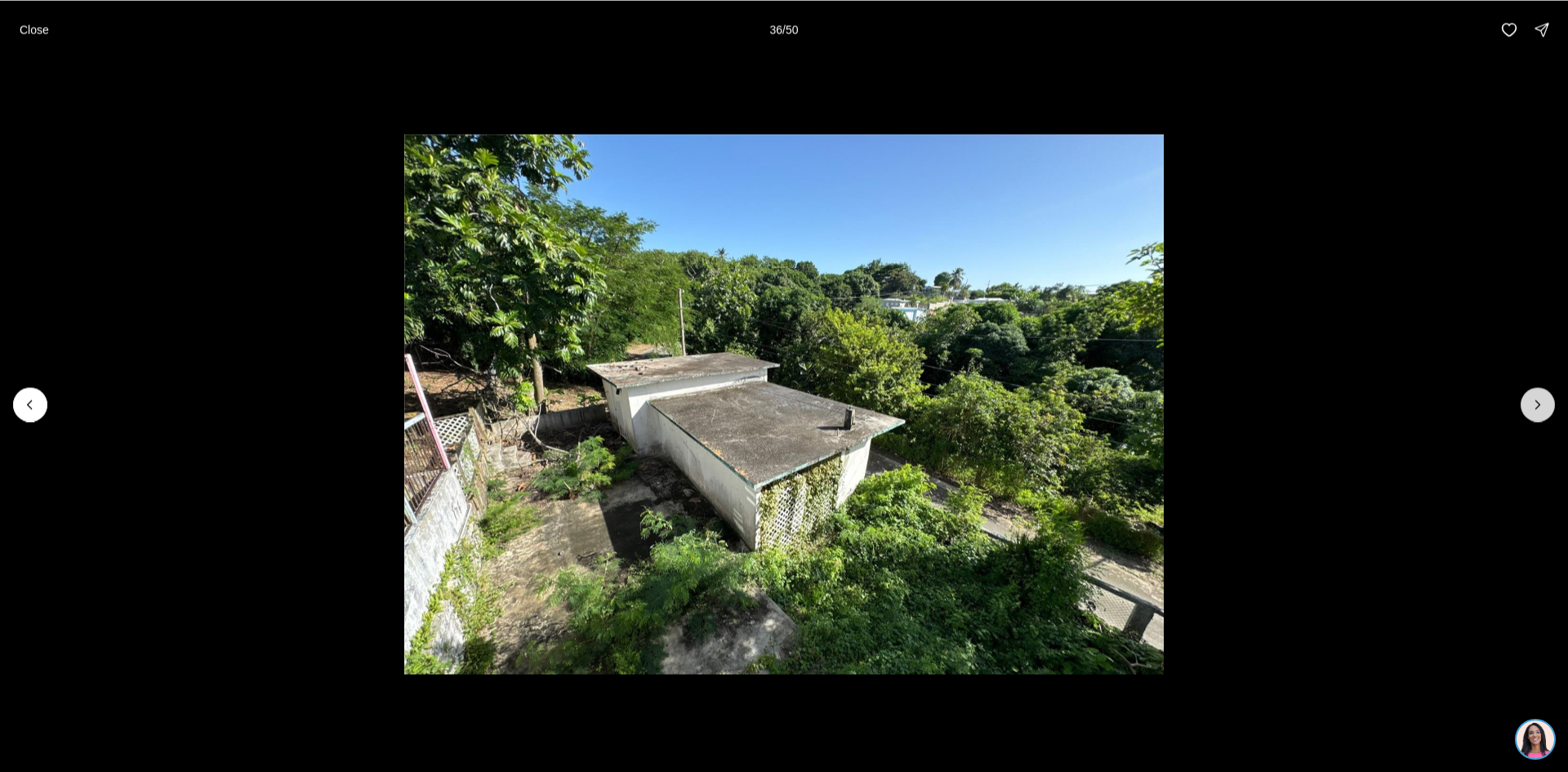
click at [1549, 405] on button "Next slide" at bounding box center [1538, 404] width 34 height 34
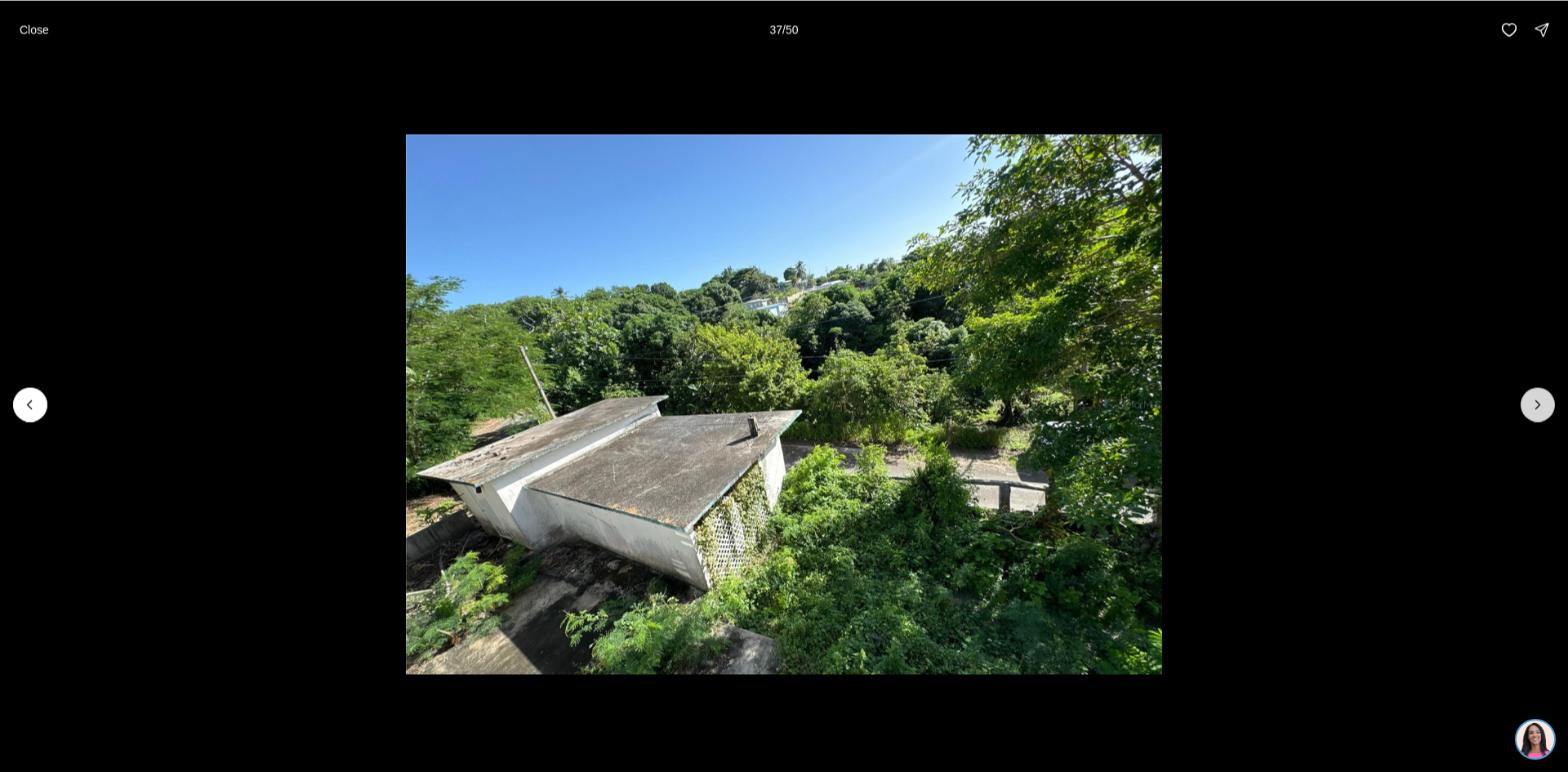
click at [1549, 405] on button "Next slide" at bounding box center [1538, 404] width 34 height 34
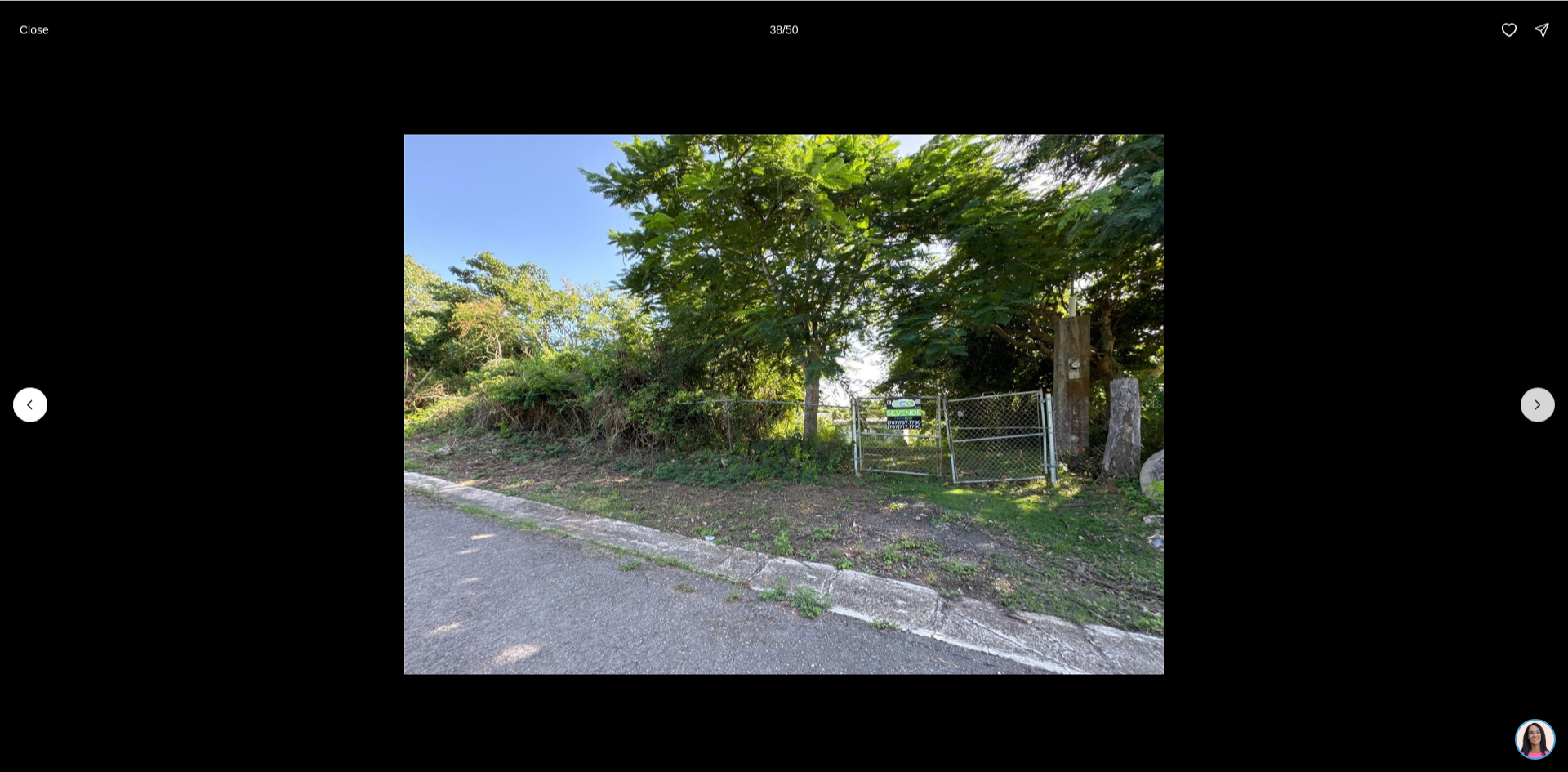
click at [1549, 405] on button "Next slide" at bounding box center [1538, 404] width 34 height 34
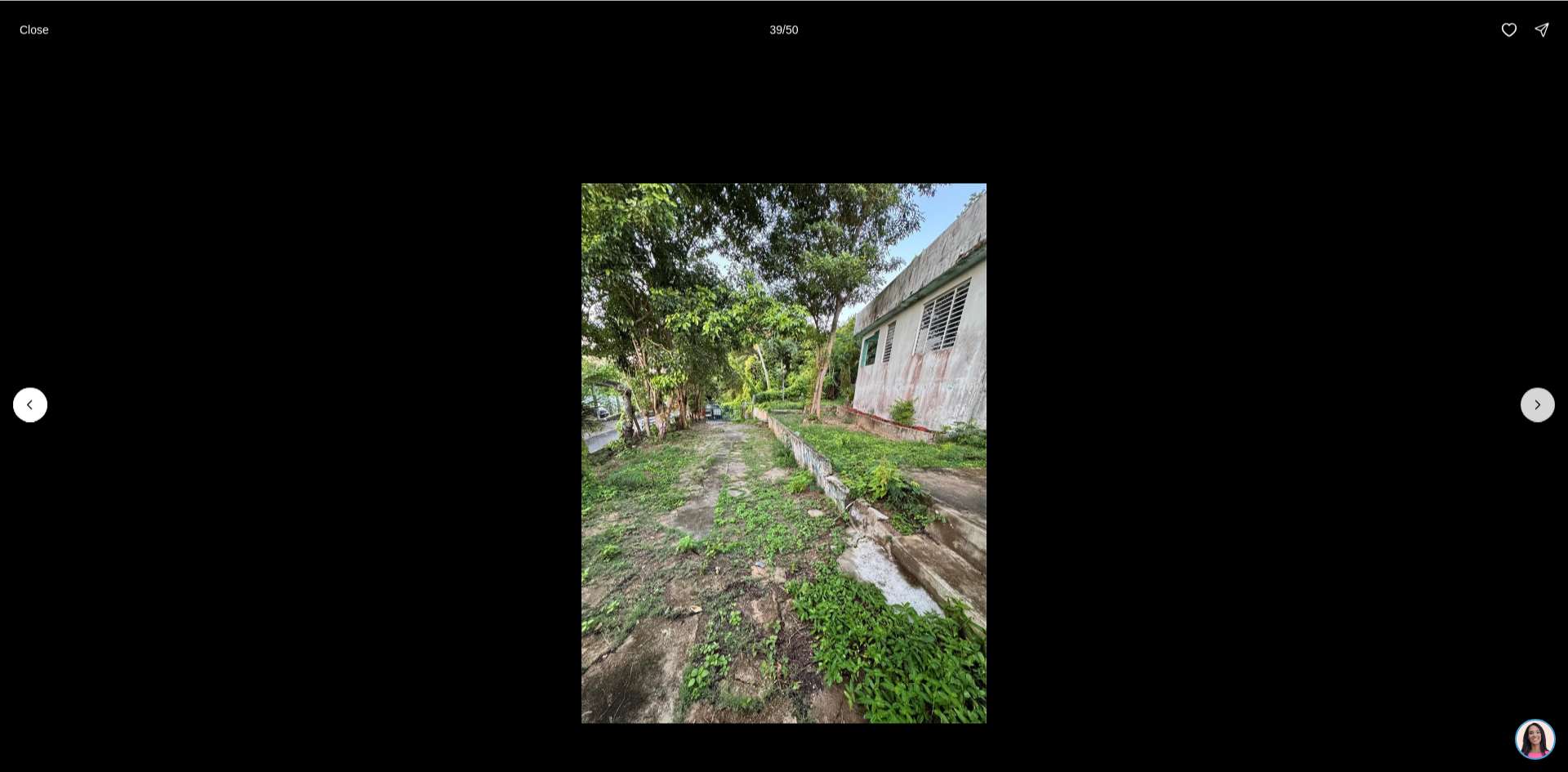
click at [1544, 404] on icon "Next slide" at bounding box center [1538, 404] width 16 height 16
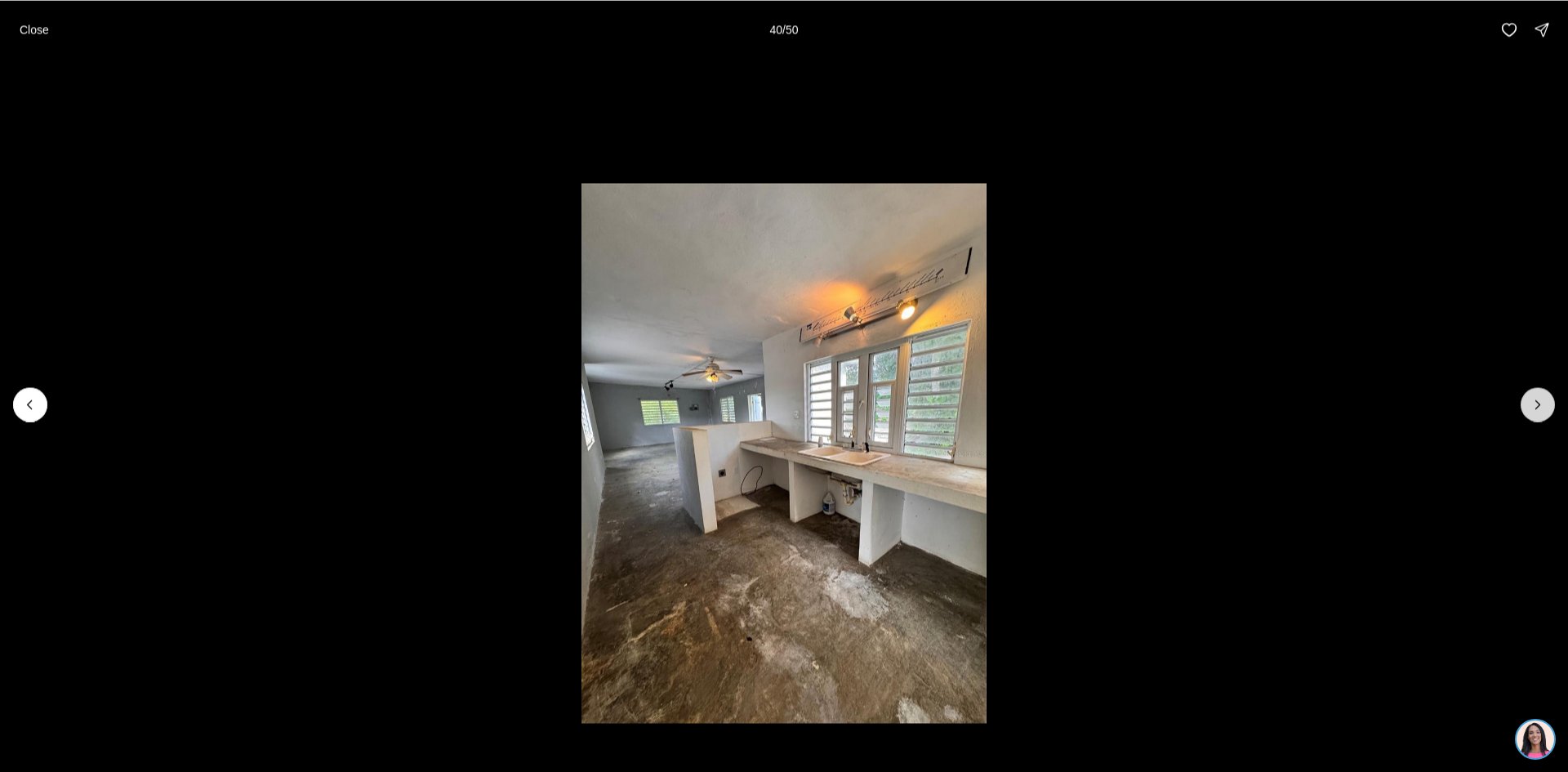
click at [1544, 404] on icon "Next slide" at bounding box center [1538, 404] width 16 height 16
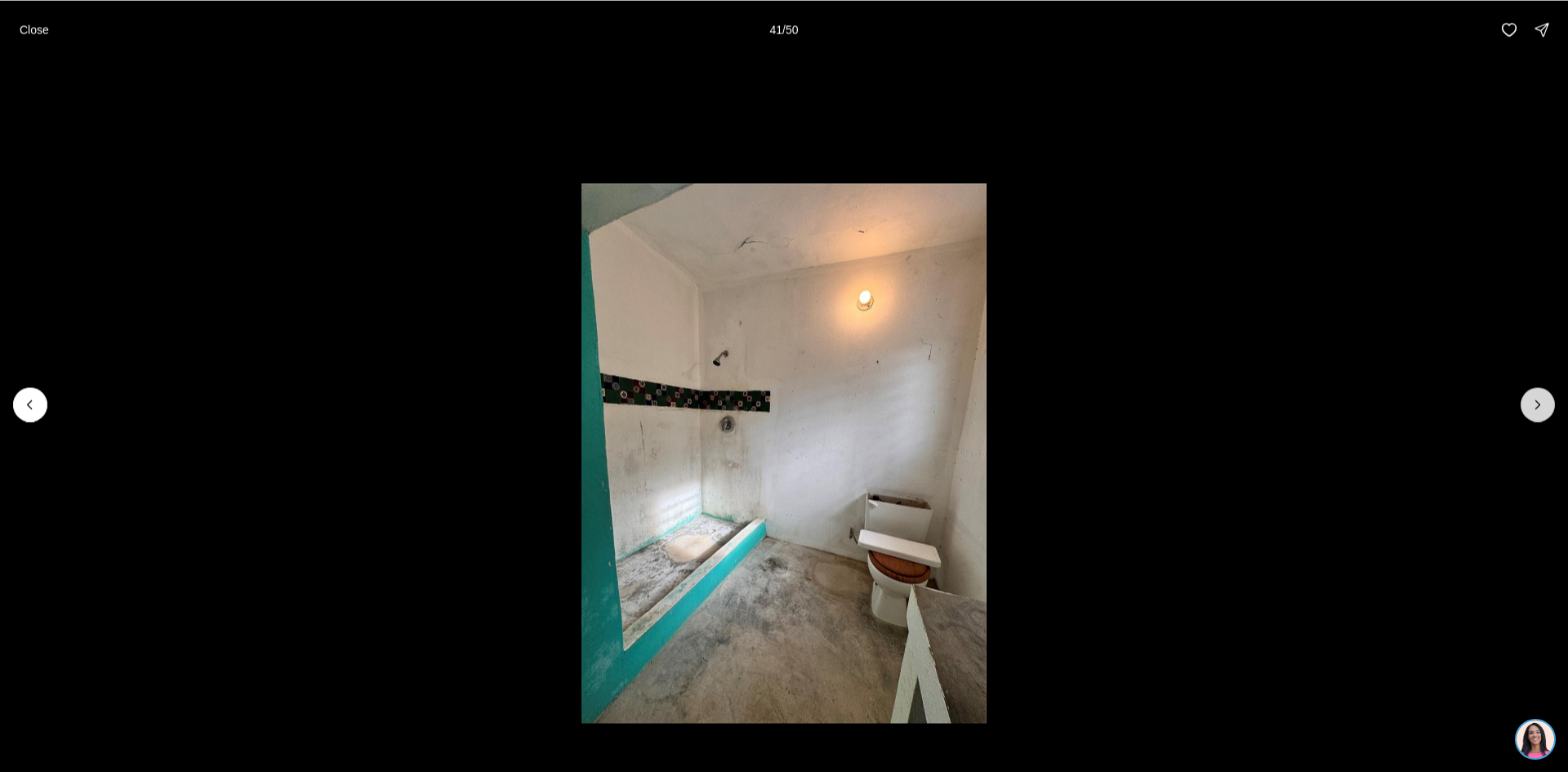
click at [1536, 399] on icon "Next slide" at bounding box center [1538, 404] width 16 height 16
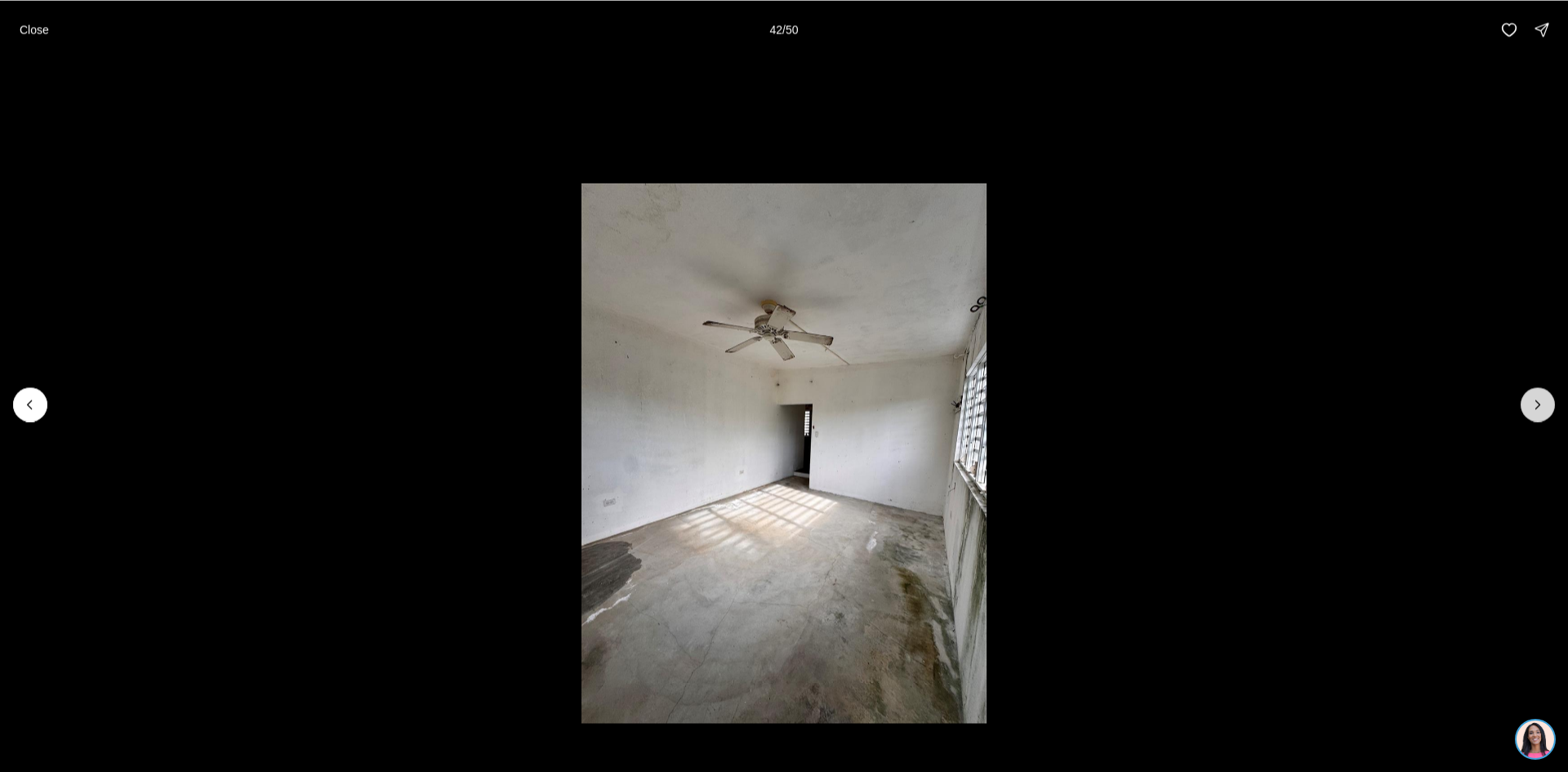
click at [1536, 399] on icon "Next slide" at bounding box center [1538, 404] width 16 height 16
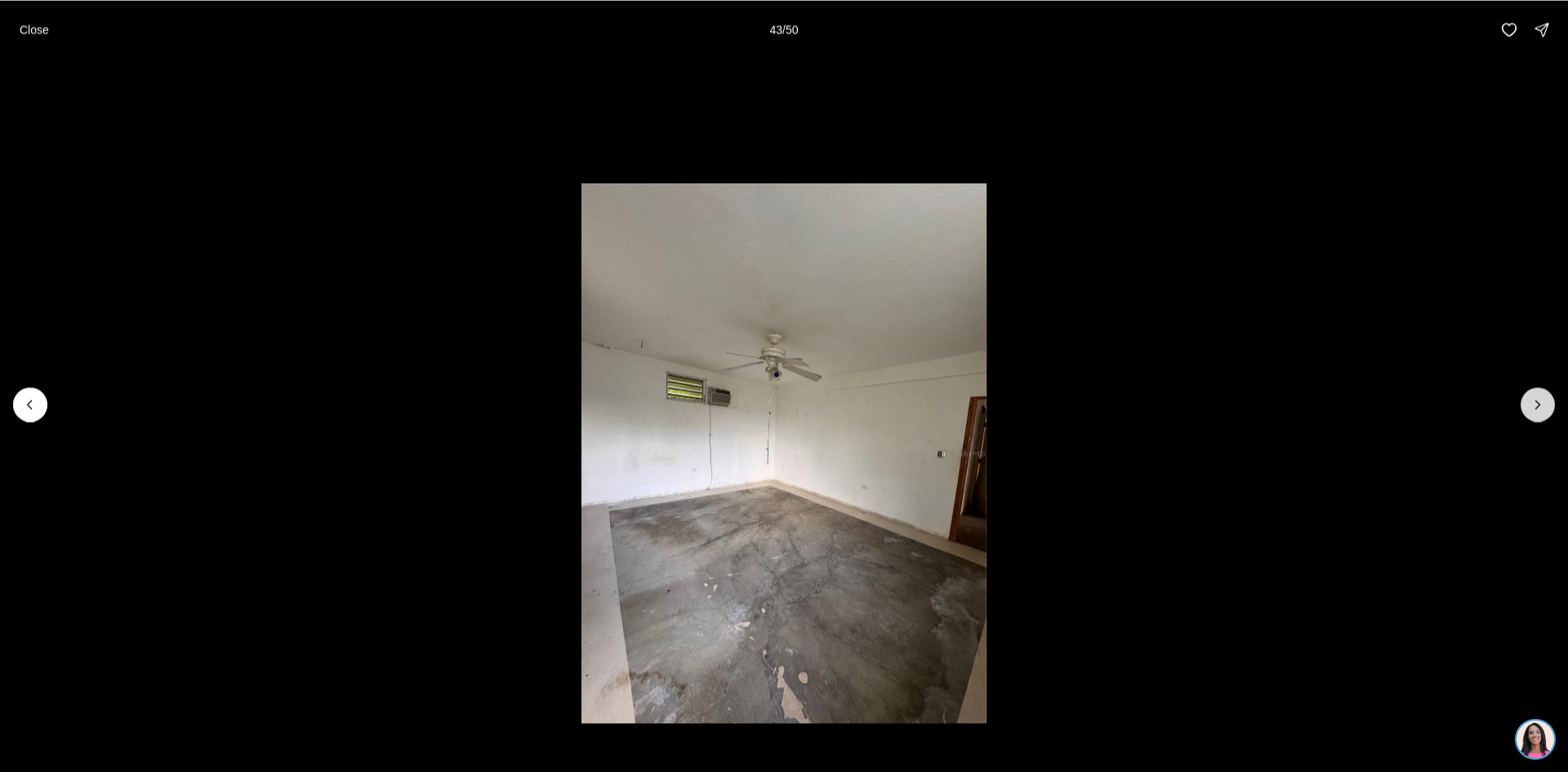
click at [1536, 399] on icon "Next slide" at bounding box center [1538, 404] width 16 height 16
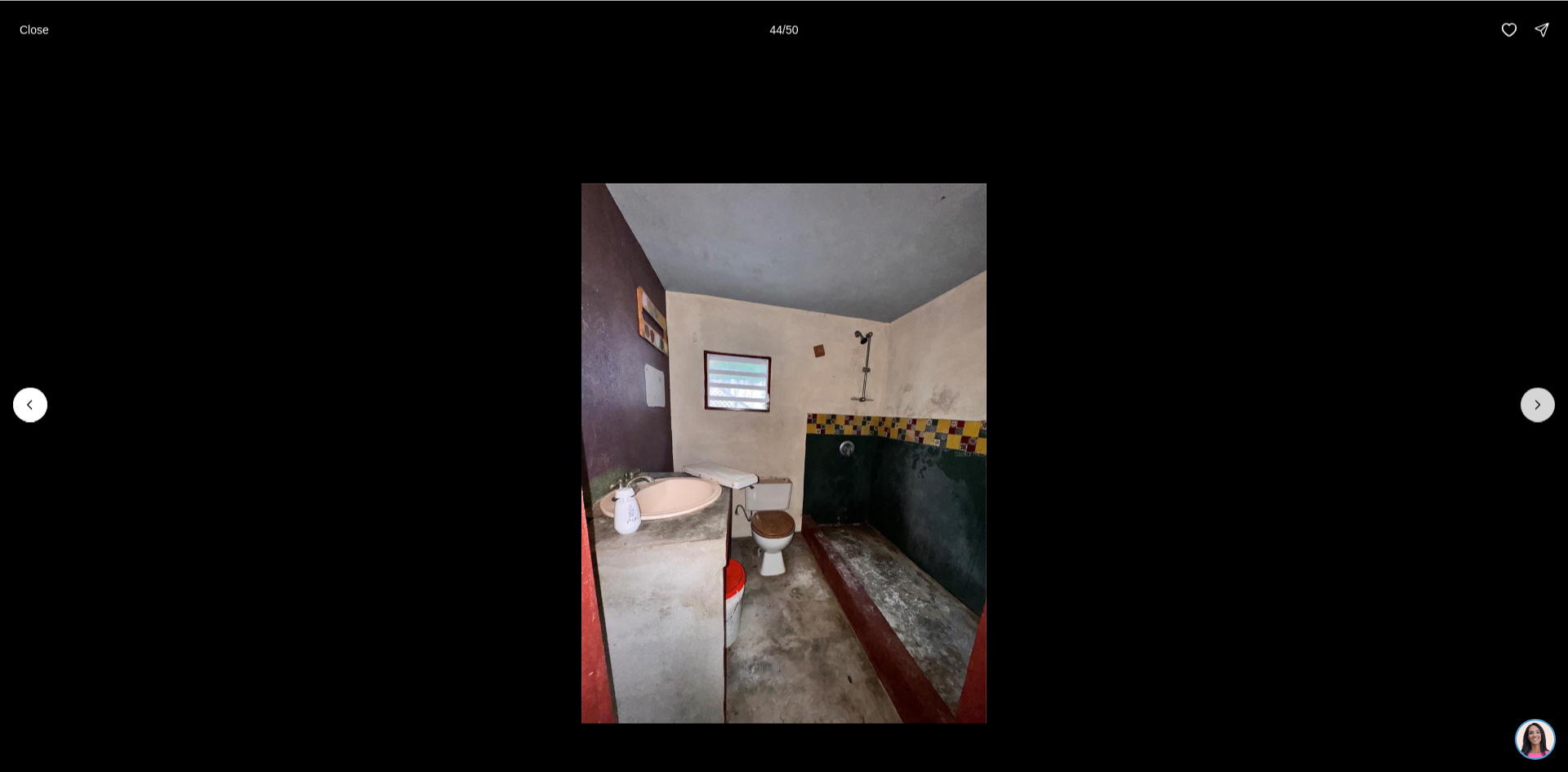
click at [1536, 399] on icon "Next slide" at bounding box center [1538, 404] width 16 height 16
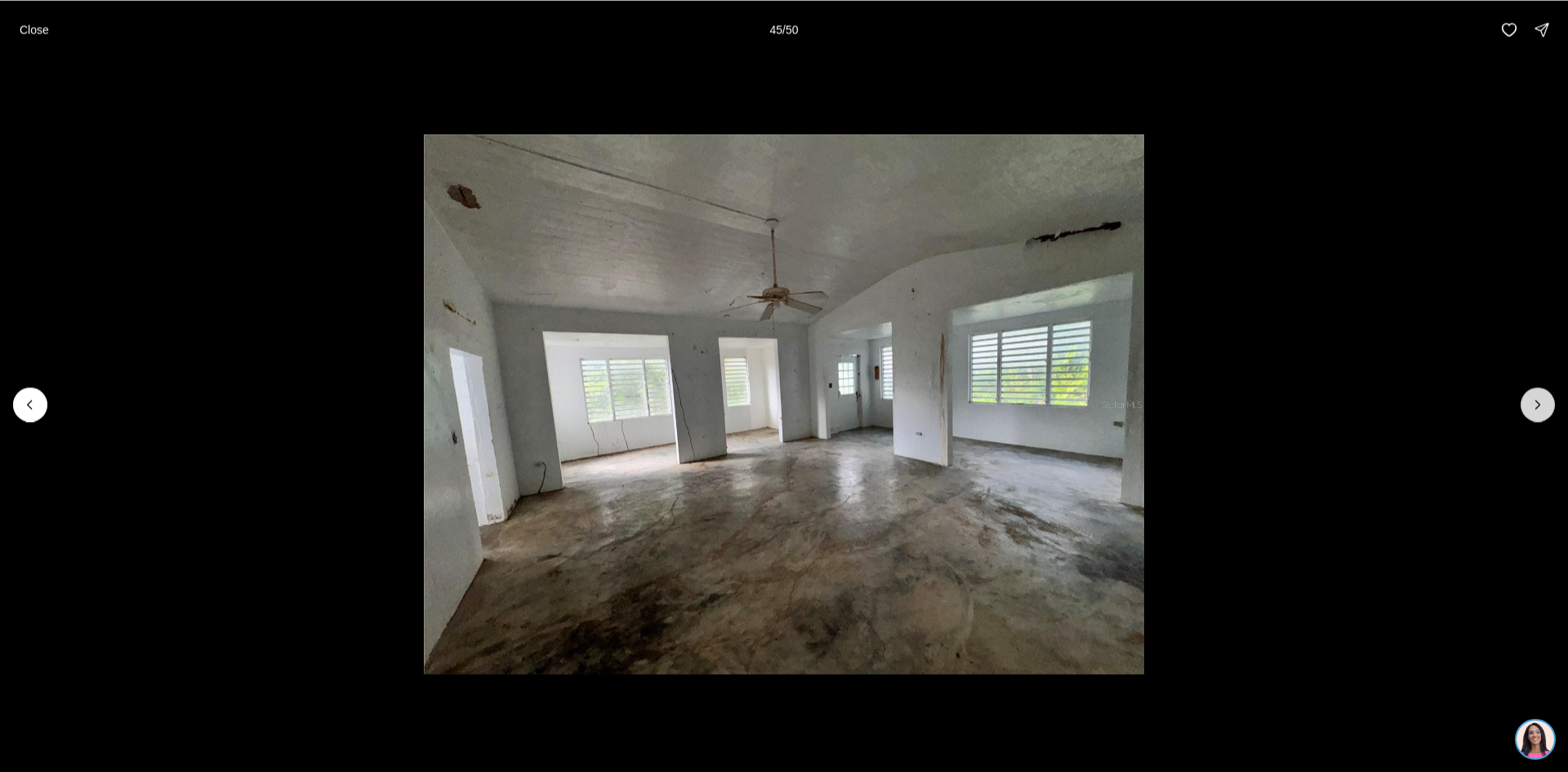
click at [1536, 399] on icon "Next slide" at bounding box center [1538, 404] width 16 height 16
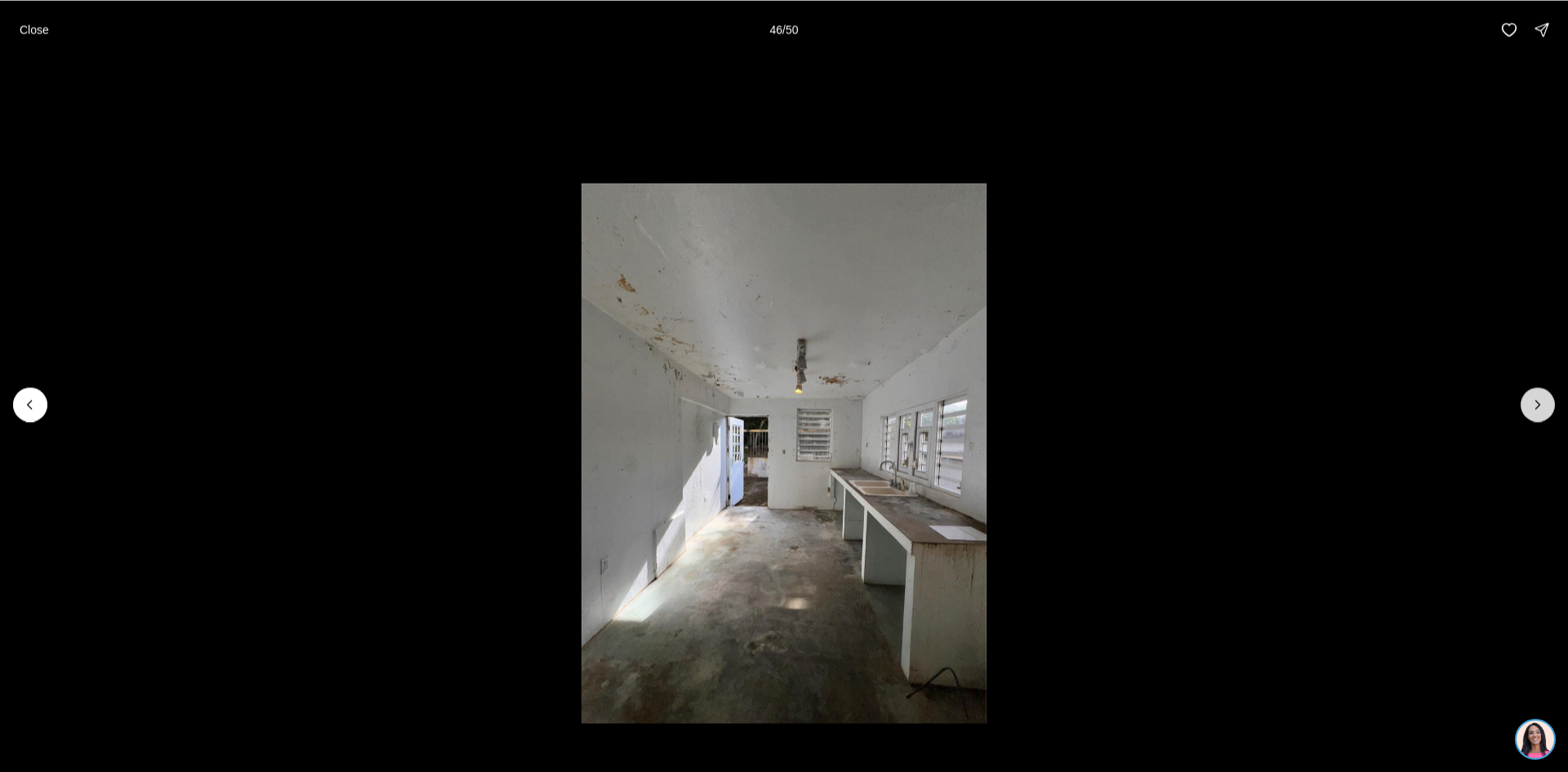
click at [1536, 399] on icon "Next slide" at bounding box center [1538, 404] width 16 height 16
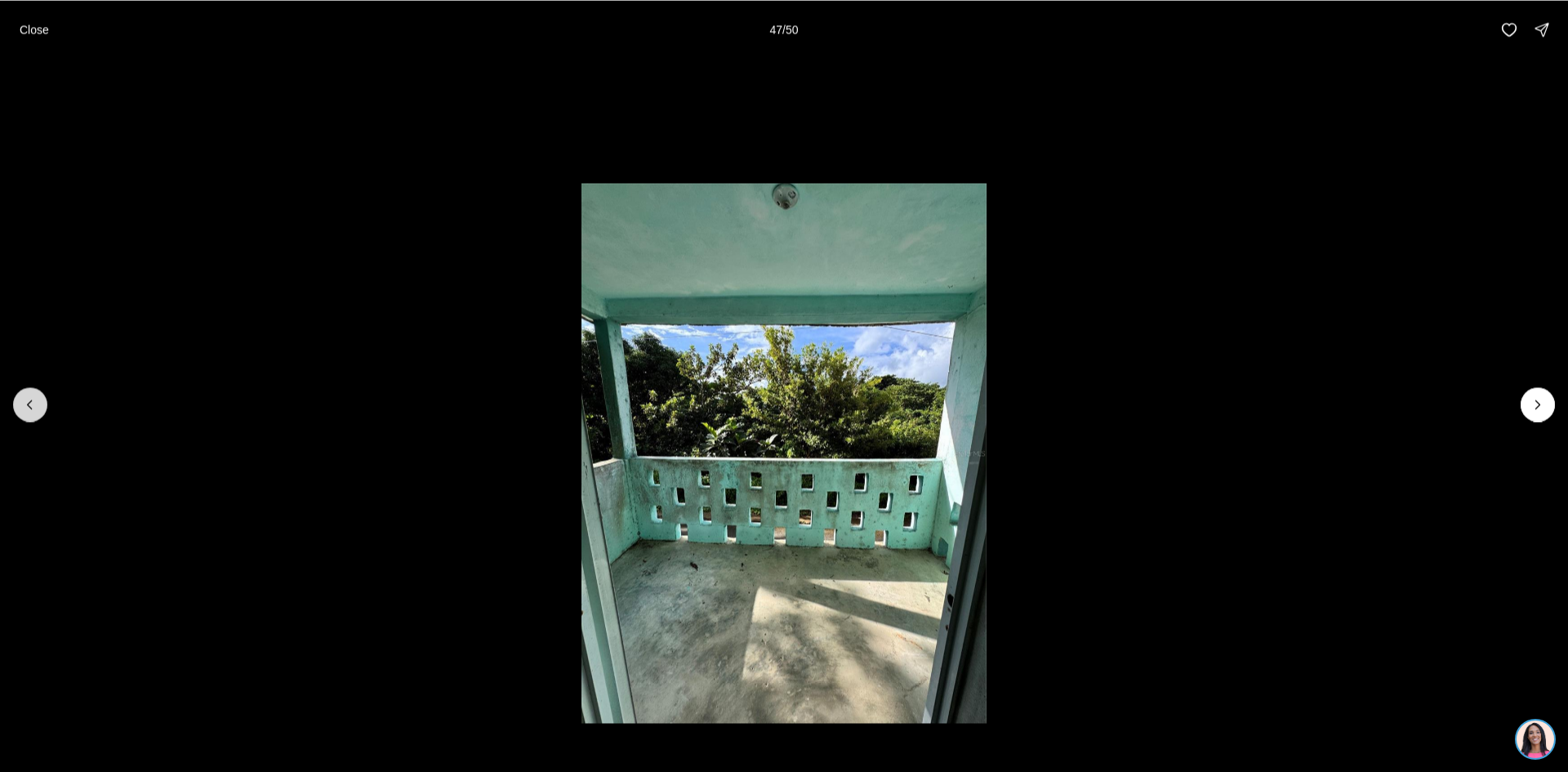
click at [26, 395] on button "Previous slide" at bounding box center [31, 404] width 34 height 34
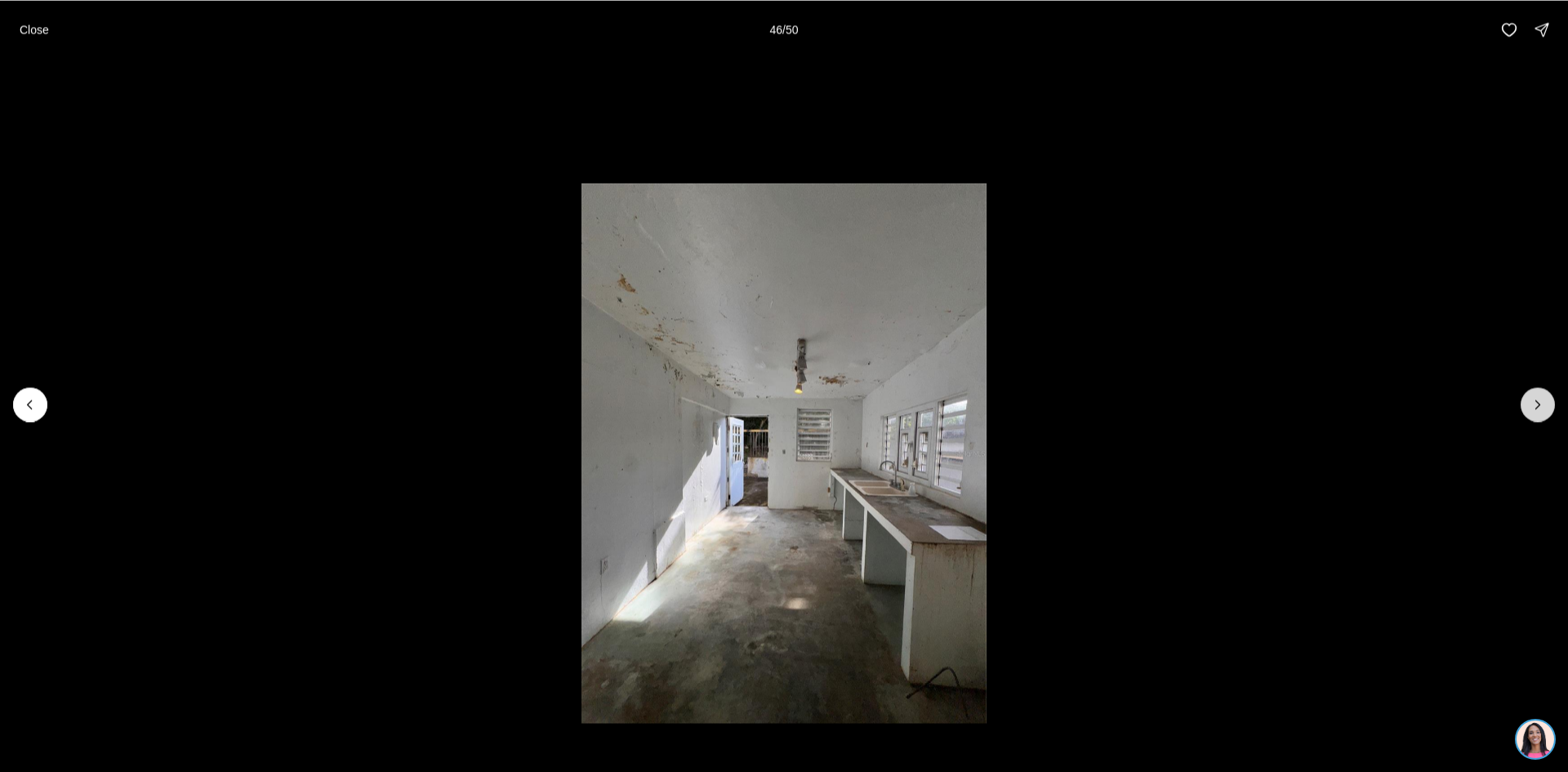
click at [1540, 408] on icon "Next slide" at bounding box center [1538, 404] width 16 height 16
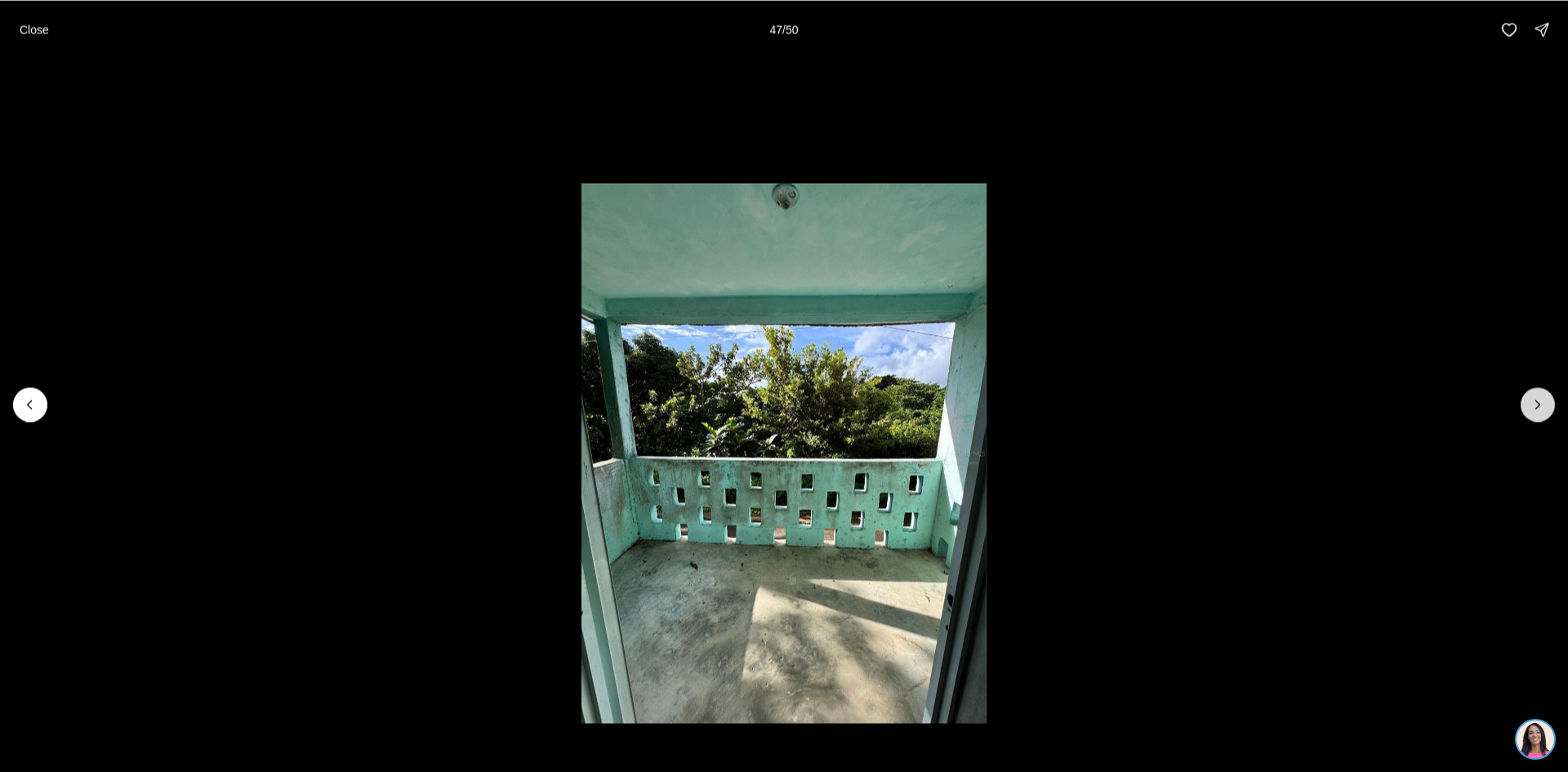
click at [1540, 408] on icon "Next slide" at bounding box center [1538, 404] width 16 height 16
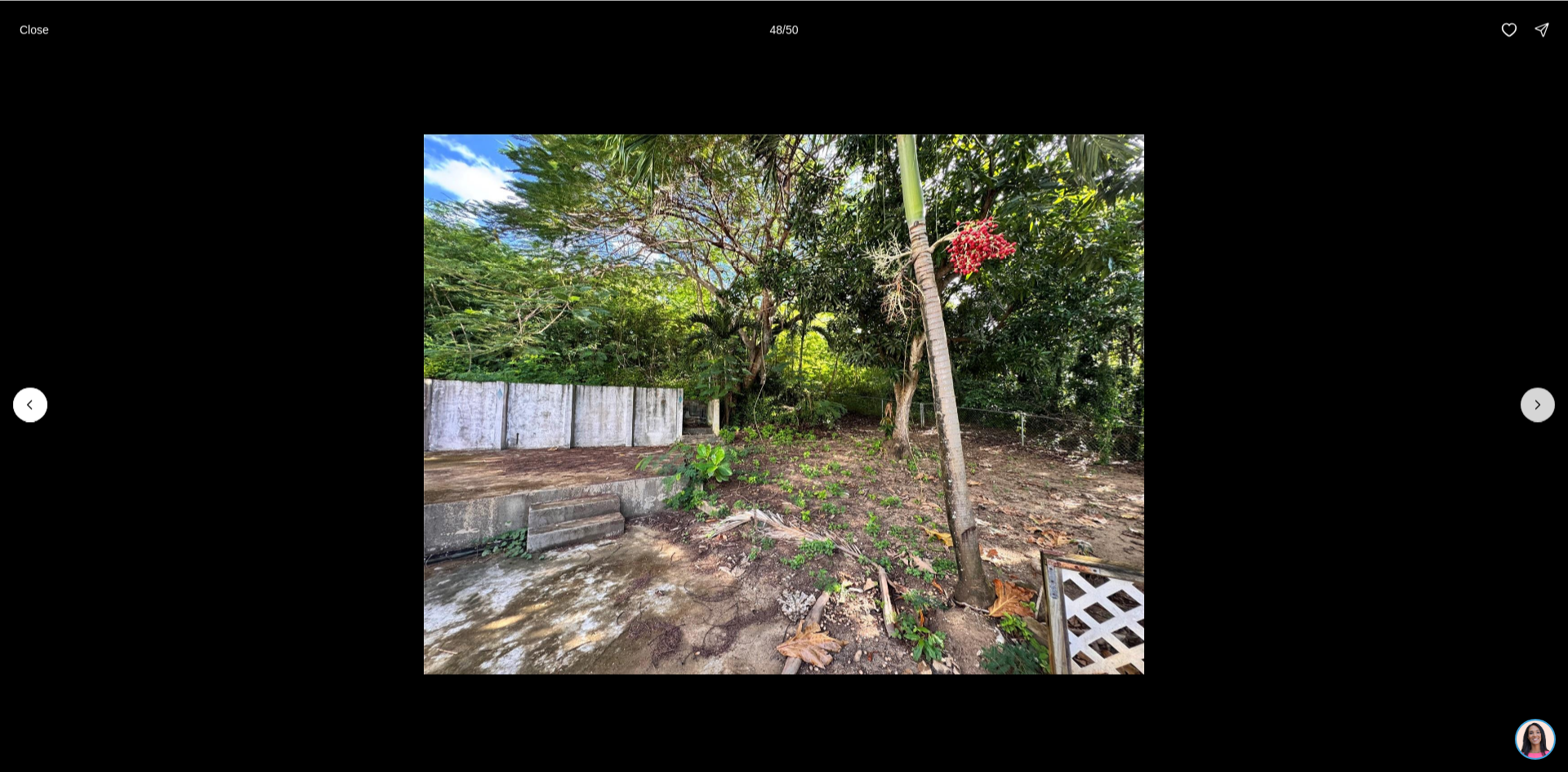
click at [1540, 408] on icon "Next slide" at bounding box center [1538, 404] width 16 height 16
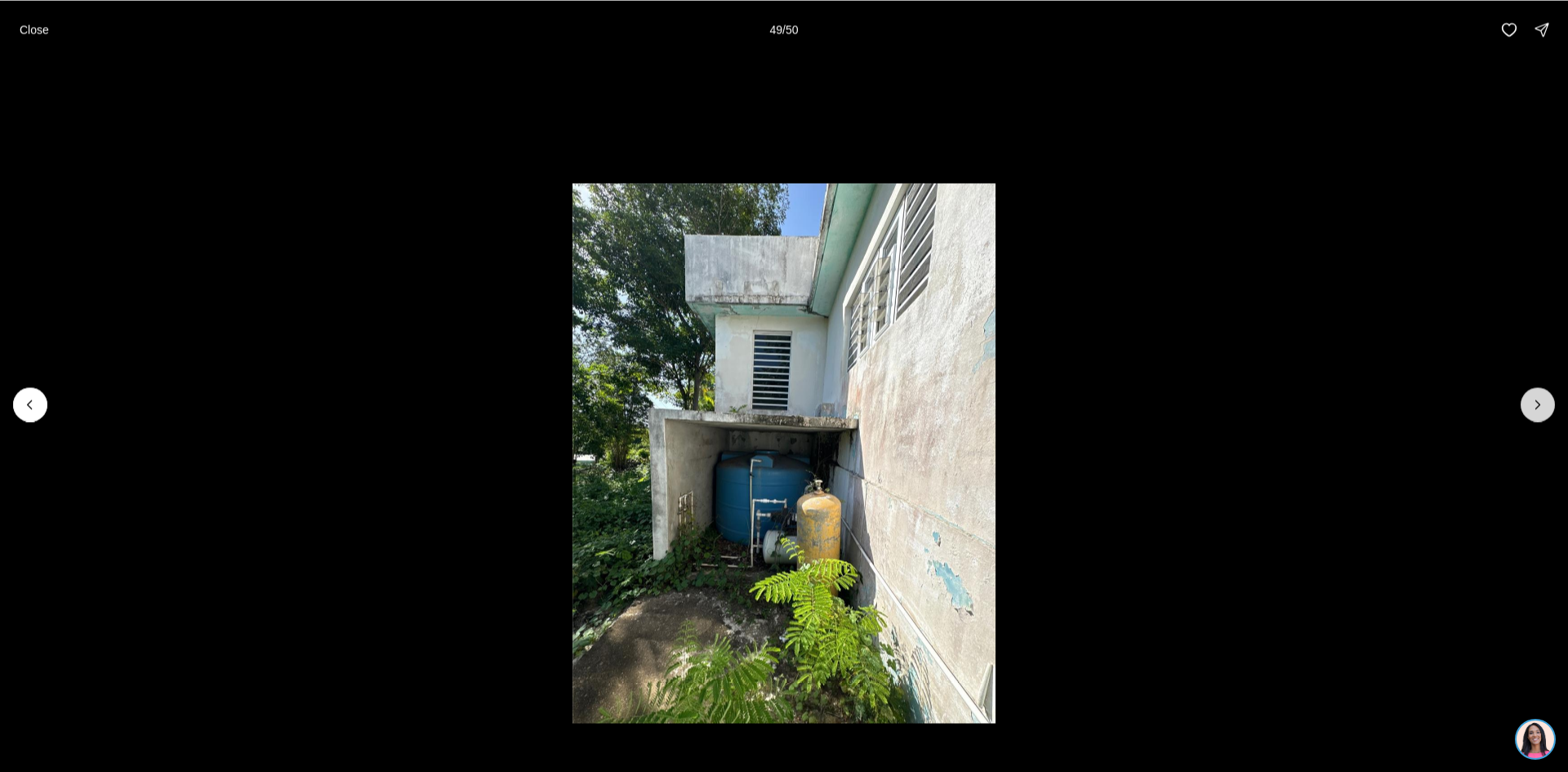
click at [1540, 408] on icon "Next slide" at bounding box center [1538, 404] width 16 height 16
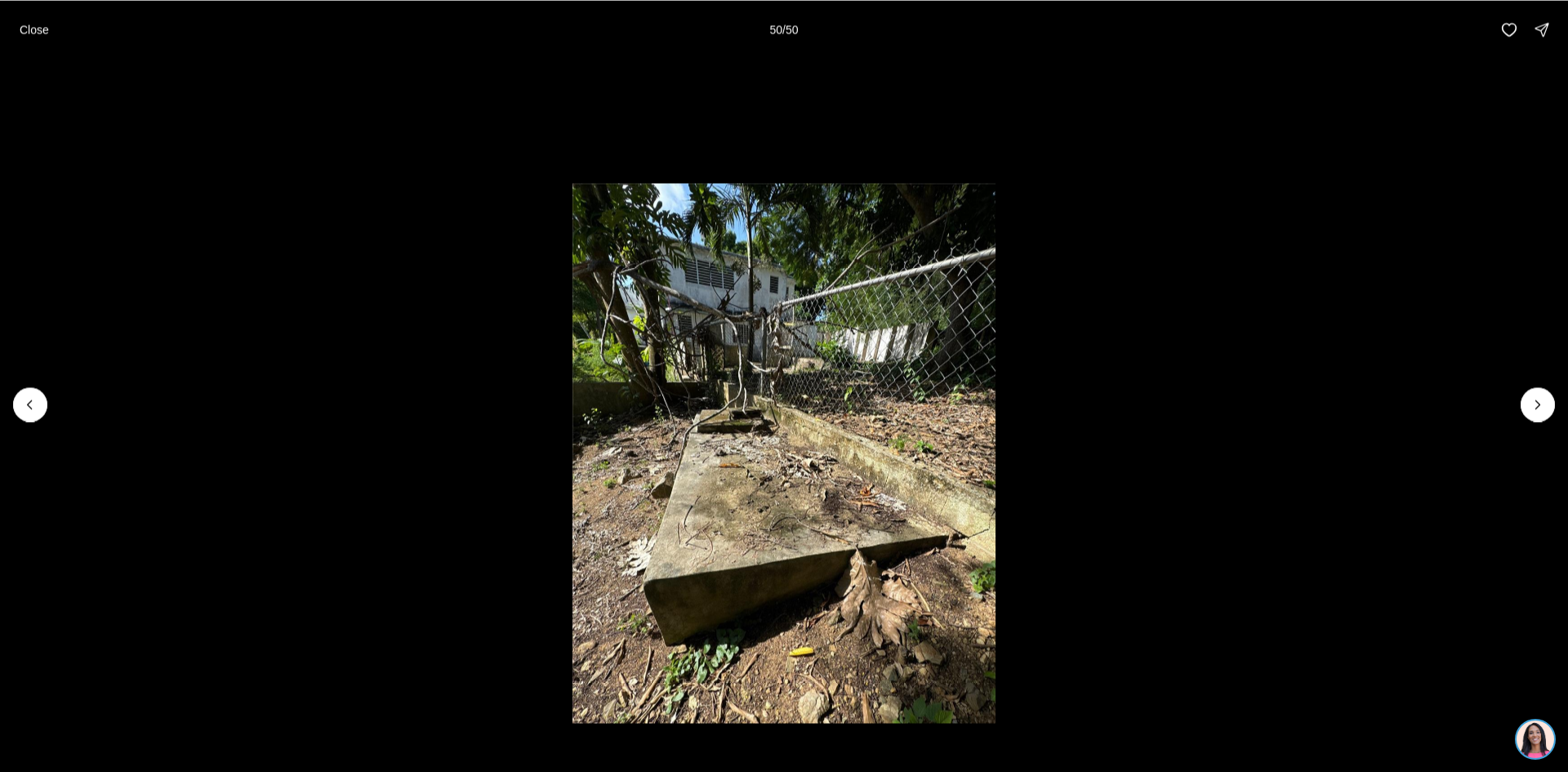
click at [1534, 412] on div at bounding box center [1538, 404] width 34 height 34
click at [36, 28] on p "Close" at bounding box center [34, 29] width 30 height 13
